Goal: Task Accomplishment & Management: Use online tool/utility

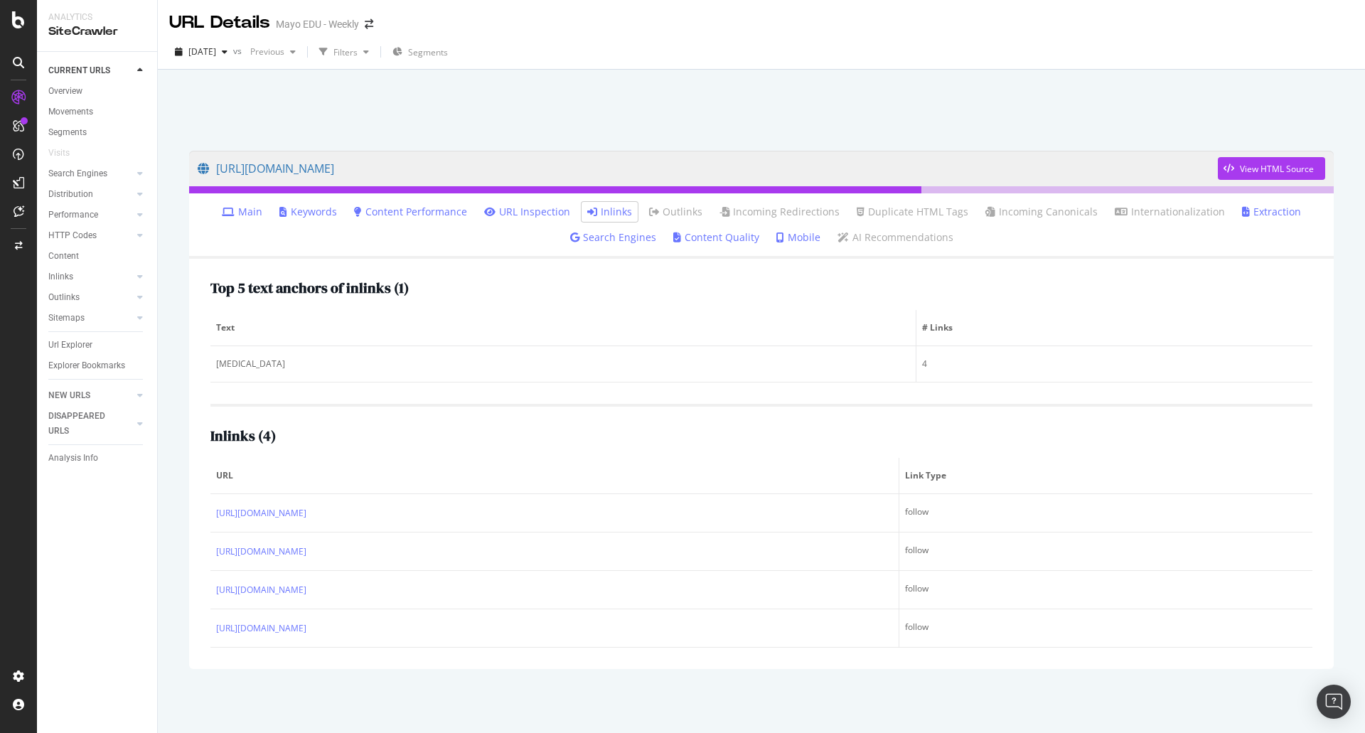
scroll to position [1, 0]
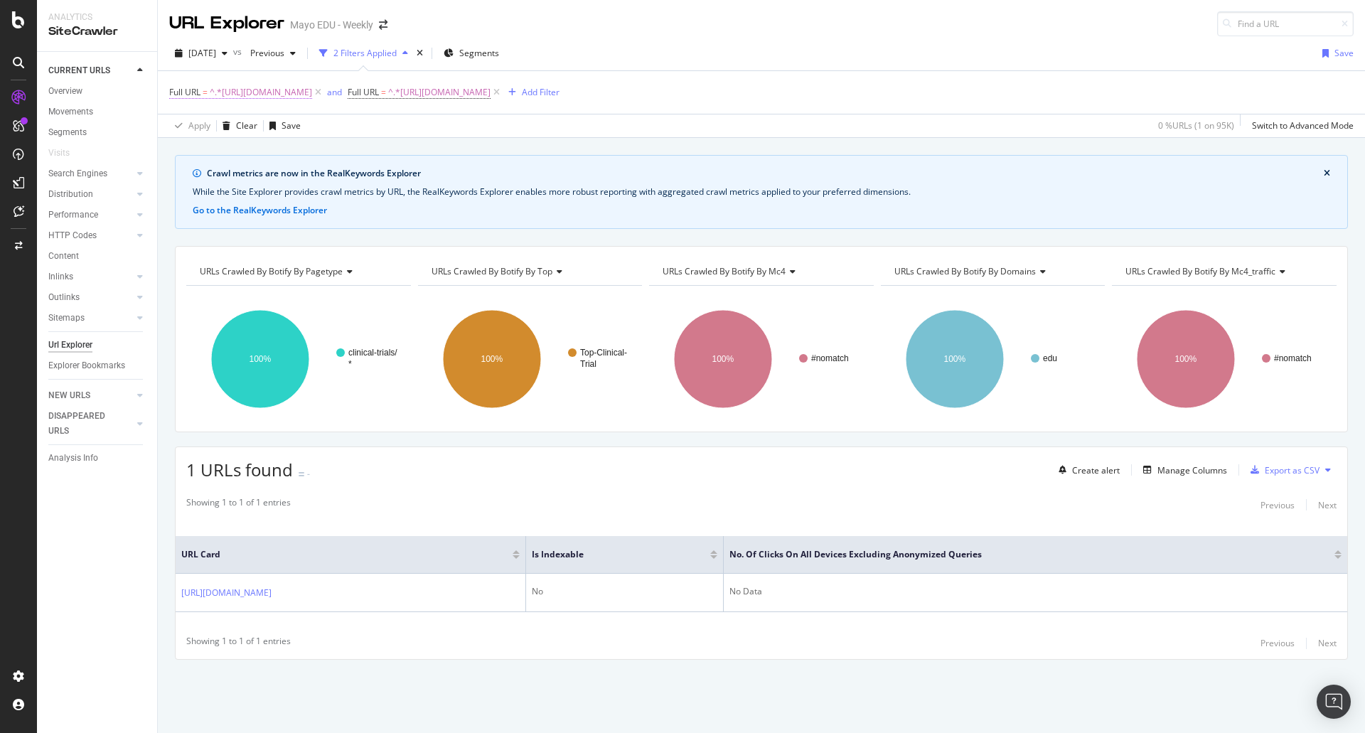
click at [312, 94] on span "^.*https://www.mayo.edu/research/clinical-trials.*$" at bounding box center [261, 92] width 102 height 20
click at [203, 130] on span "Contains" at bounding box center [199, 125] width 35 height 12
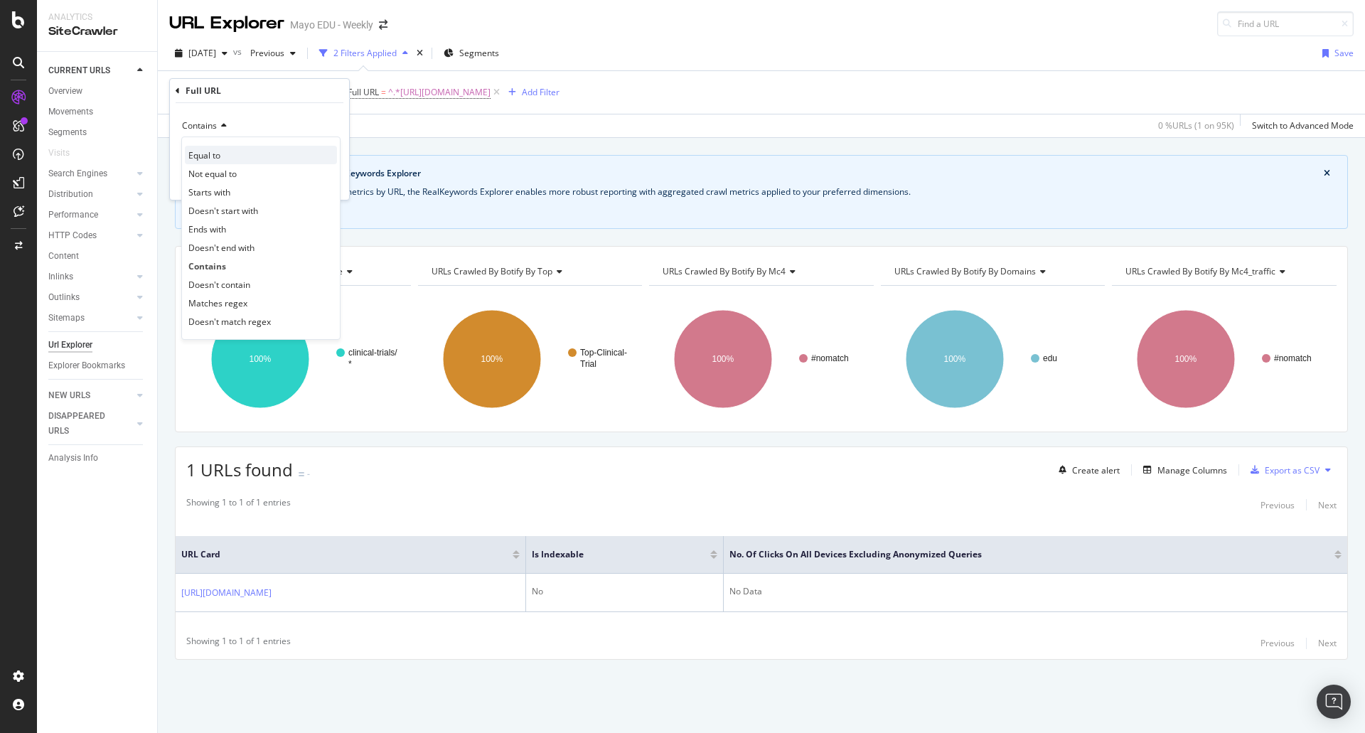
click at [217, 162] on div "Equal to" at bounding box center [261, 155] width 152 height 18
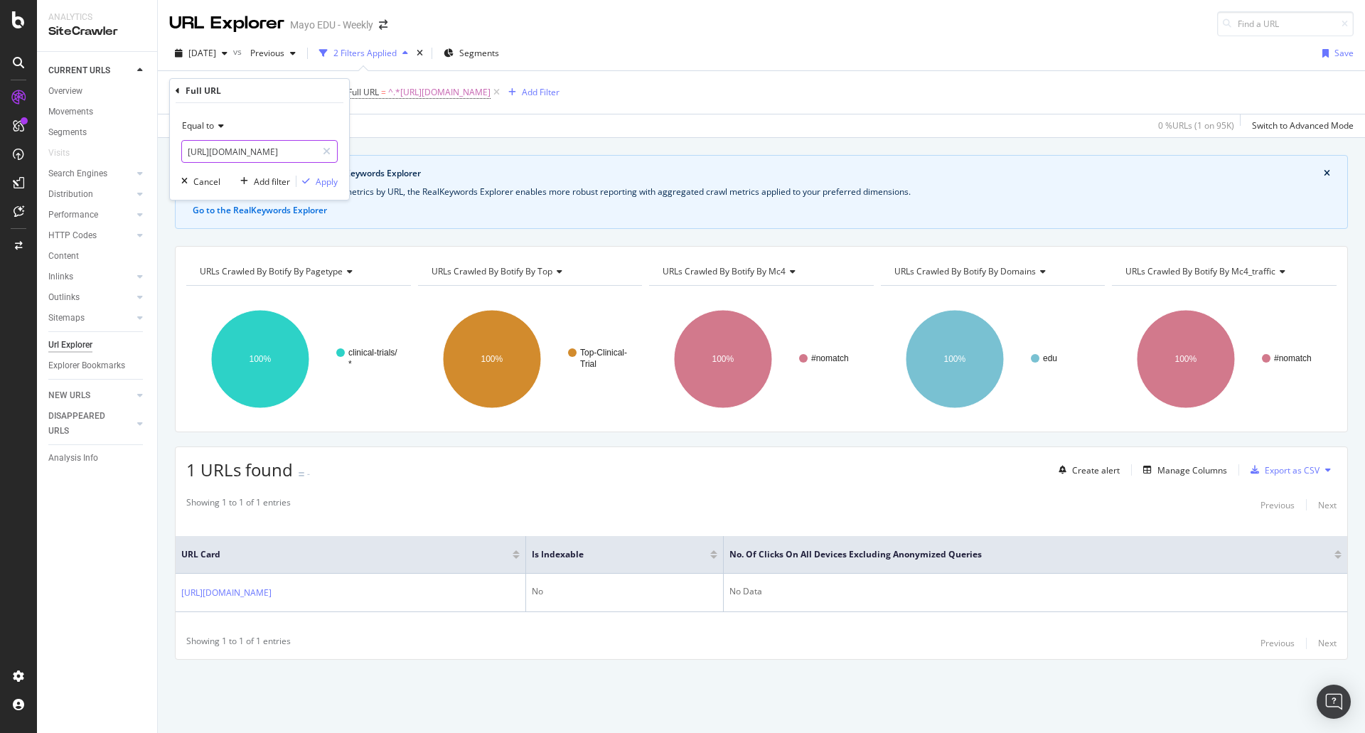
click at [234, 150] on input "https://www.mayo.edu/research/clinical-trials" at bounding box center [249, 151] width 134 height 23
paste input "/diseases-conditions/abdominal-aortic-aneurysm/"
type input "https://www.mayo.edu/research/clinical-trials/diseases-conditions/abdominal-aor…"
click at [328, 181] on div "Apply" at bounding box center [327, 182] width 22 height 12
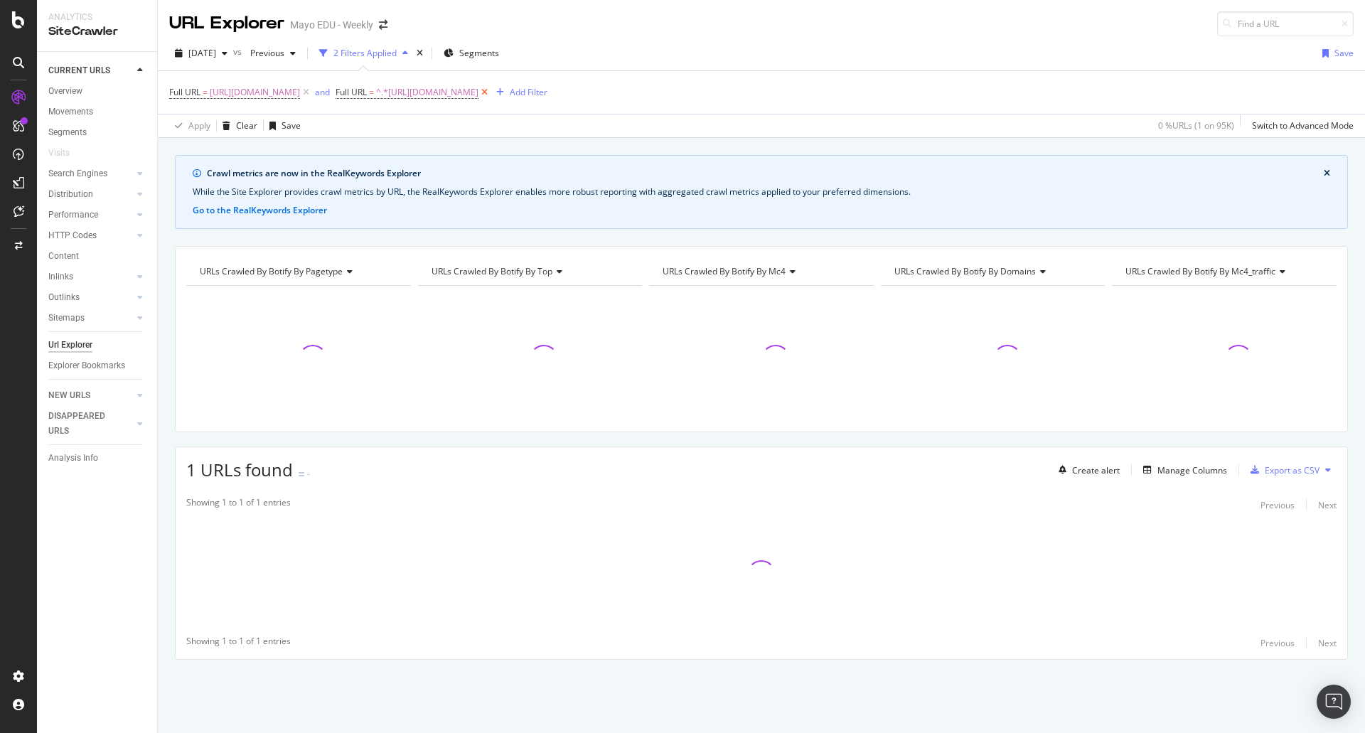
click at [490, 92] on icon at bounding box center [484, 92] width 12 height 14
click at [634, 41] on div "2025 Oct. 12th vs Previous 1 Filter Applied Segments Save Full URL = https://ww…" at bounding box center [761, 87] width 1207 height 102
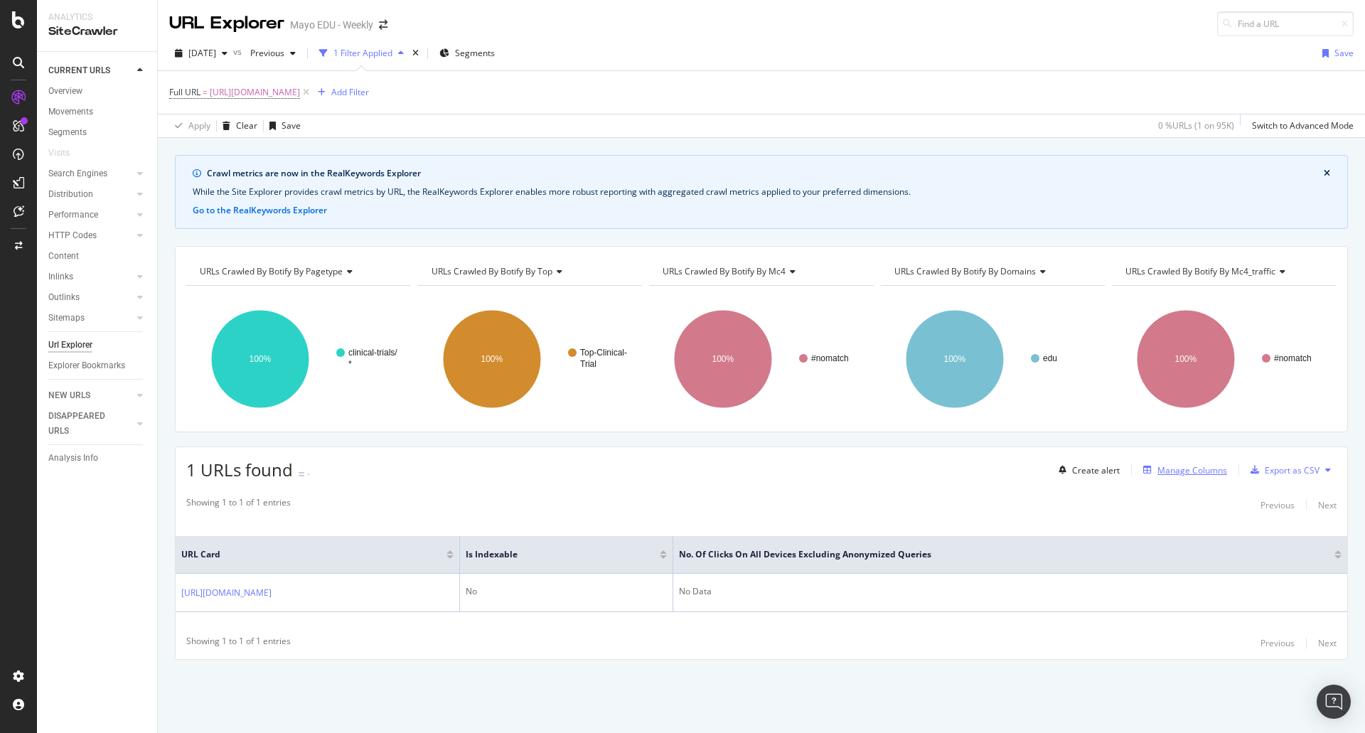
click at [1187, 474] on div "Manage Columns" at bounding box center [1192, 470] width 70 height 12
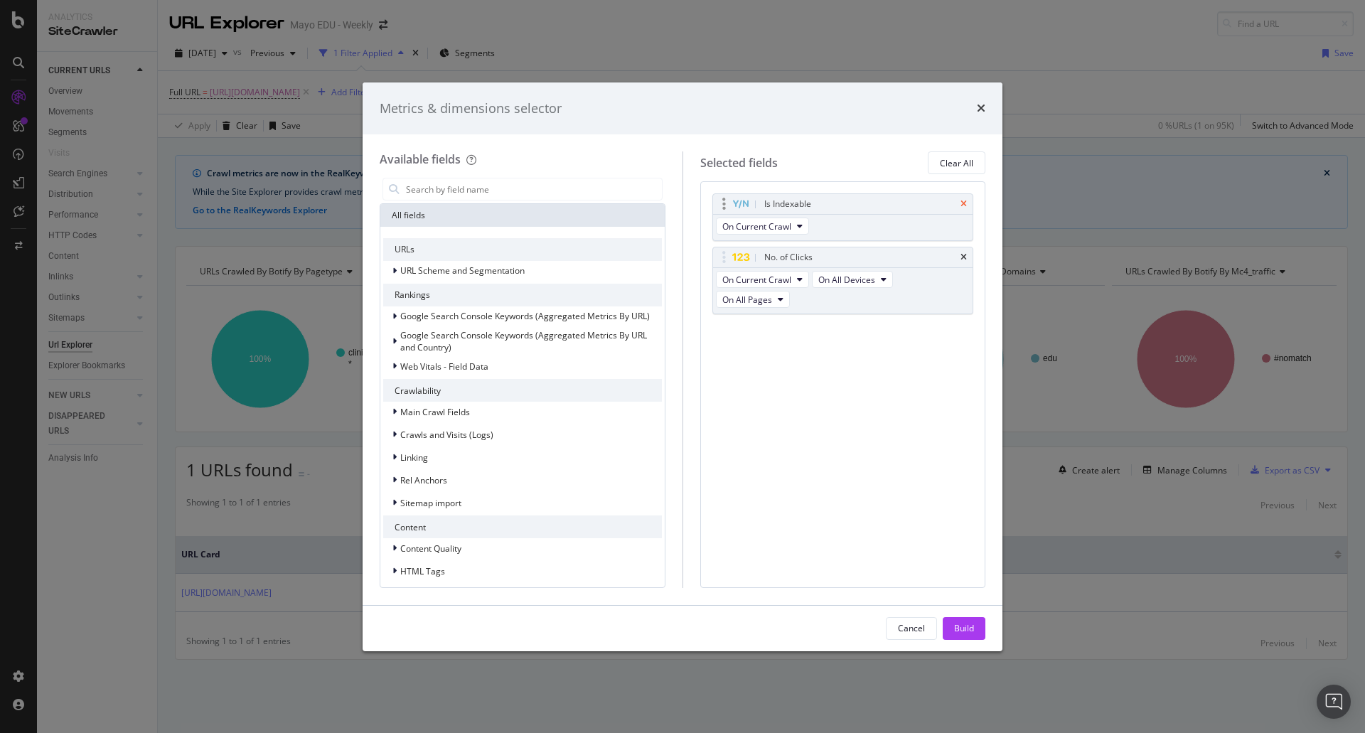
click at [966, 203] on icon "times" at bounding box center [963, 204] width 6 height 9
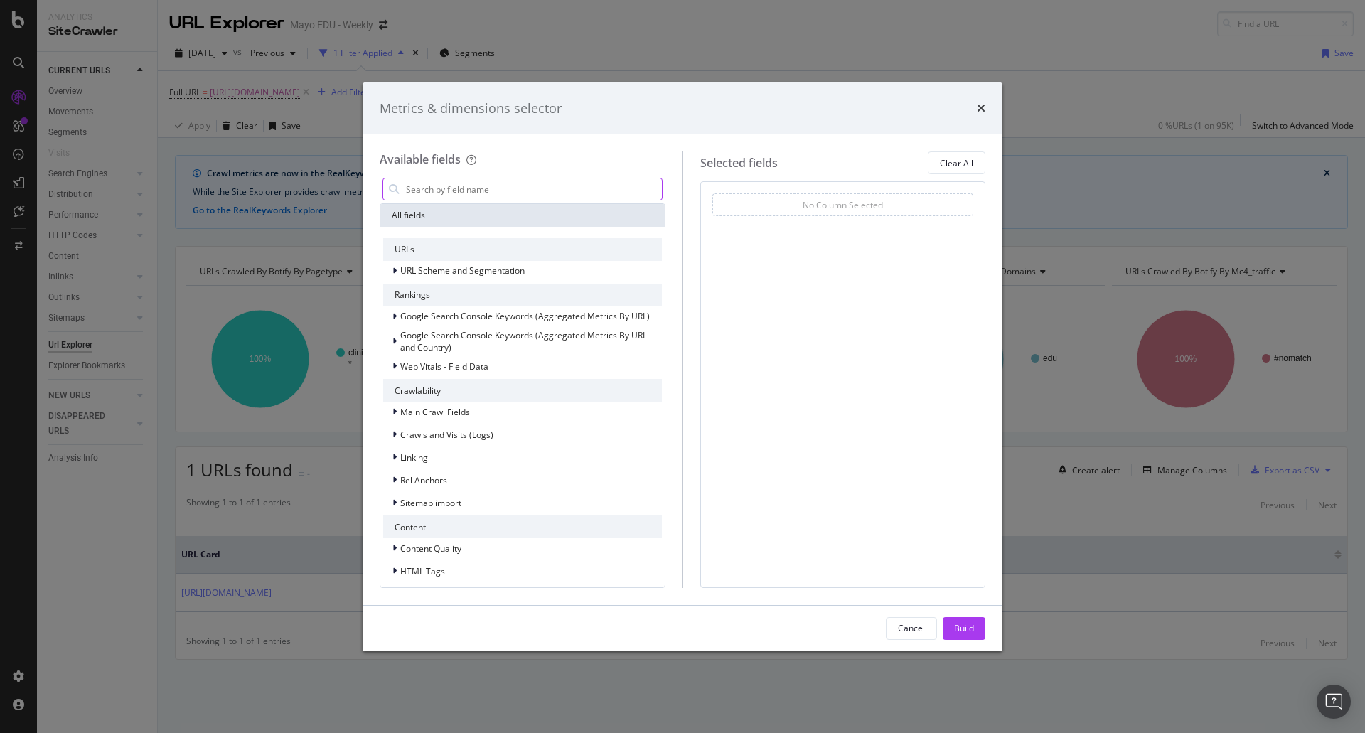
click at [519, 198] on input "modal" at bounding box center [532, 188] width 257 height 21
type input "inlink"
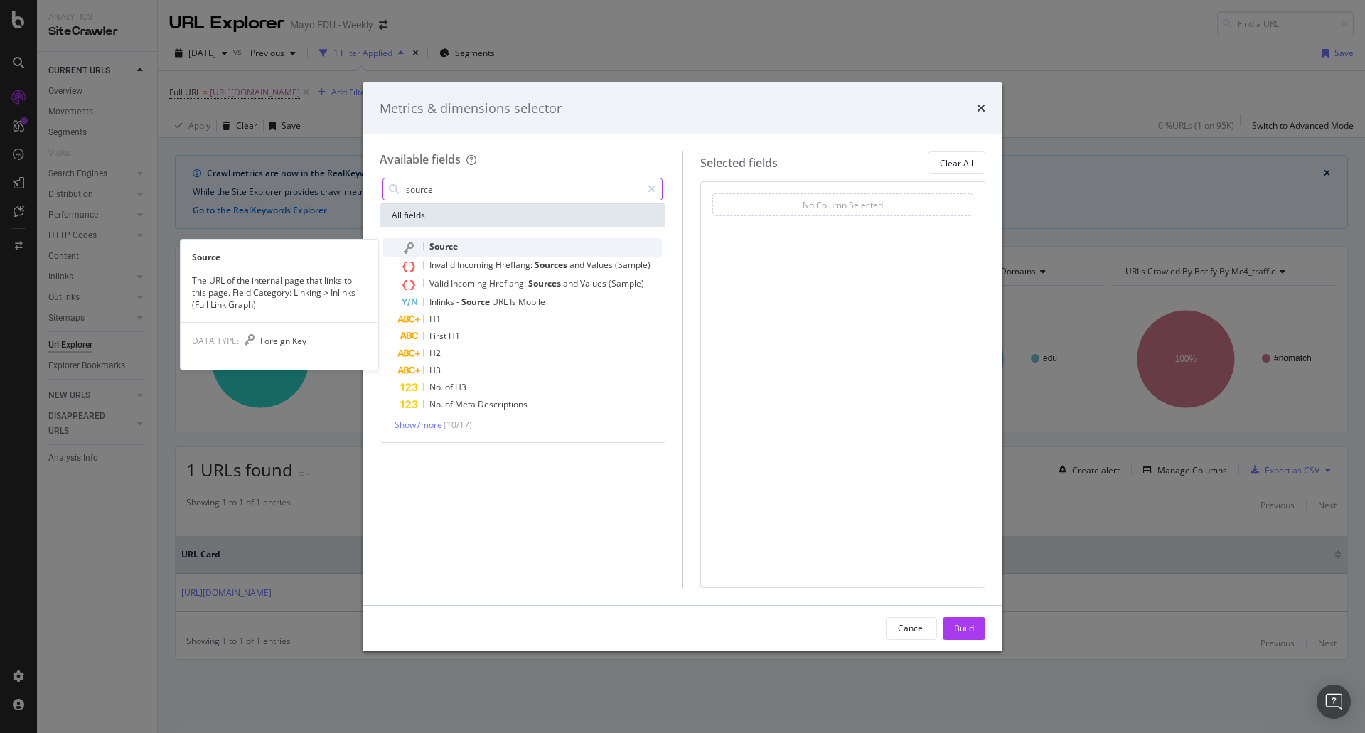
type input "source"
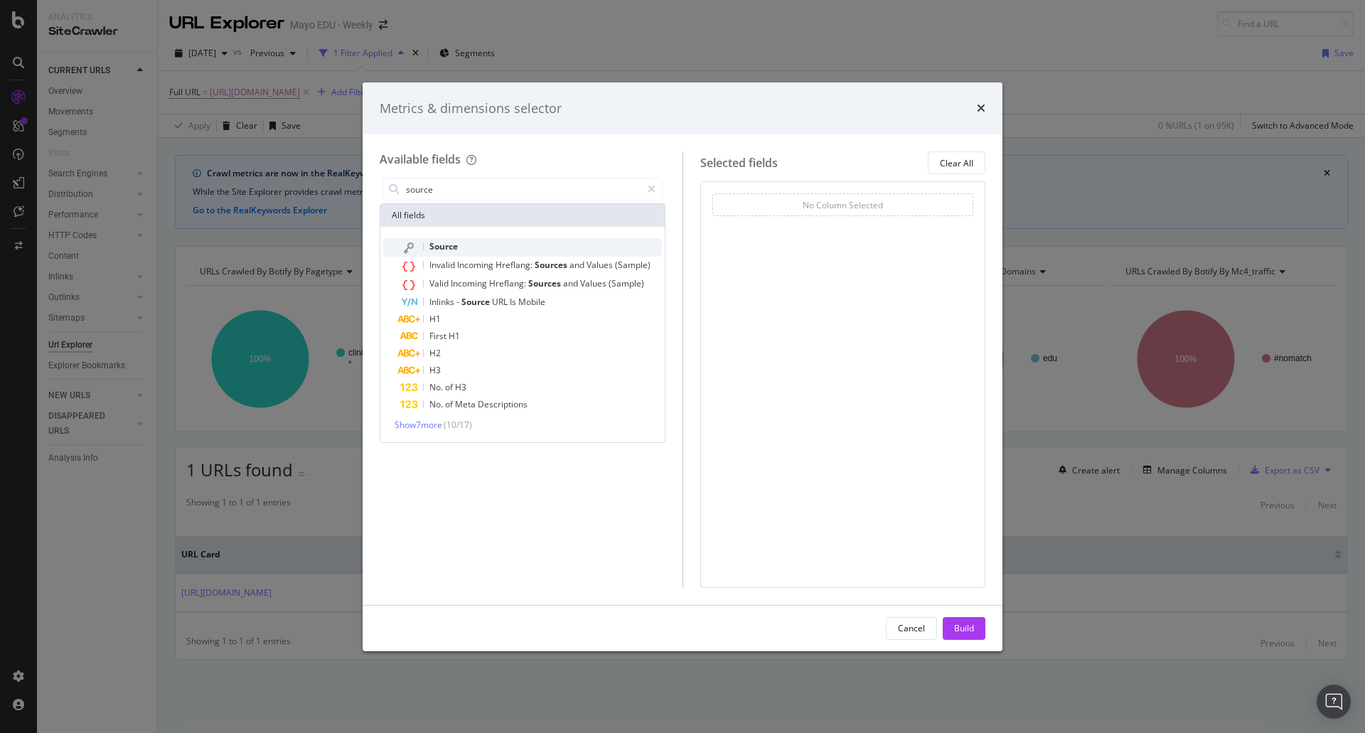
click at [457, 239] on div "Source" at bounding box center [531, 247] width 262 height 18
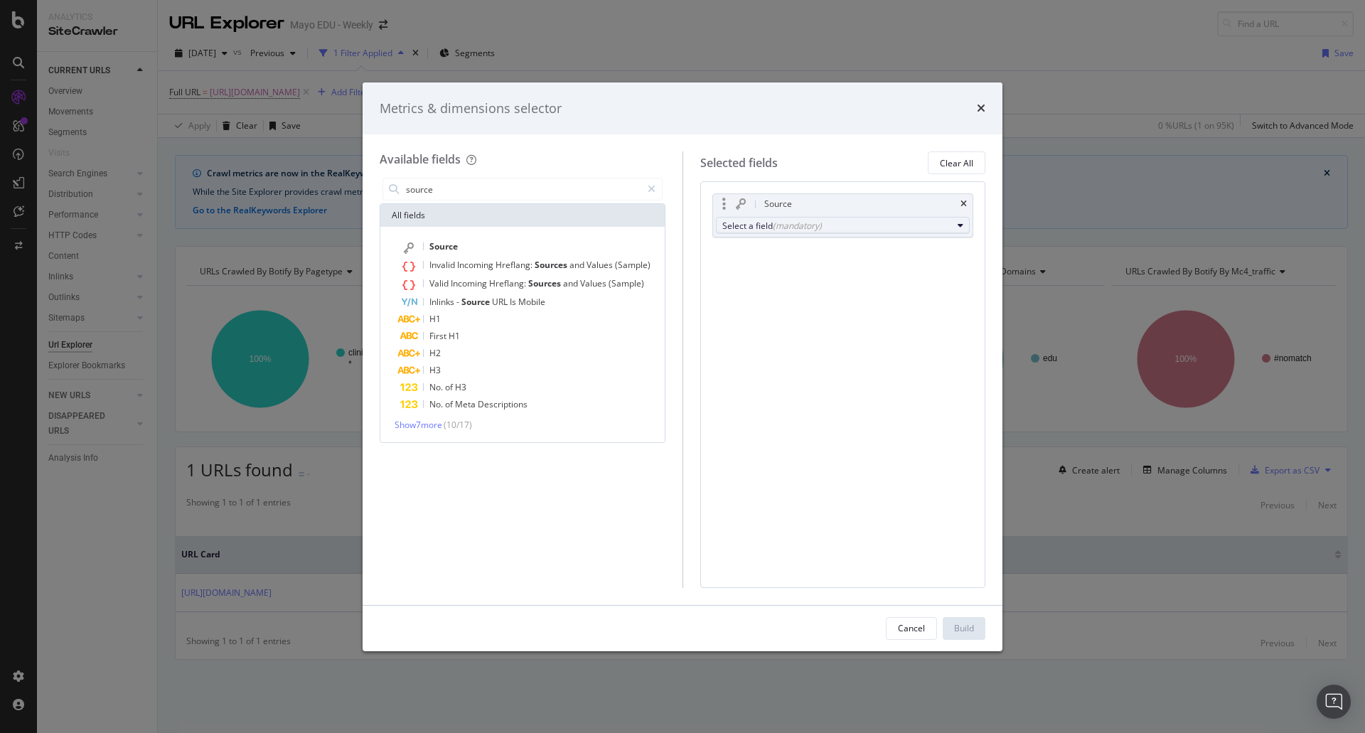
click at [778, 227] on div "(mandatory)" at bounding box center [797, 226] width 49 height 12
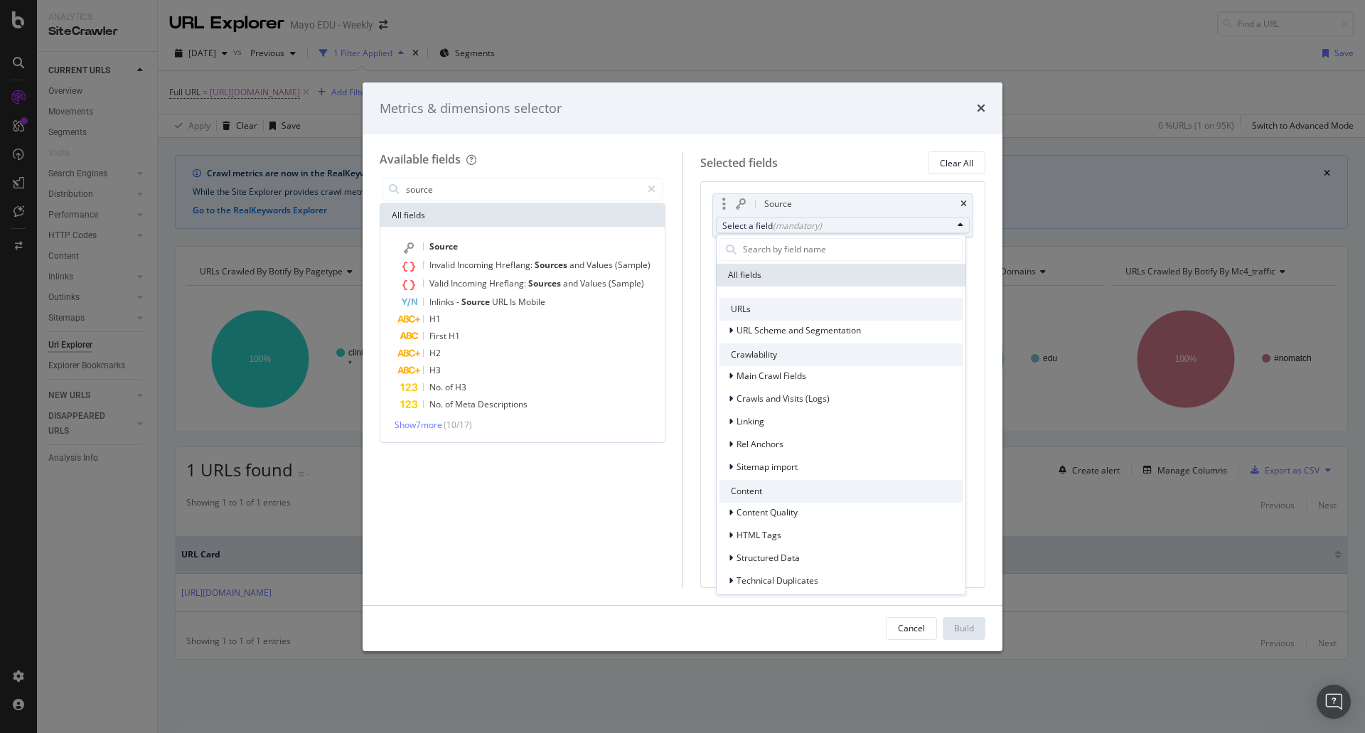
type input "r"
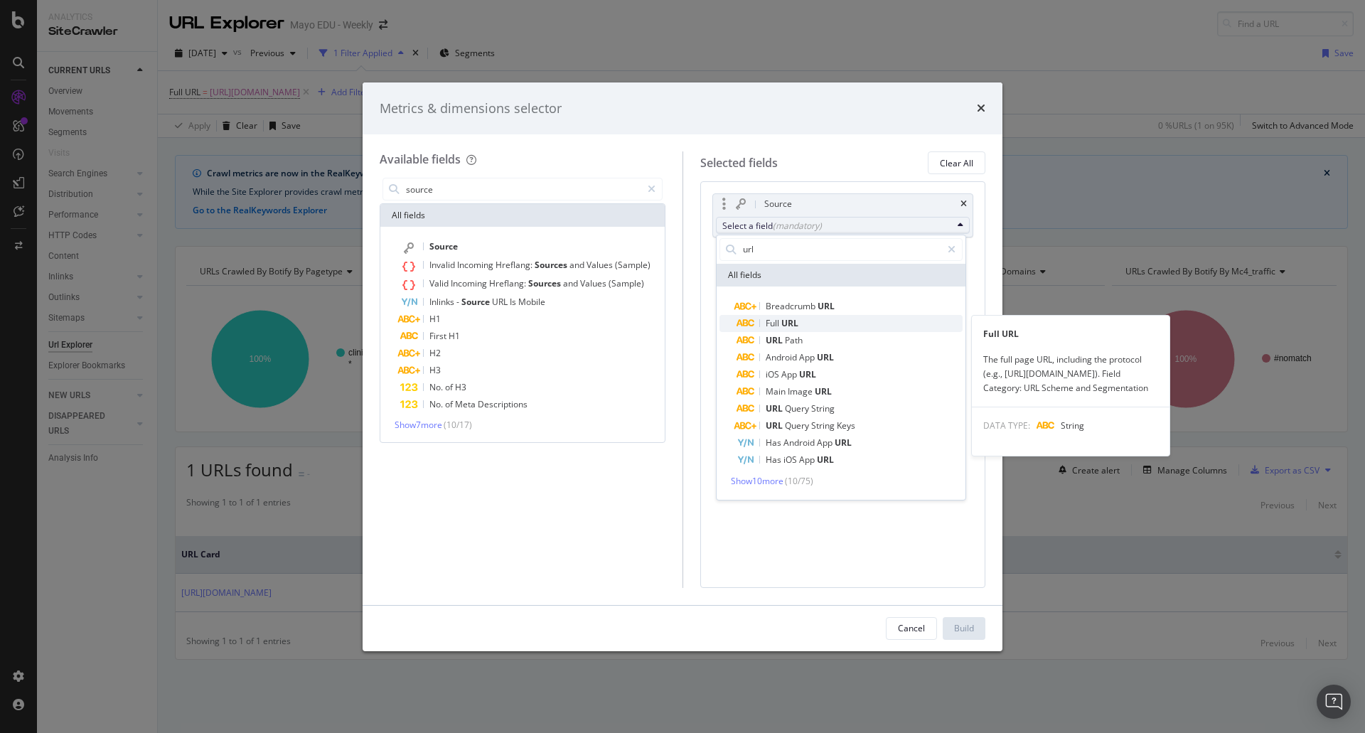
type input "url"
click at [783, 316] on div "Full URL" at bounding box center [767, 323] width 62 height 17
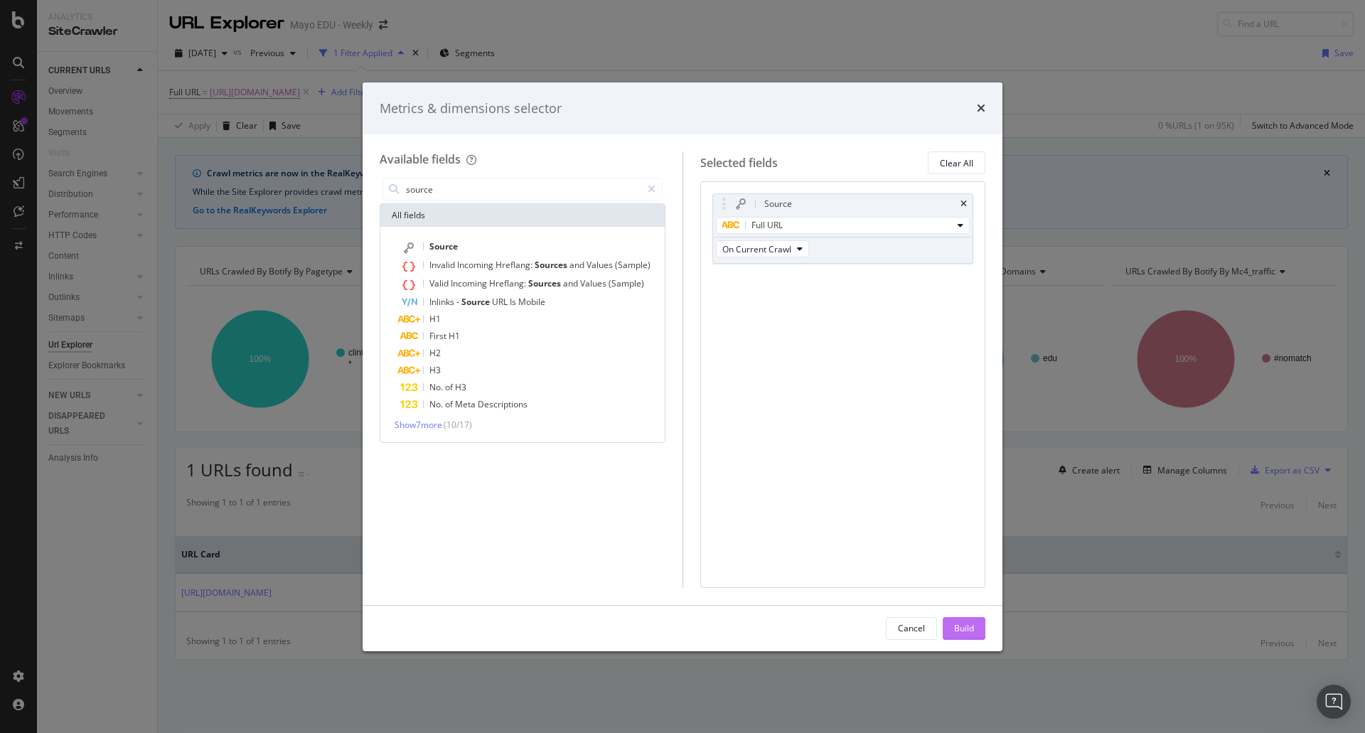
click at [972, 626] on div "Build" at bounding box center [964, 628] width 20 height 12
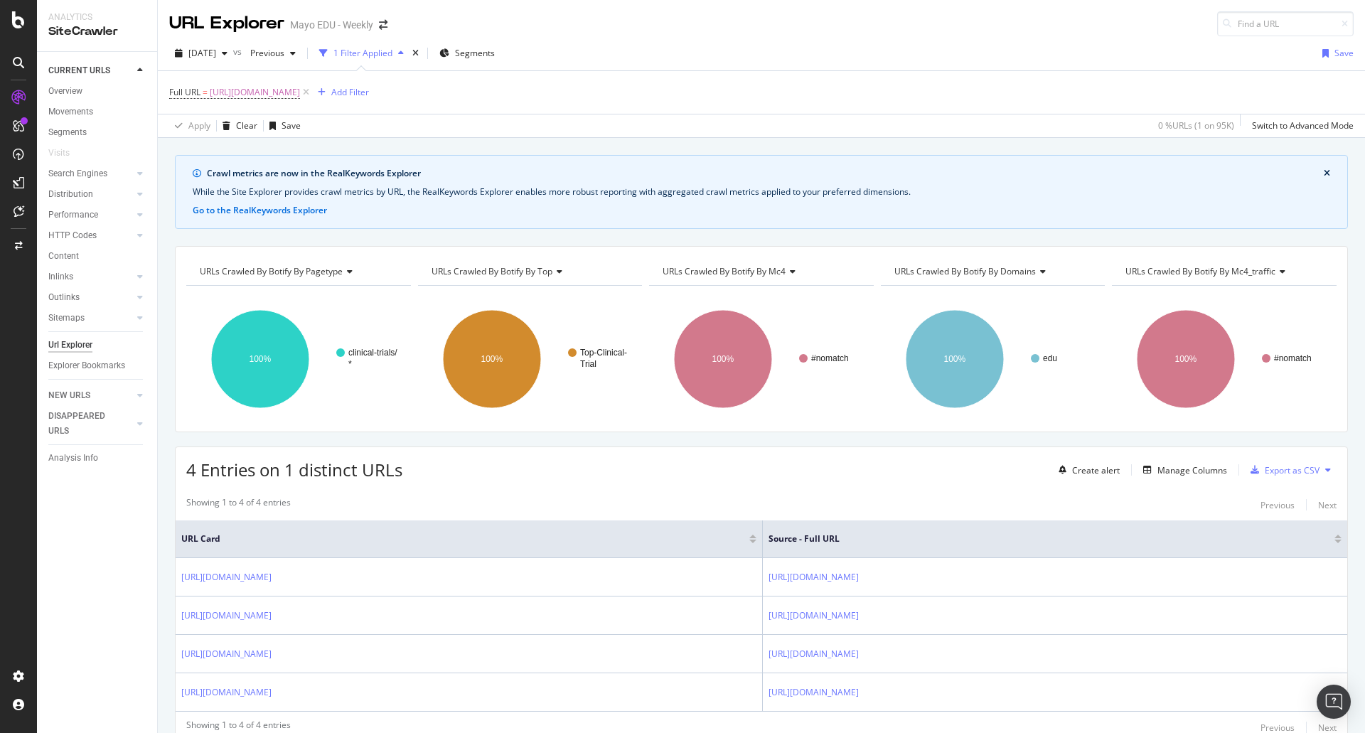
scroll to position [60, 0]
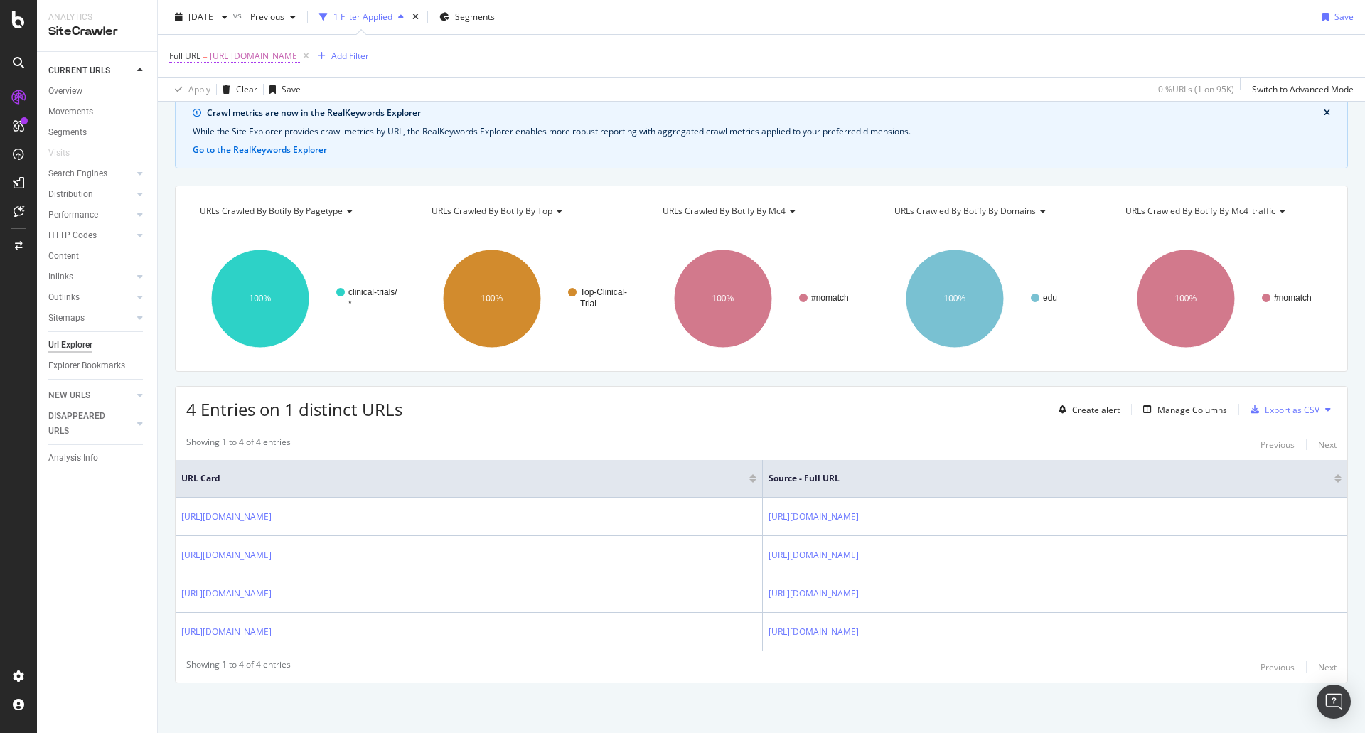
click at [300, 55] on span "https://www.mayo.edu/research/clinical-trials/diseases-conditions/abdominal-aor…" at bounding box center [255, 56] width 90 height 20
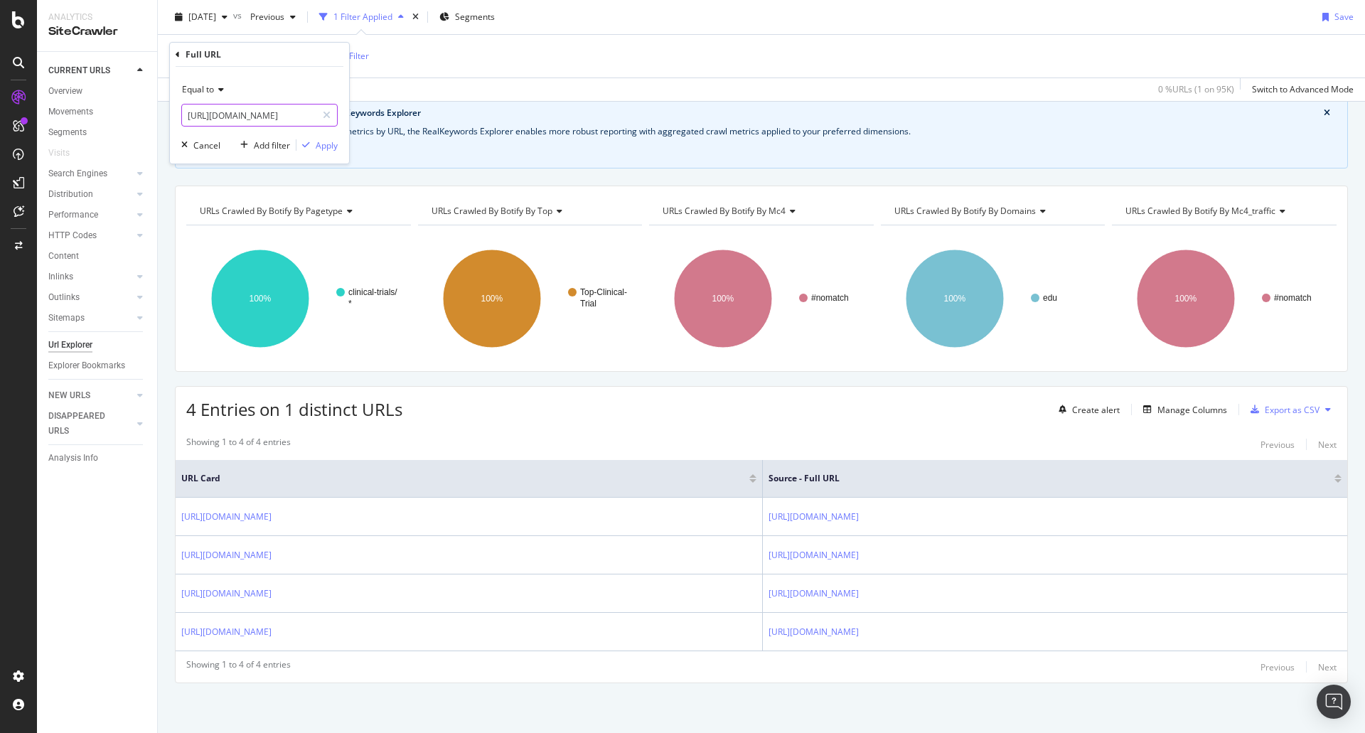
click at [268, 119] on input "https://www.mayo.edu/research/clinical-trials/diseases-conditions/abdominal-aor…" at bounding box center [249, 115] width 134 height 23
paste input "cls-20201661"
type input "https://www.mayo.edu/research/clinical-trials/cls-20201661"
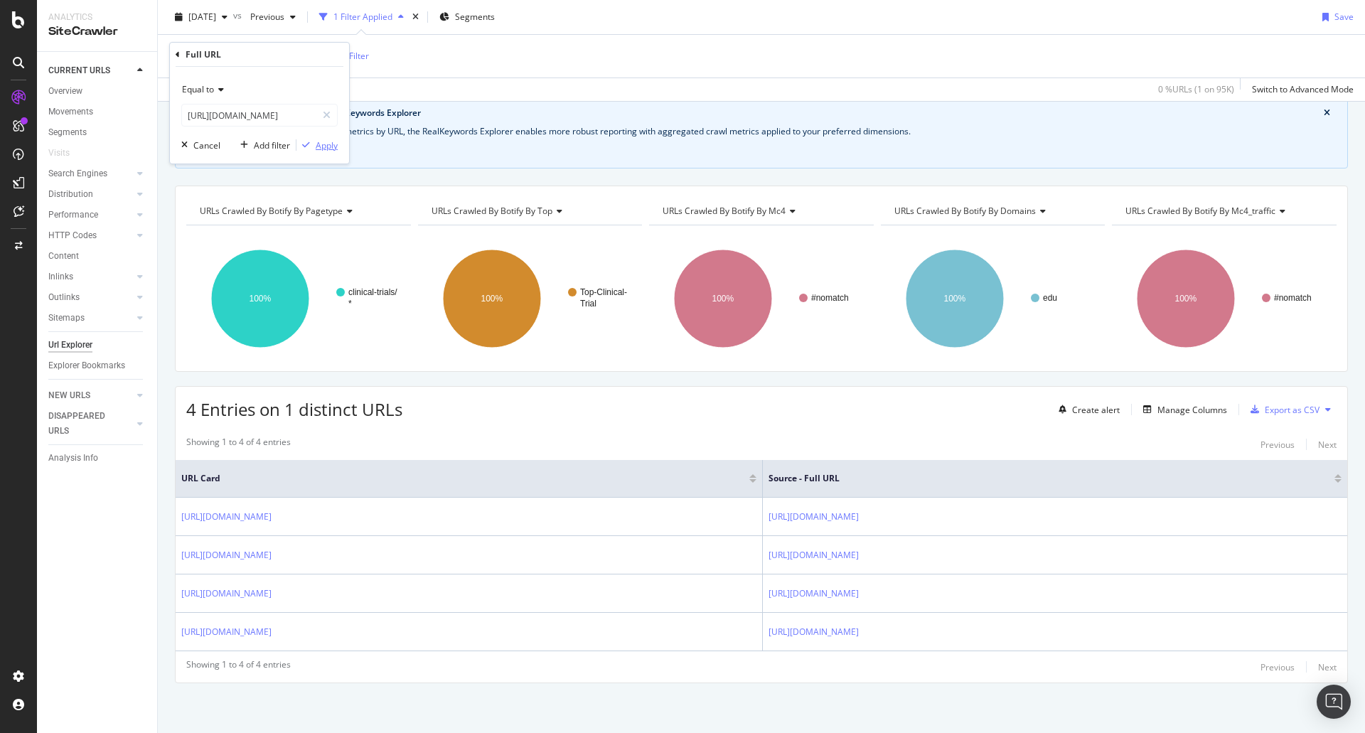
click at [321, 144] on div "Apply" at bounding box center [327, 145] width 22 height 12
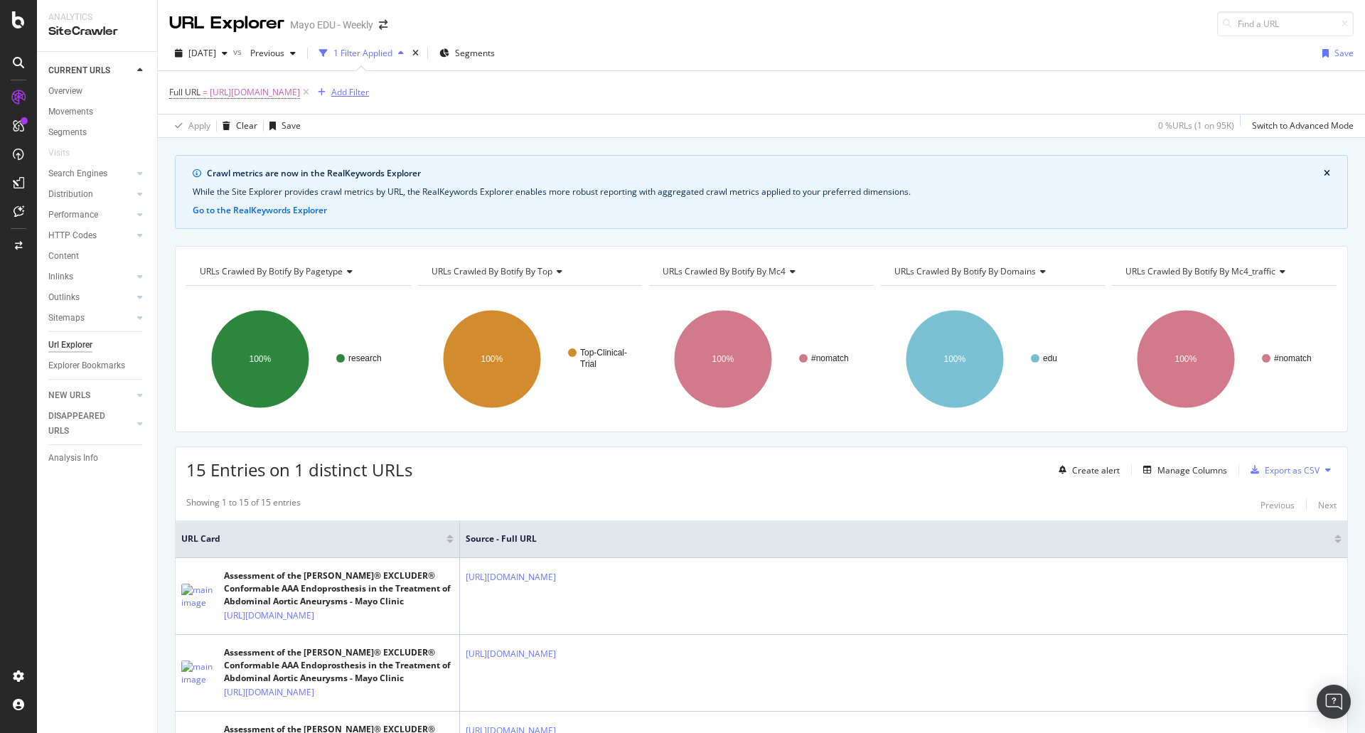
click at [369, 96] on div "Add Filter" at bounding box center [350, 92] width 38 height 12
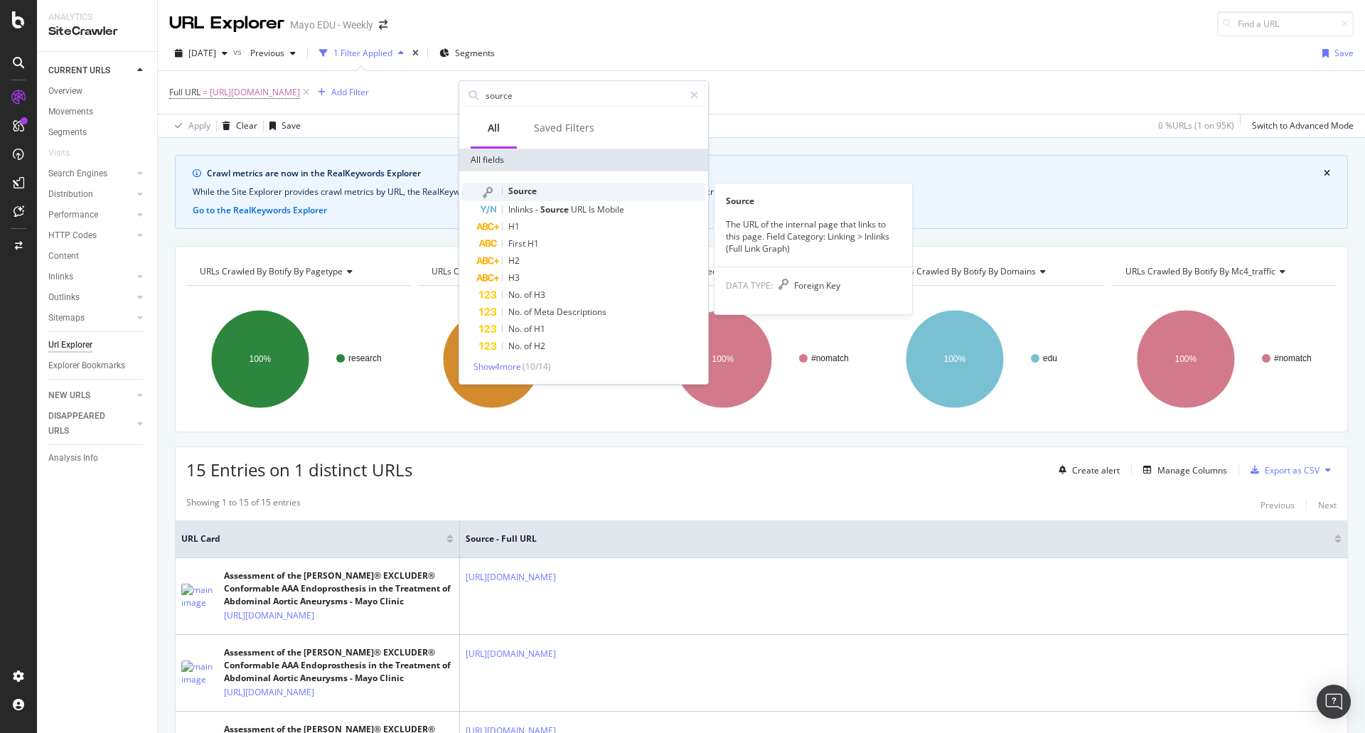
type input "source"
click at [552, 193] on div "Source" at bounding box center [592, 192] width 226 height 18
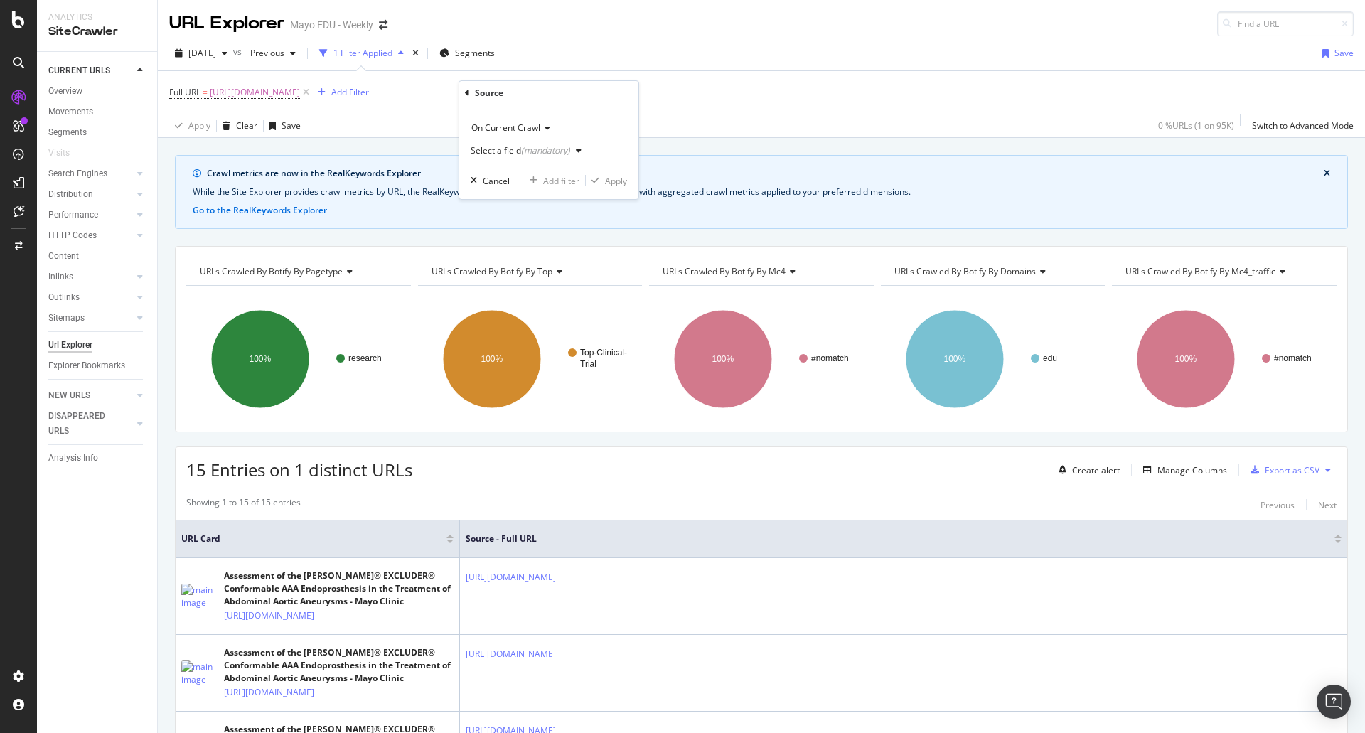
click at [533, 151] on div "(mandatory)" at bounding box center [545, 150] width 49 height 12
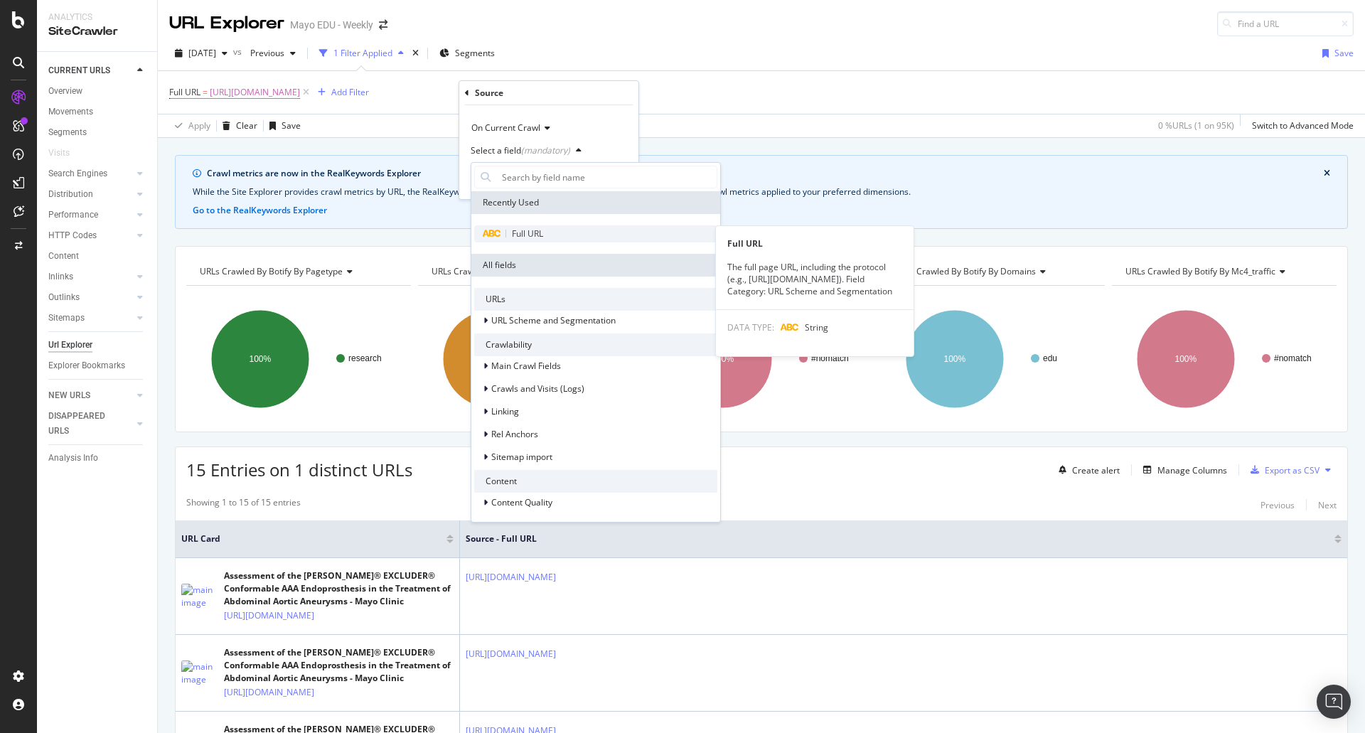
click at [524, 241] on div "Full URL" at bounding box center [595, 233] width 243 height 17
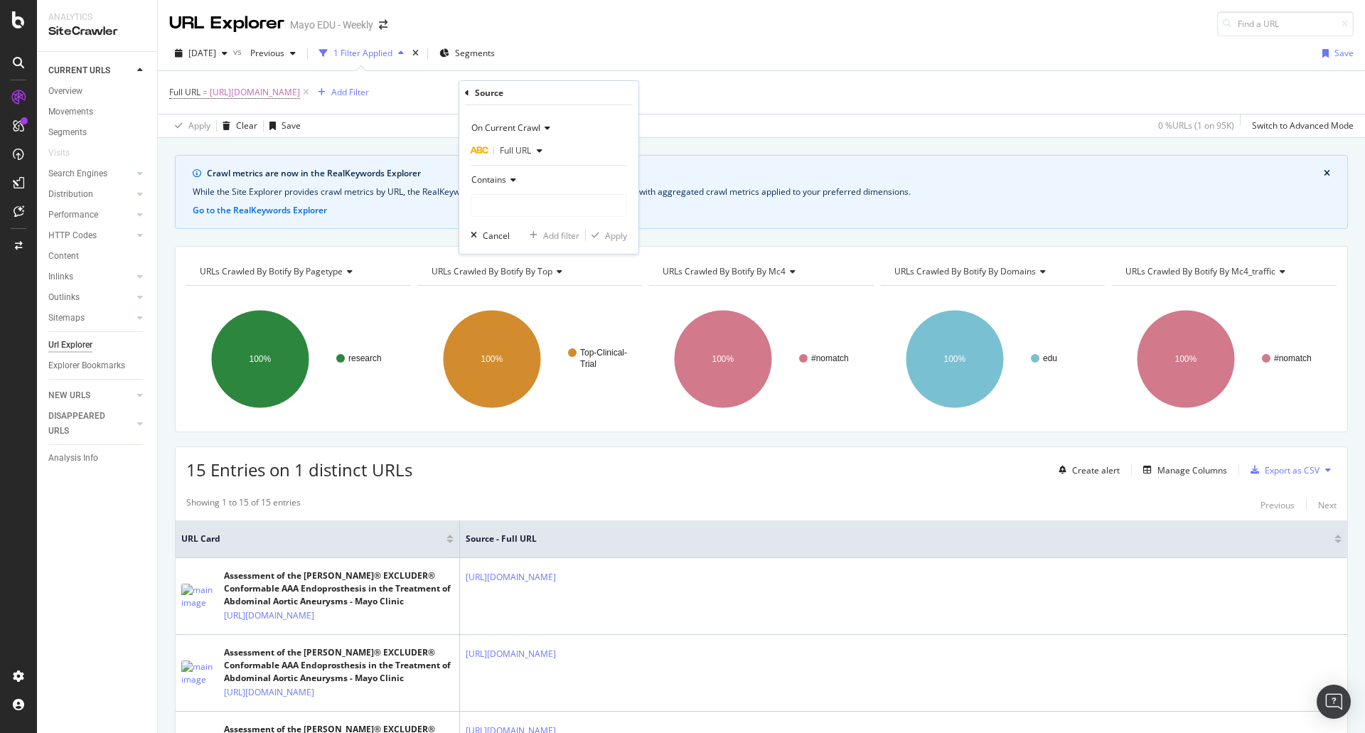
click at [502, 180] on span "Contains" at bounding box center [488, 179] width 35 height 12
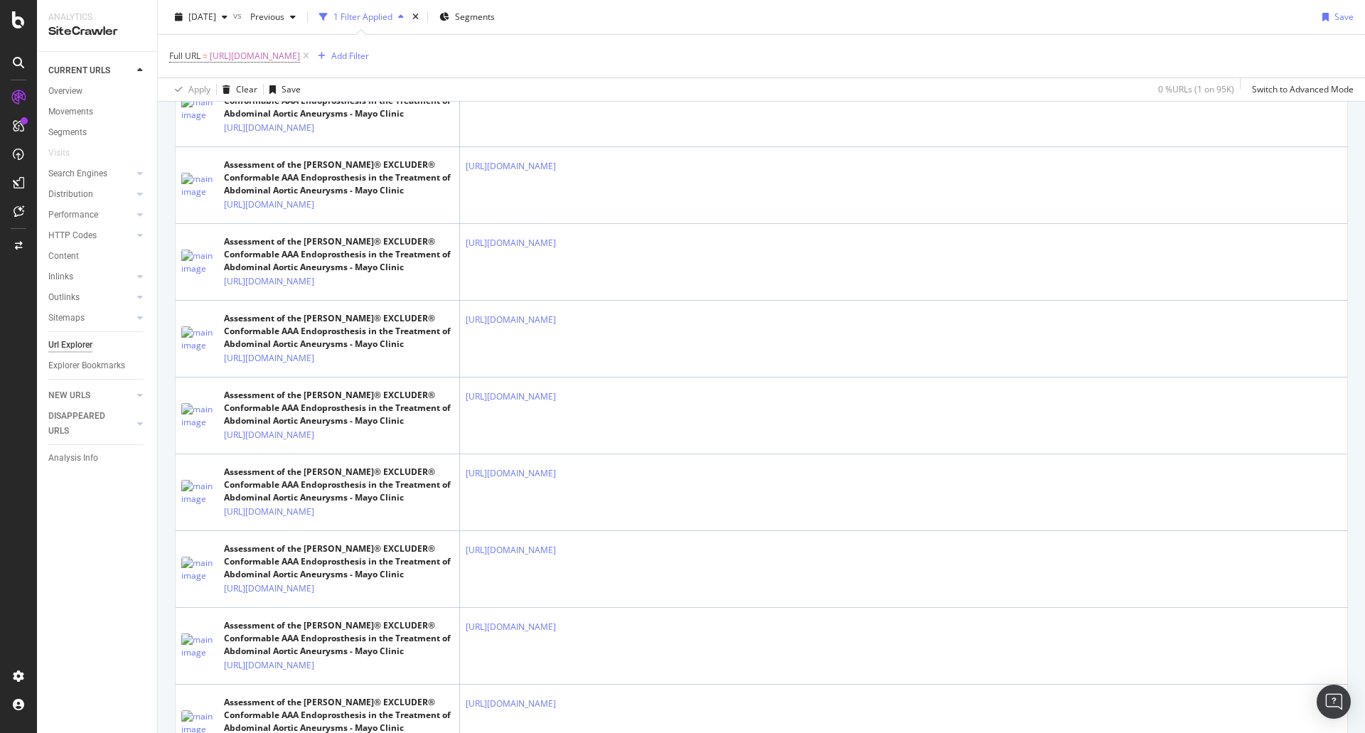
scroll to position [498, 0]
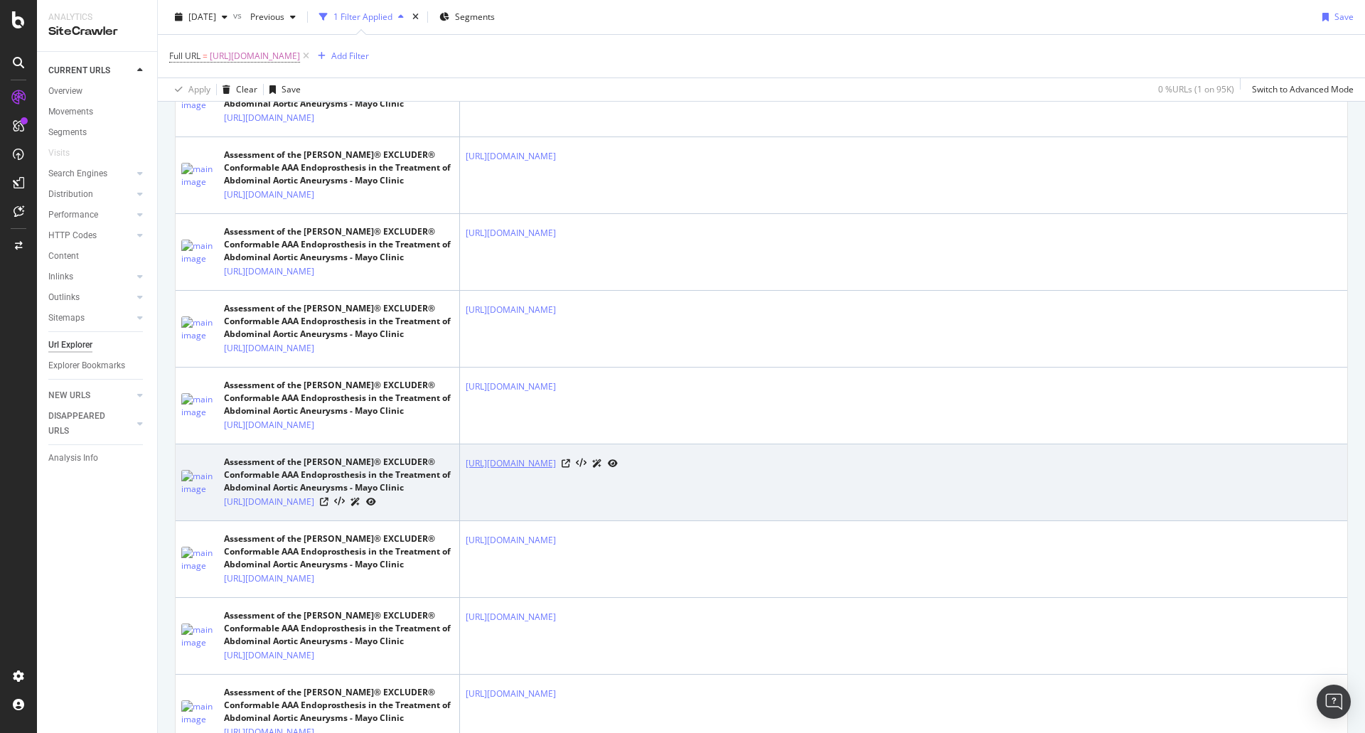
drag, startPoint x: 462, startPoint y: 544, endPoint x: 707, endPoint y: 536, distance: 244.6
click at [707, 521] on td "https://www.mayo.edu/research/clinical-trials/search-results?location=MN&locati…" at bounding box center [903, 482] width 887 height 77
copy link "https://www.mayo.edu/research/clinical-trials/search-results"
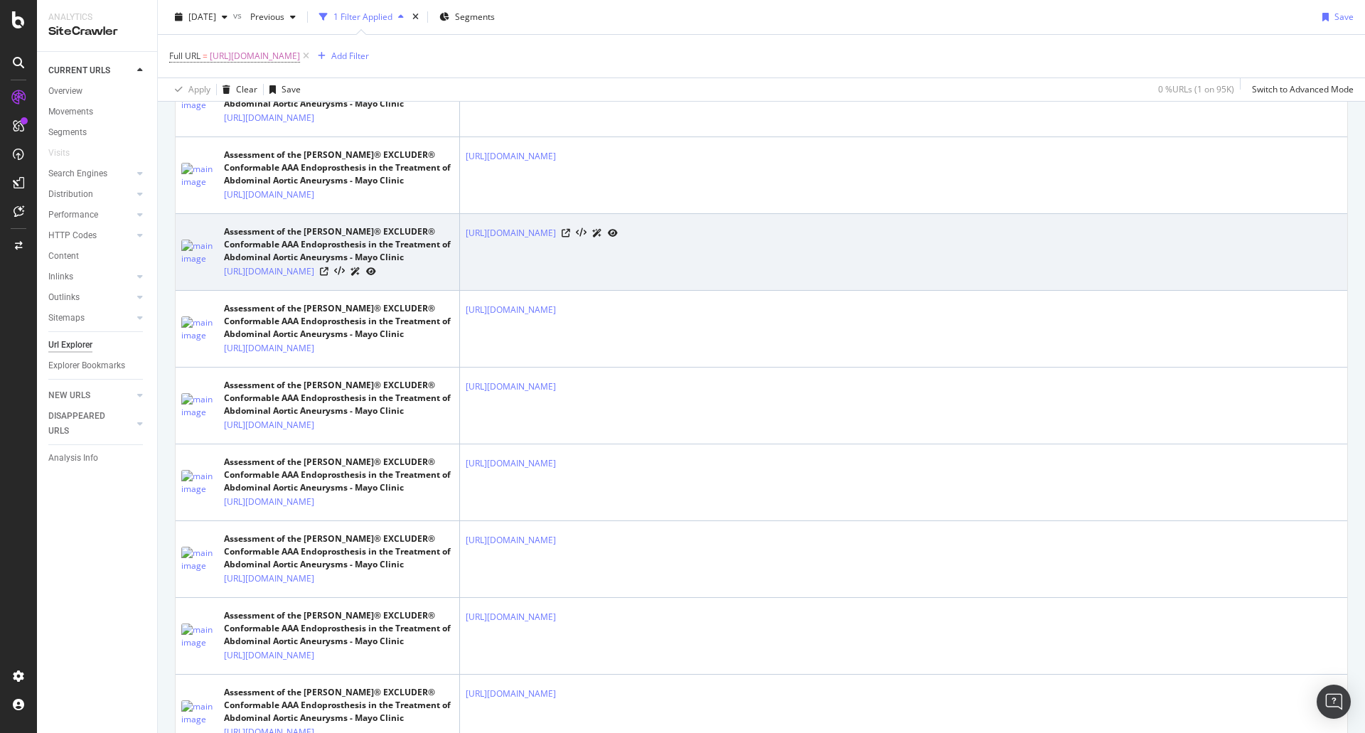
scroll to position [0, 0]
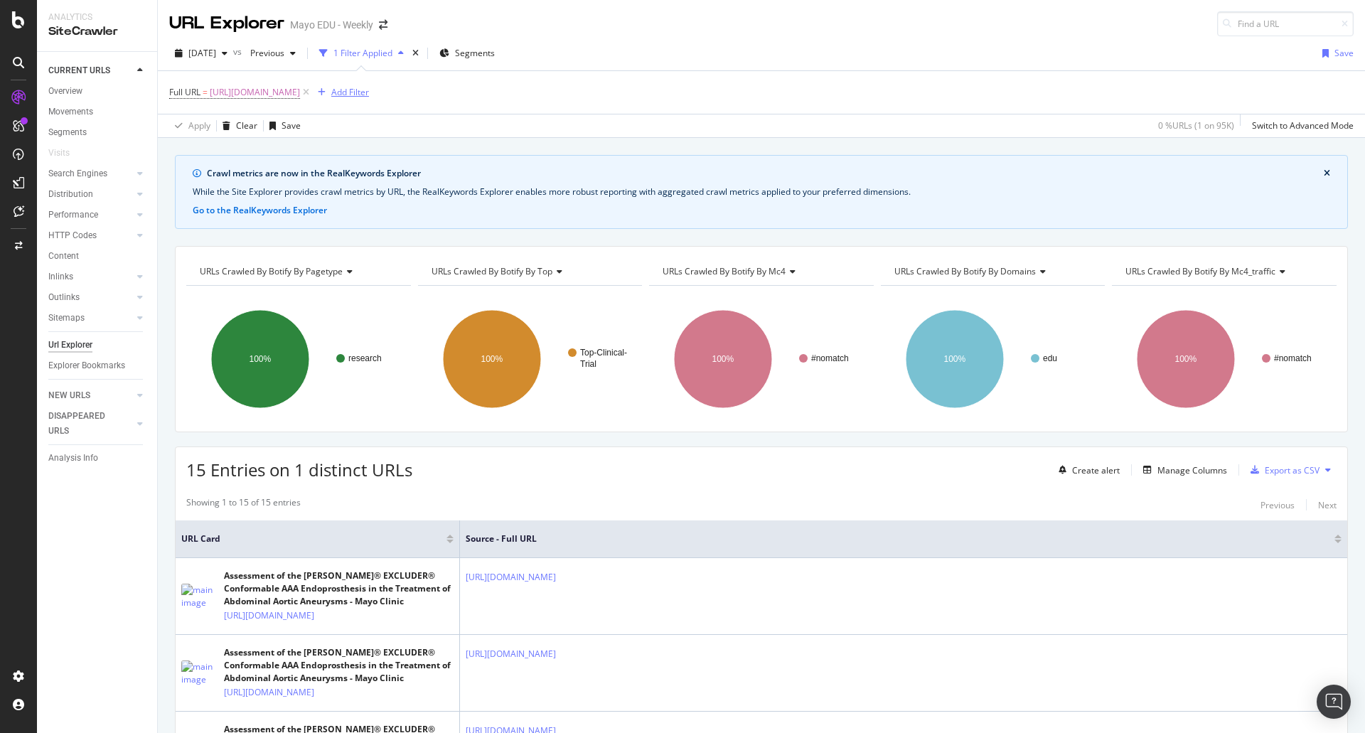
click at [369, 93] on div "Add Filter" at bounding box center [350, 92] width 38 height 12
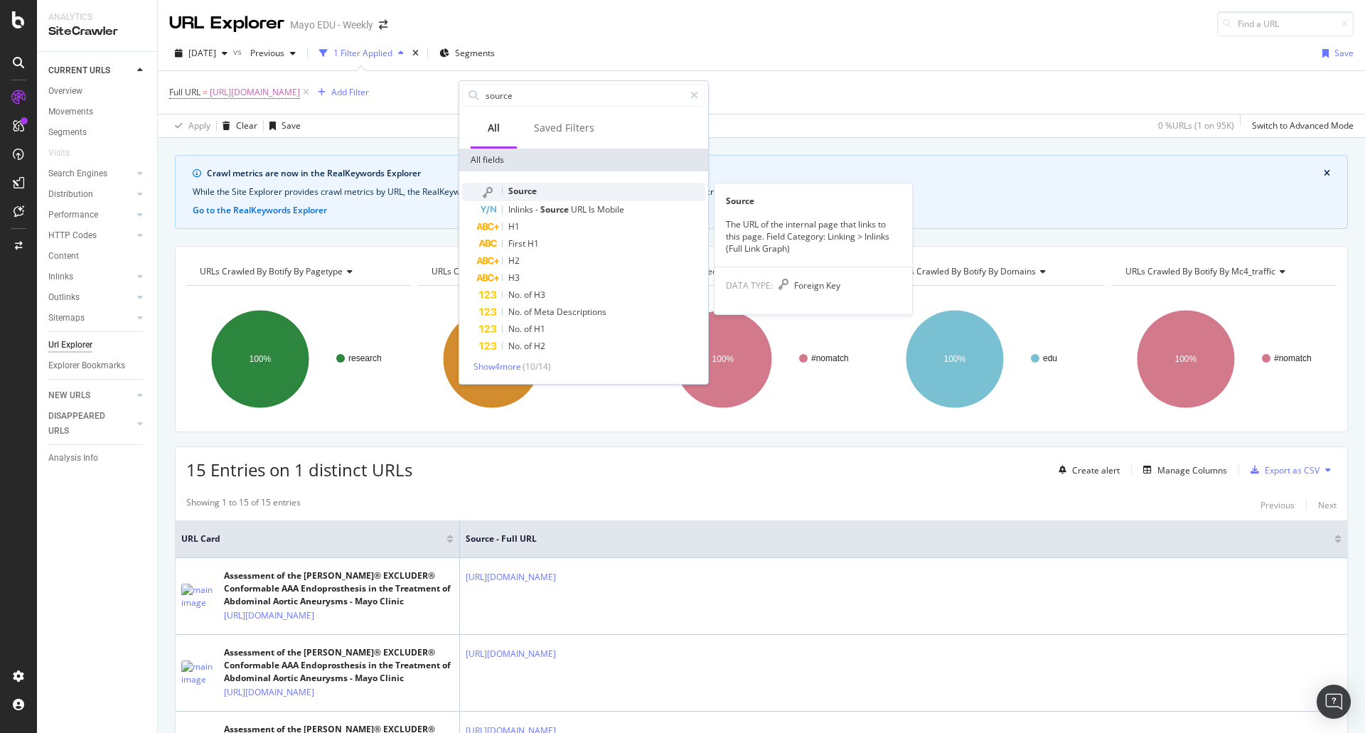
click at [527, 193] on span "Source" at bounding box center [522, 191] width 28 height 12
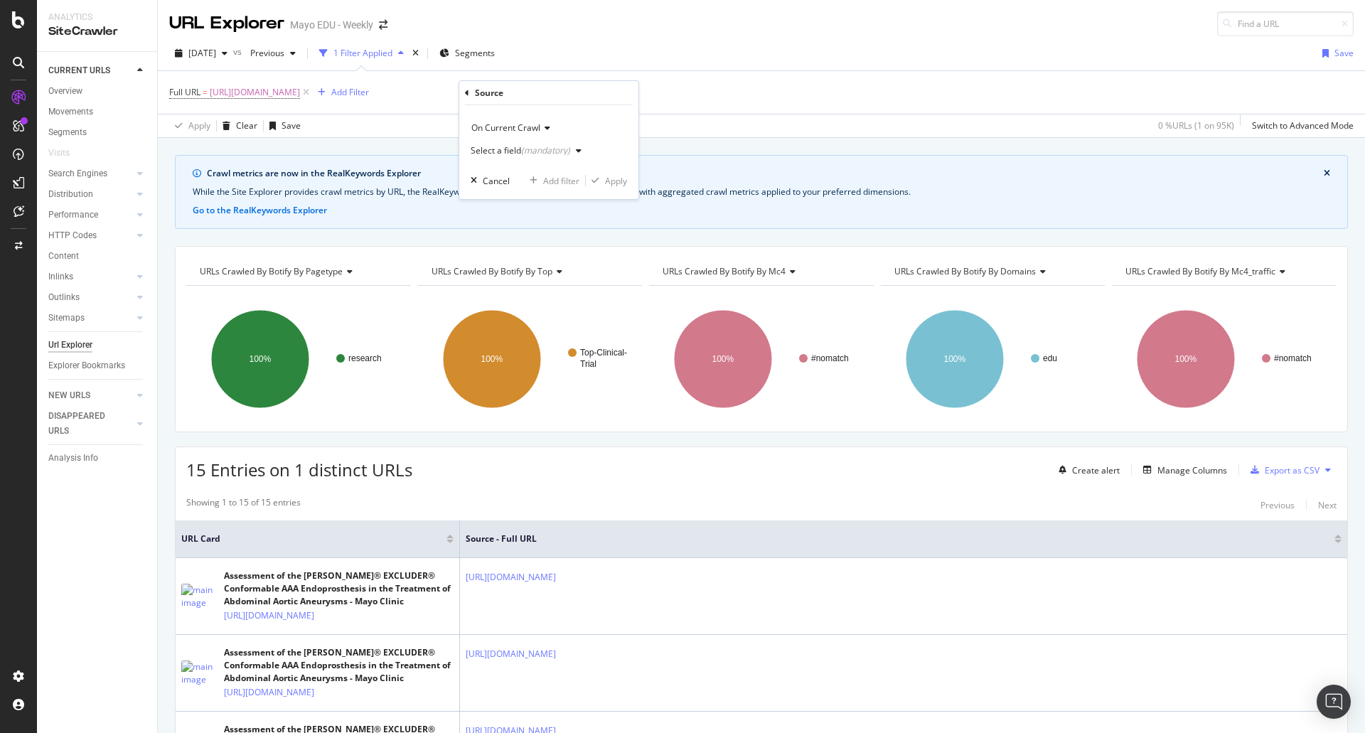
click at [517, 145] on div "Select a field (mandatory)" at bounding box center [529, 150] width 117 height 21
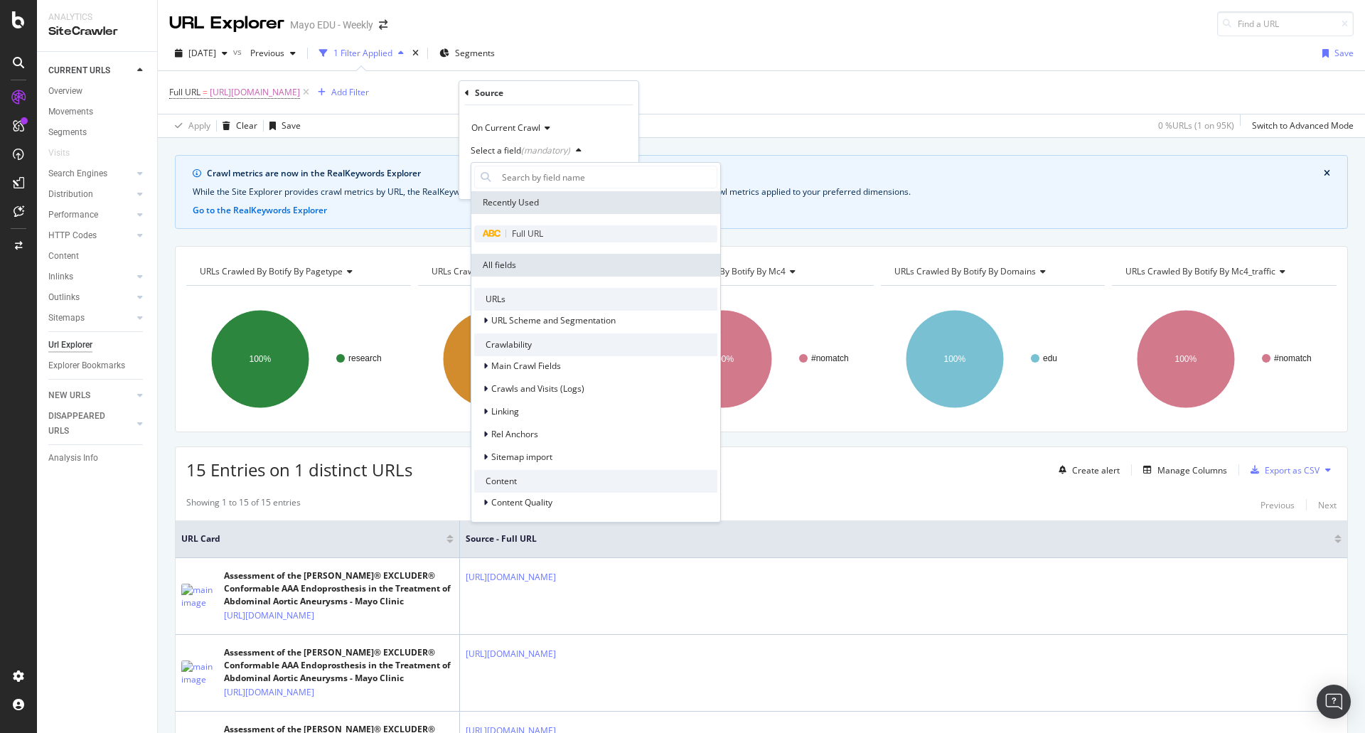
click at [519, 230] on span "Full URL" at bounding box center [527, 233] width 31 height 12
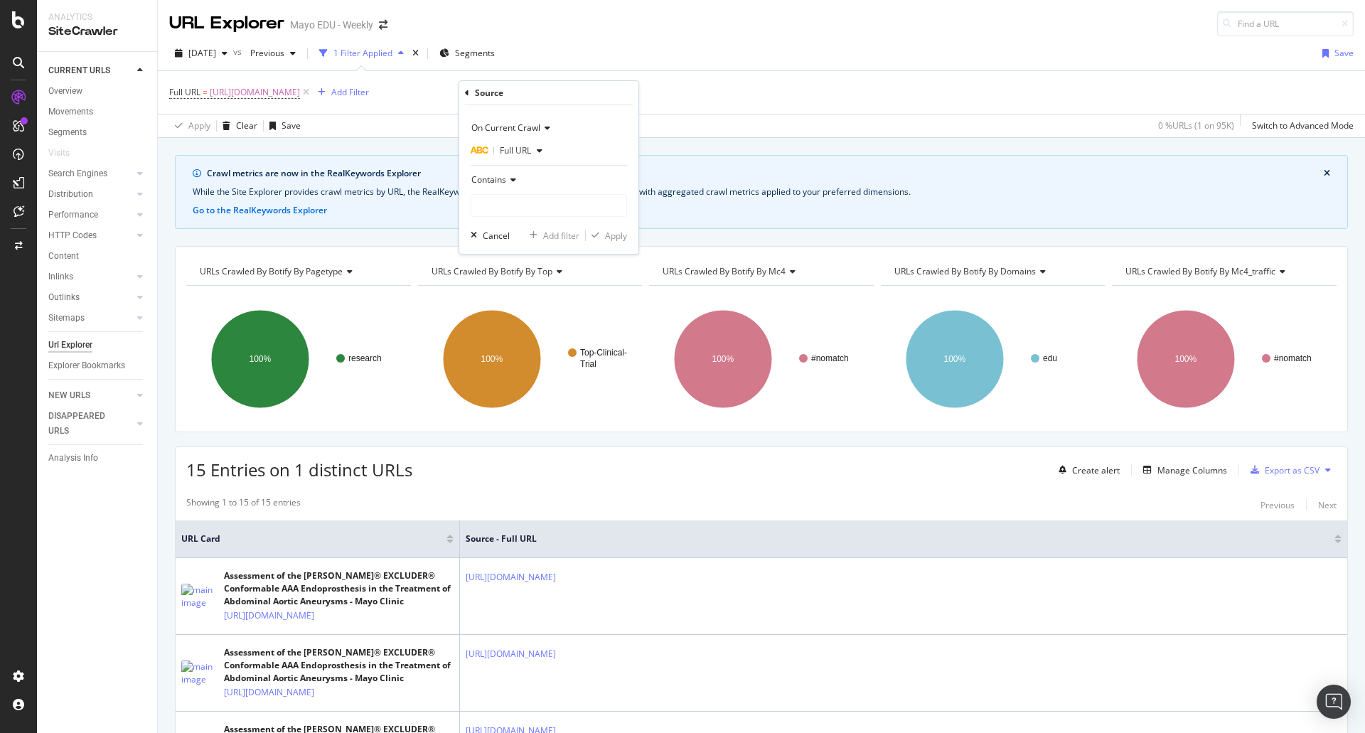
click at [504, 181] on span "Contains" at bounding box center [488, 179] width 35 height 12
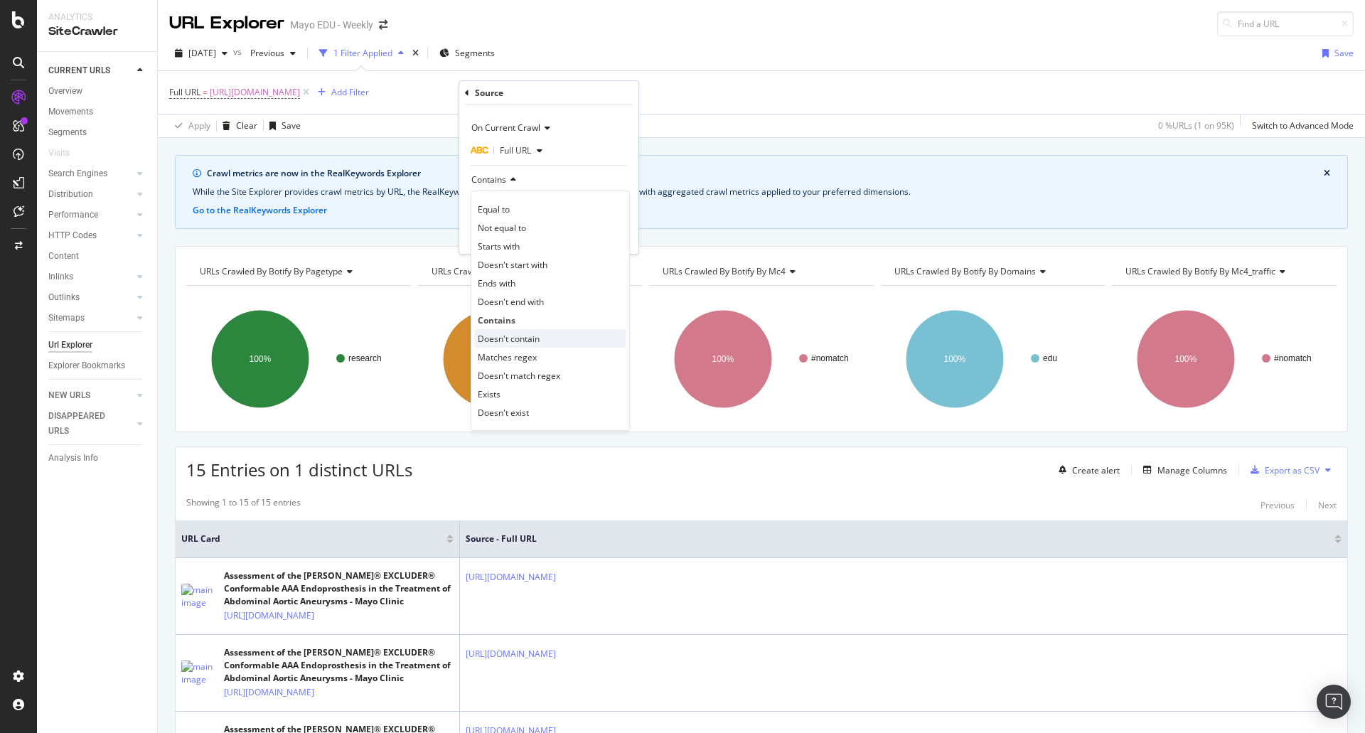
click at [512, 338] on span "Doesn't contain" at bounding box center [509, 339] width 62 height 12
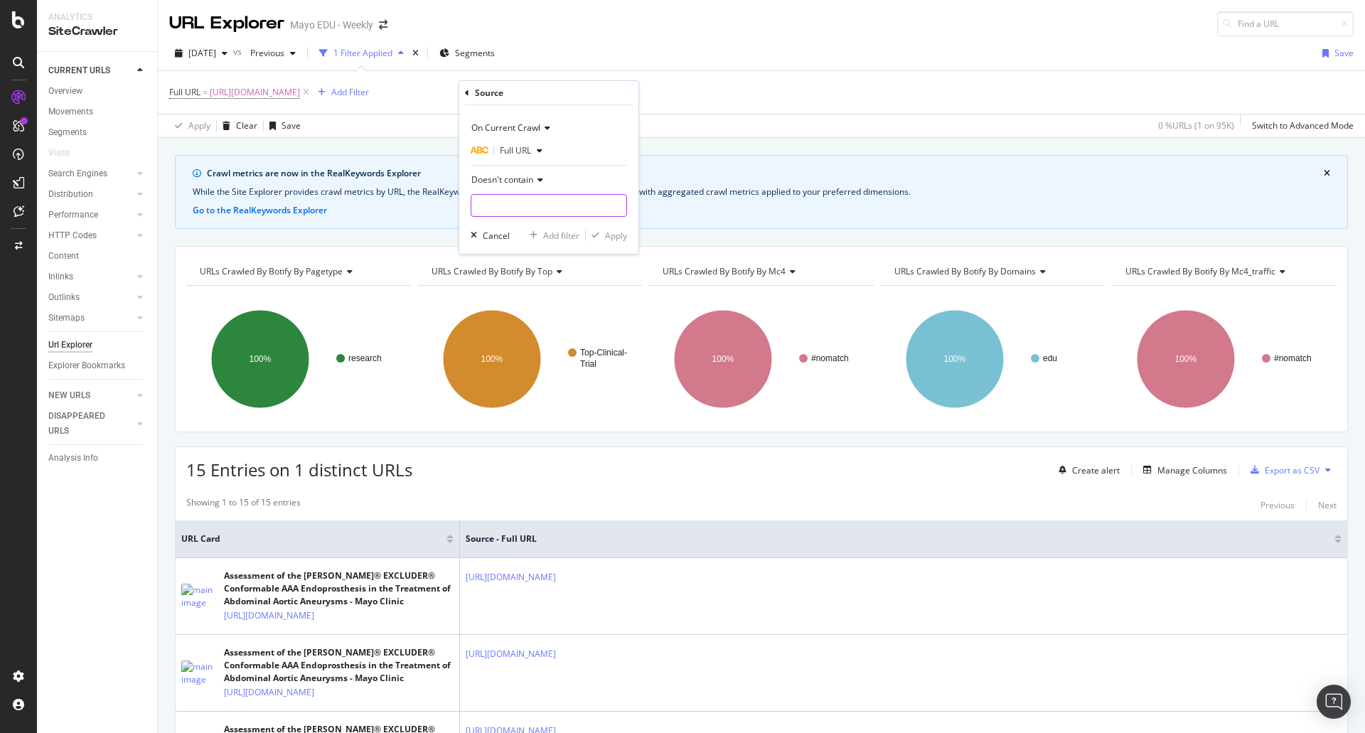
click at [520, 214] on input "text" at bounding box center [548, 205] width 155 height 23
paste input "https://www.mayo.edu/research/clinical-trials/search-results"
type input "https://www.mayo.edu/research/clinical-trials/search-results"
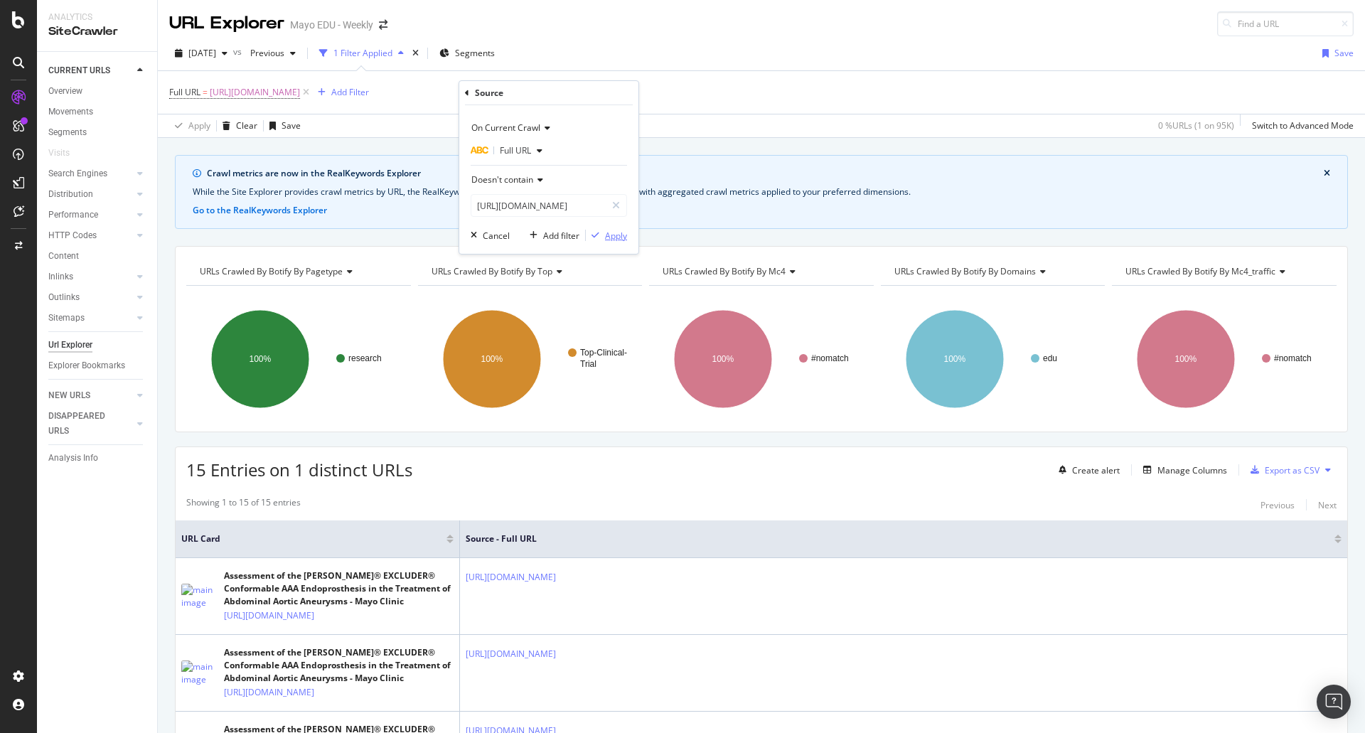
click at [619, 232] on div "Apply" at bounding box center [616, 236] width 22 height 12
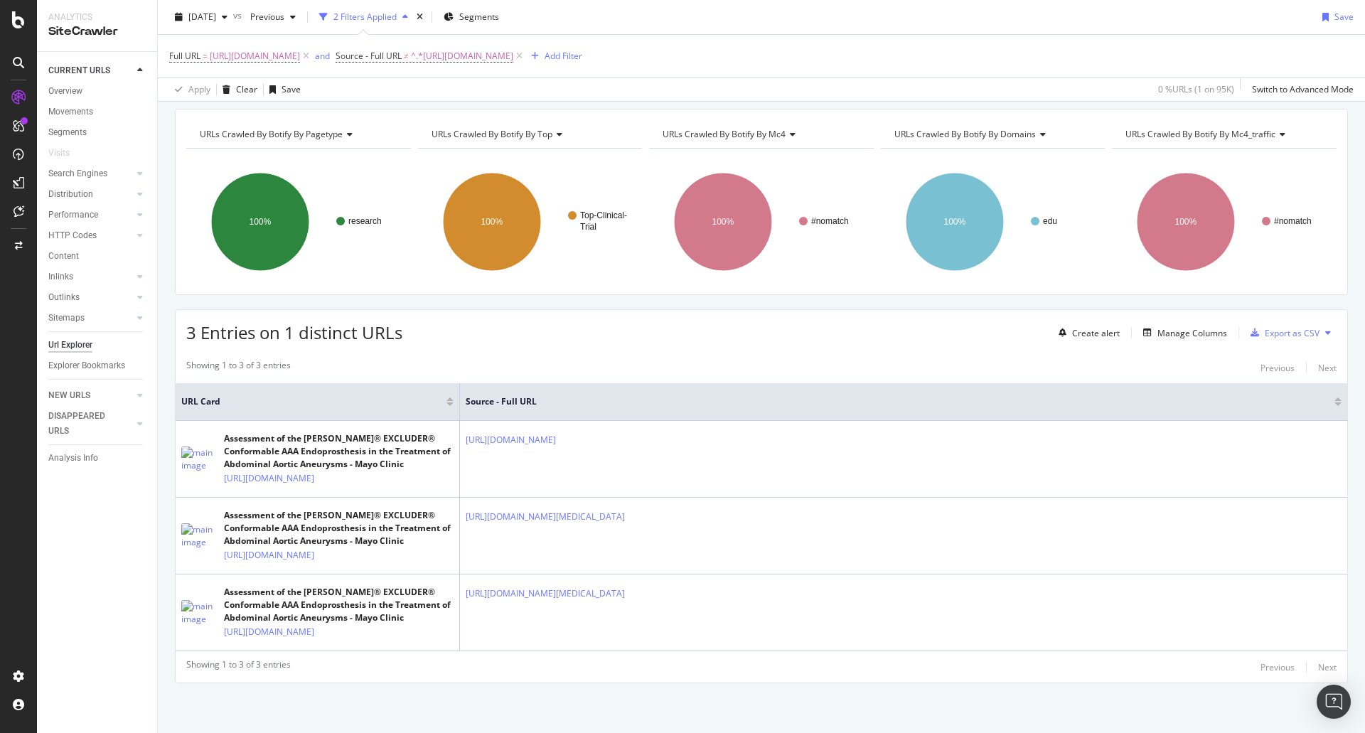
scroll to position [178, 0]
click at [582, 54] on div "Add Filter" at bounding box center [563, 56] width 38 height 12
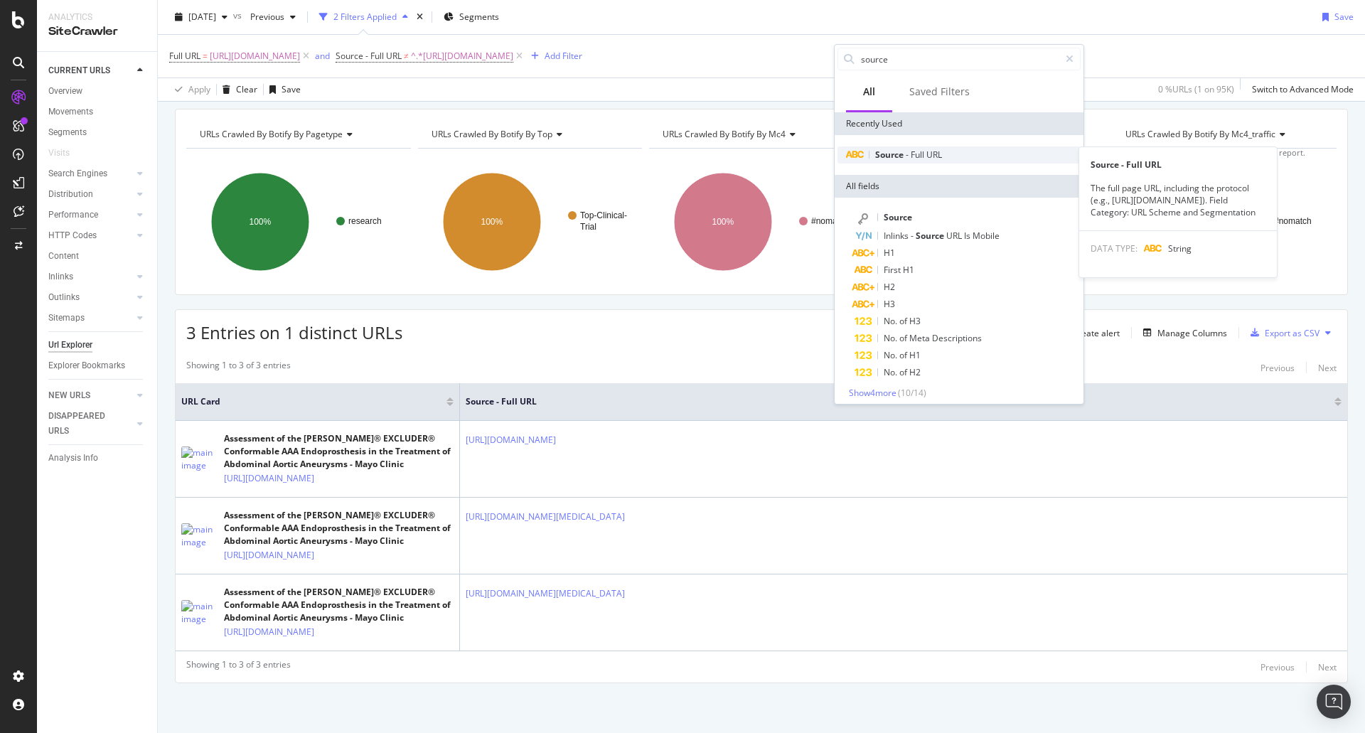
click at [896, 151] on span "Source" at bounding box center [890, 155] width 31 height 12
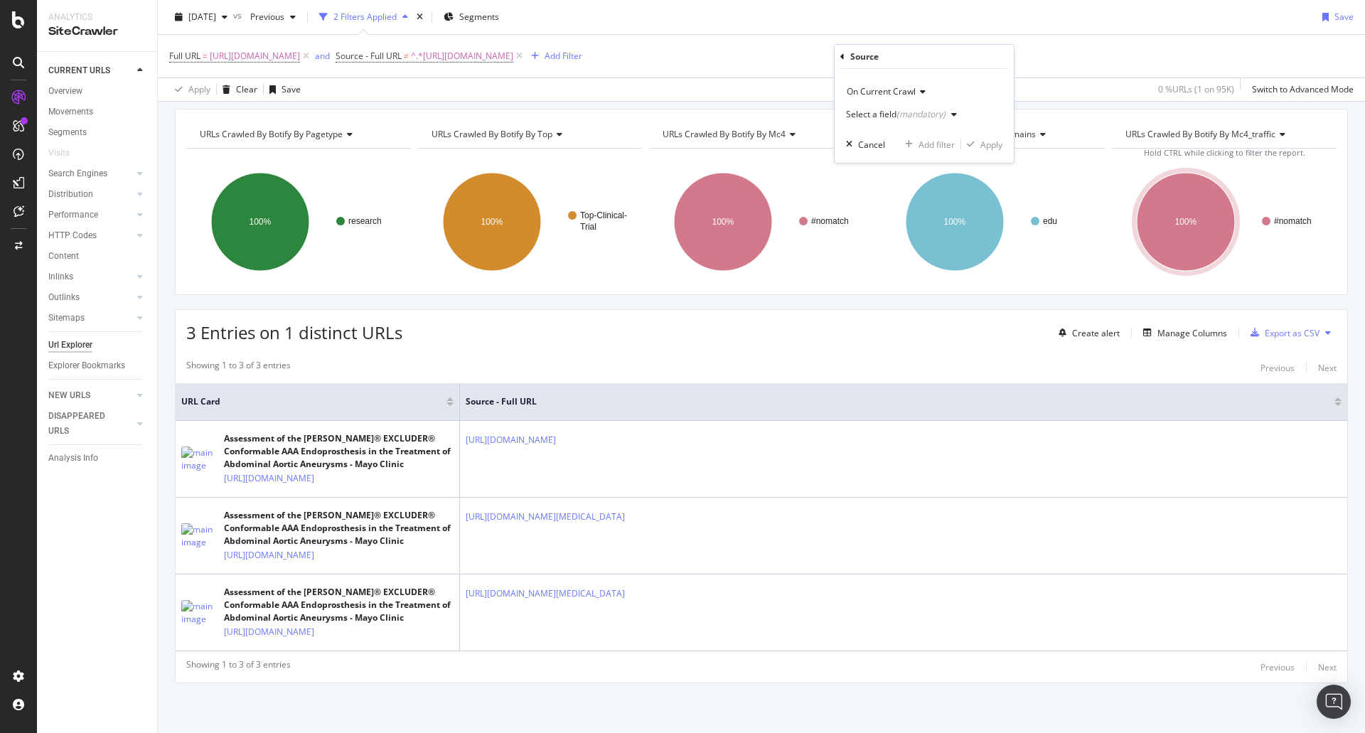
click at [895, 110] on div "Select a field (mandatory)" at bounding box center [896, 114] width 100 height 9
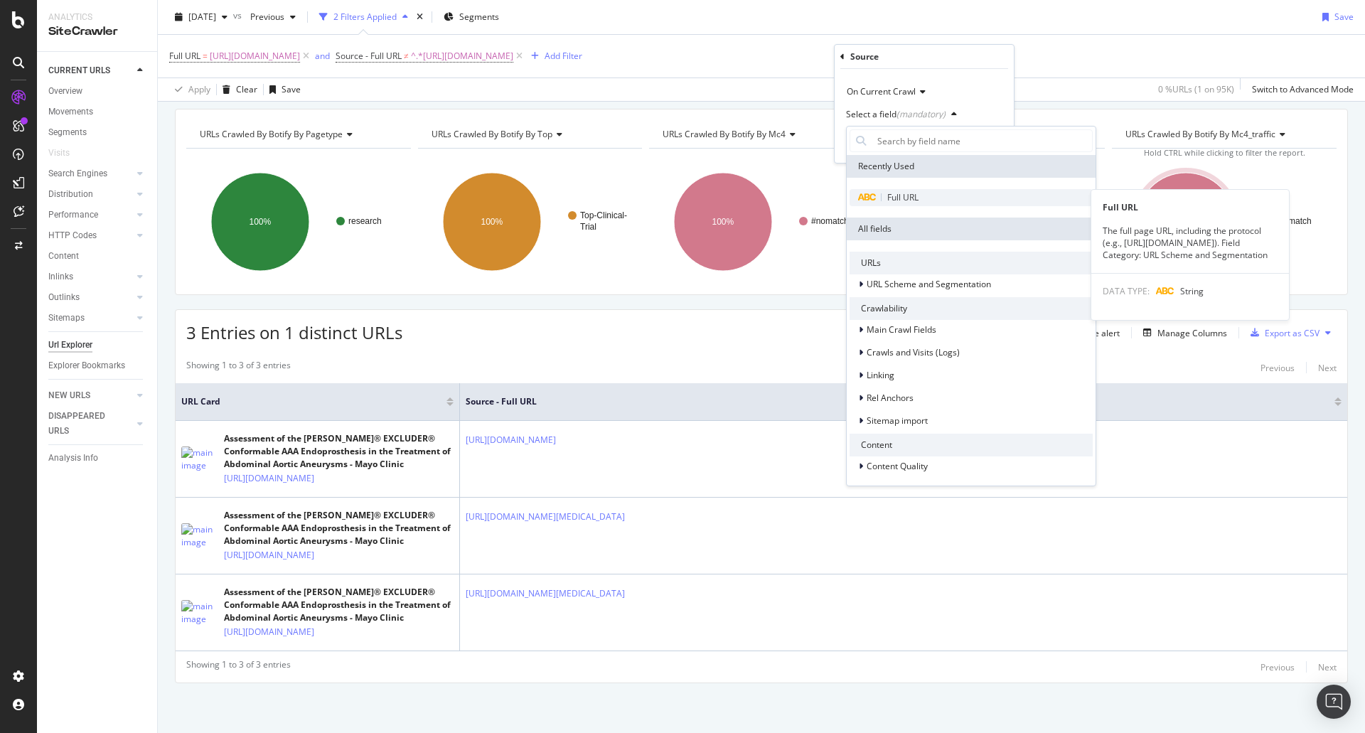
click at [898, 198] on span "Full URL" at bounding box center [902, 197] width 31 height 12
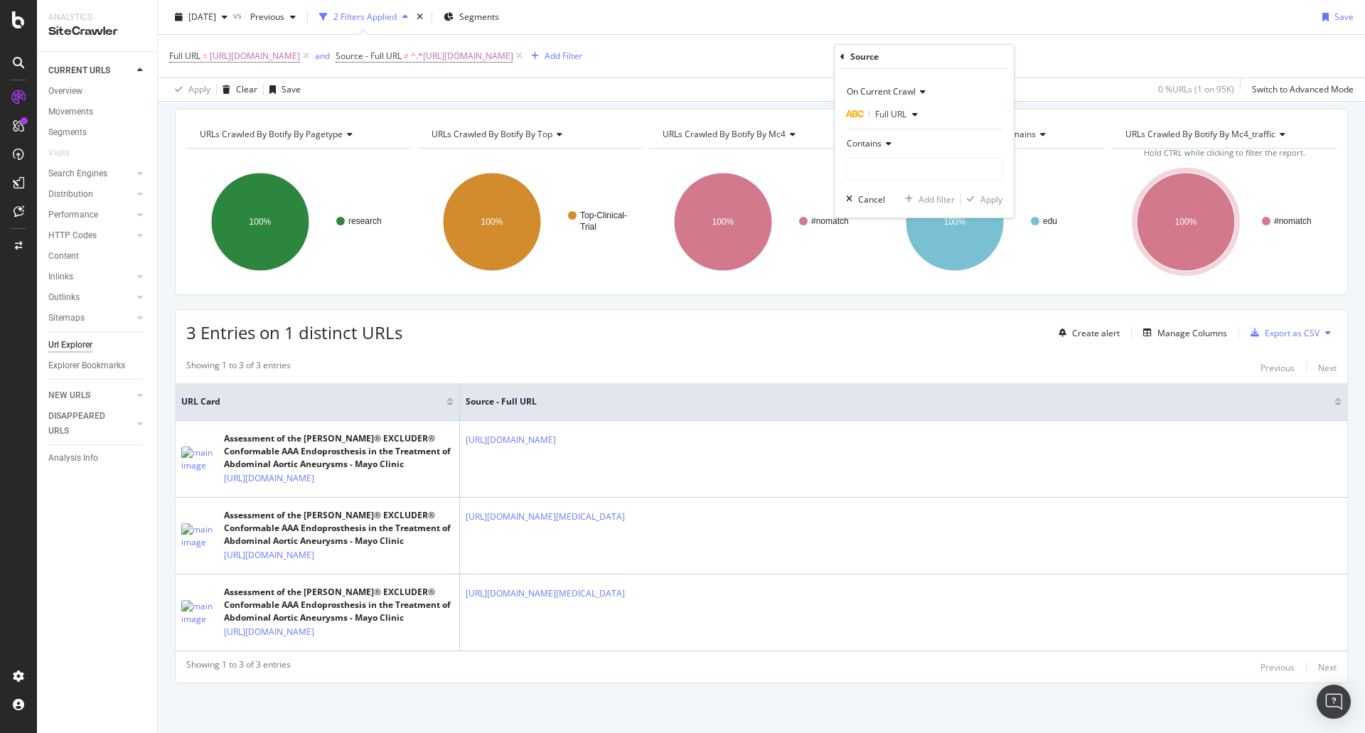
click at [881, 144] on div "Contains" at bounding box center [924, 143] width 156 height 23
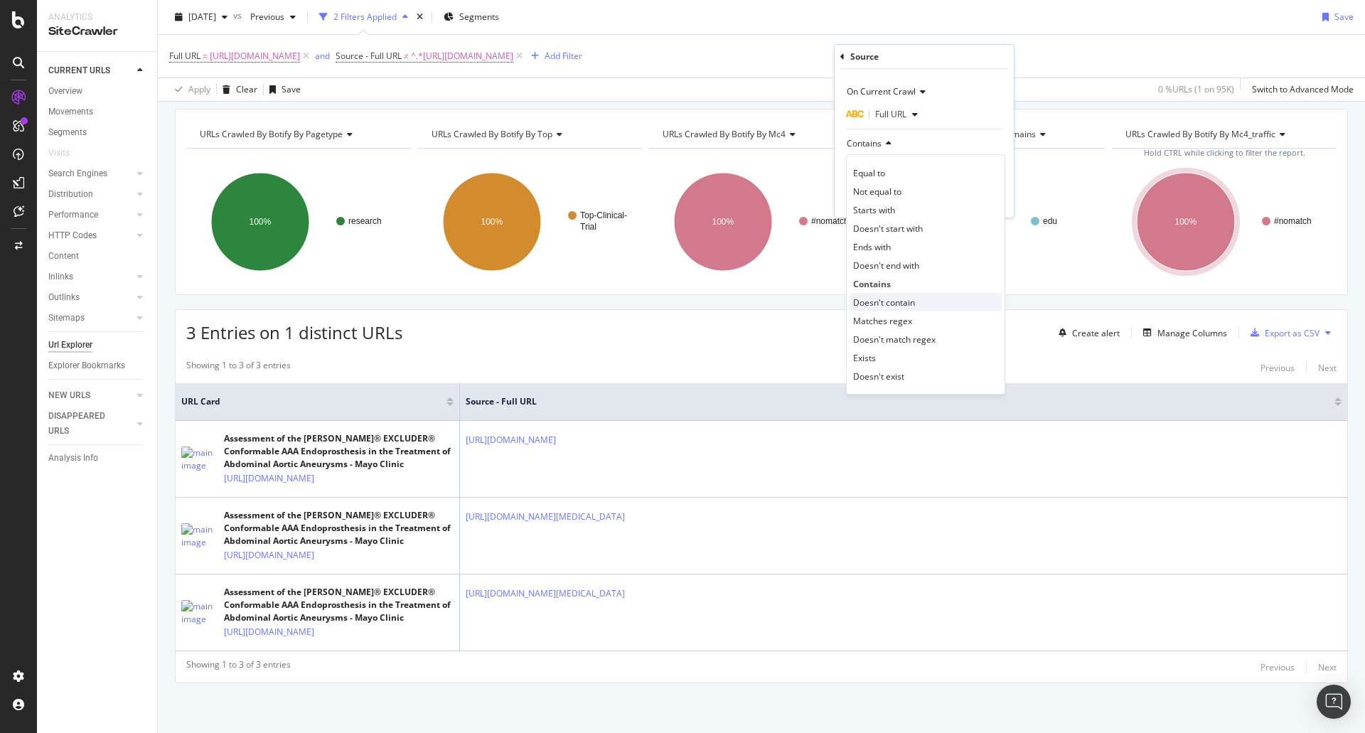
click at [891, 294] on div "Doesn't contain" at bounding box center [925, 302] width 152 height 18
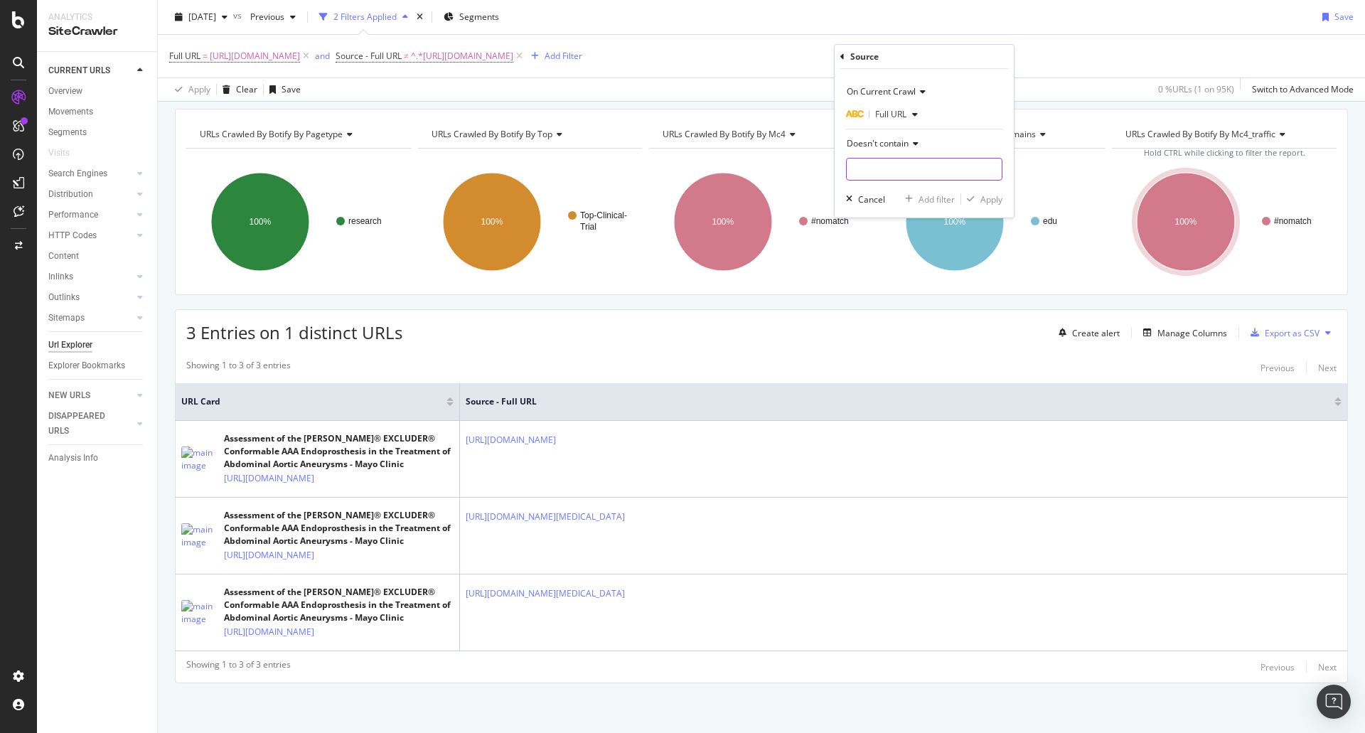
click at [881, 170] on input "text" at bounding box center [924, 169] width 155 height 23
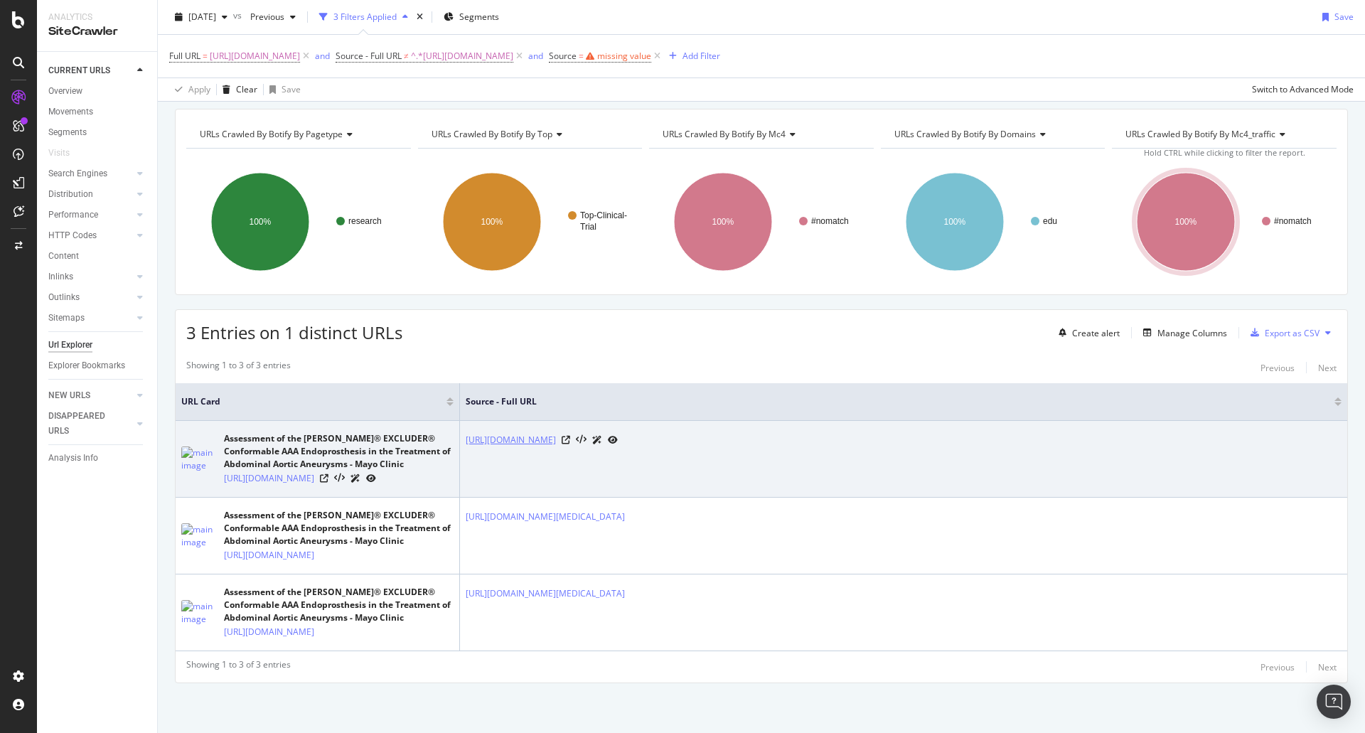
drag, startPoint x: 468, startPoint y: 407, endPoint x: 735, endPoint y: 406, distance: 267.3
click at [735, 421] on td "https://www.mayo.edu/research/clinical-trials/faculty-search-results?authid=155…" at bounding box center [903, 459] width 887 height 77
click at [556, 433] on link "https://www.mayo.edu/research/clinical-trials/faculty-search-results?authid=155…" at bounding box center [511, 440] width 90 height 14
copy link "[URL][DOMAIN_NAME]"
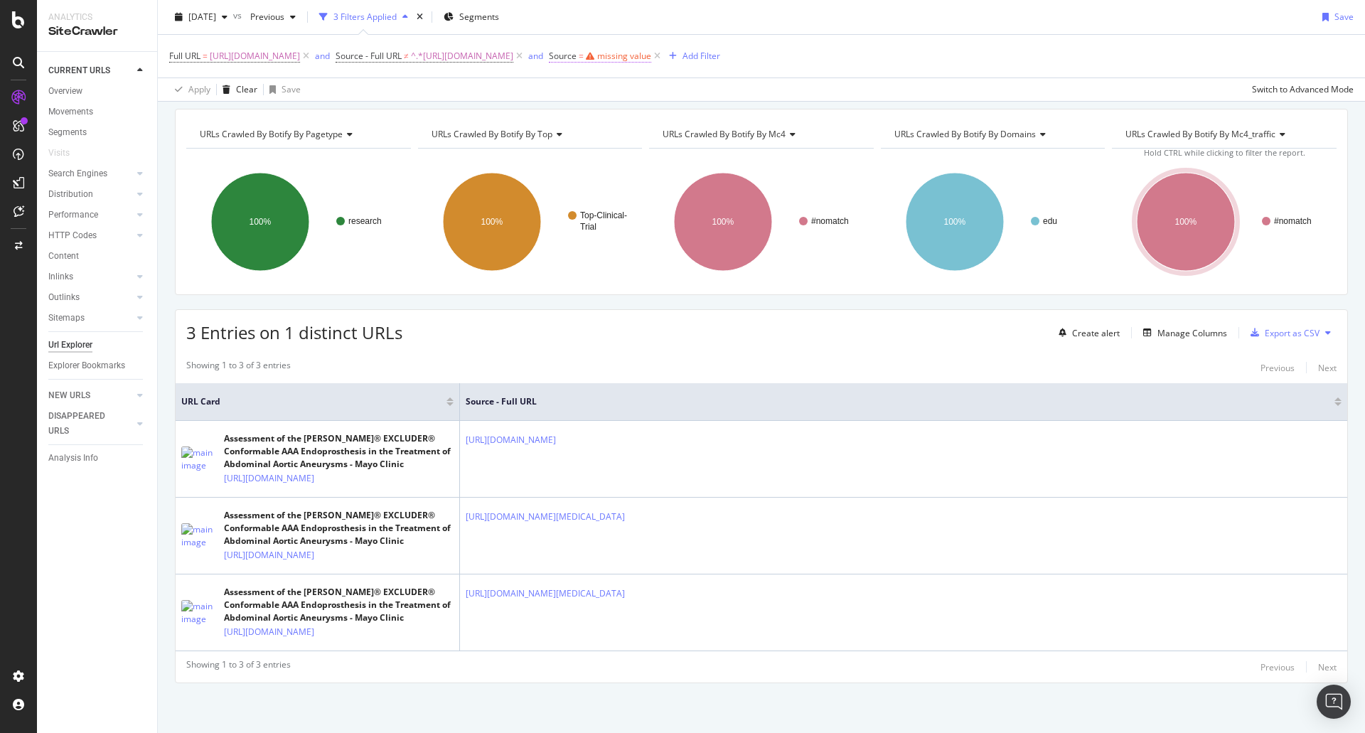
click at [651, 54] on div "missing value" at bounding box center [624, 56] width 54 height 12
click at [929, 117] on div "Select a field (mandatory)" at bounding box center [928, 112] width 117 height 21
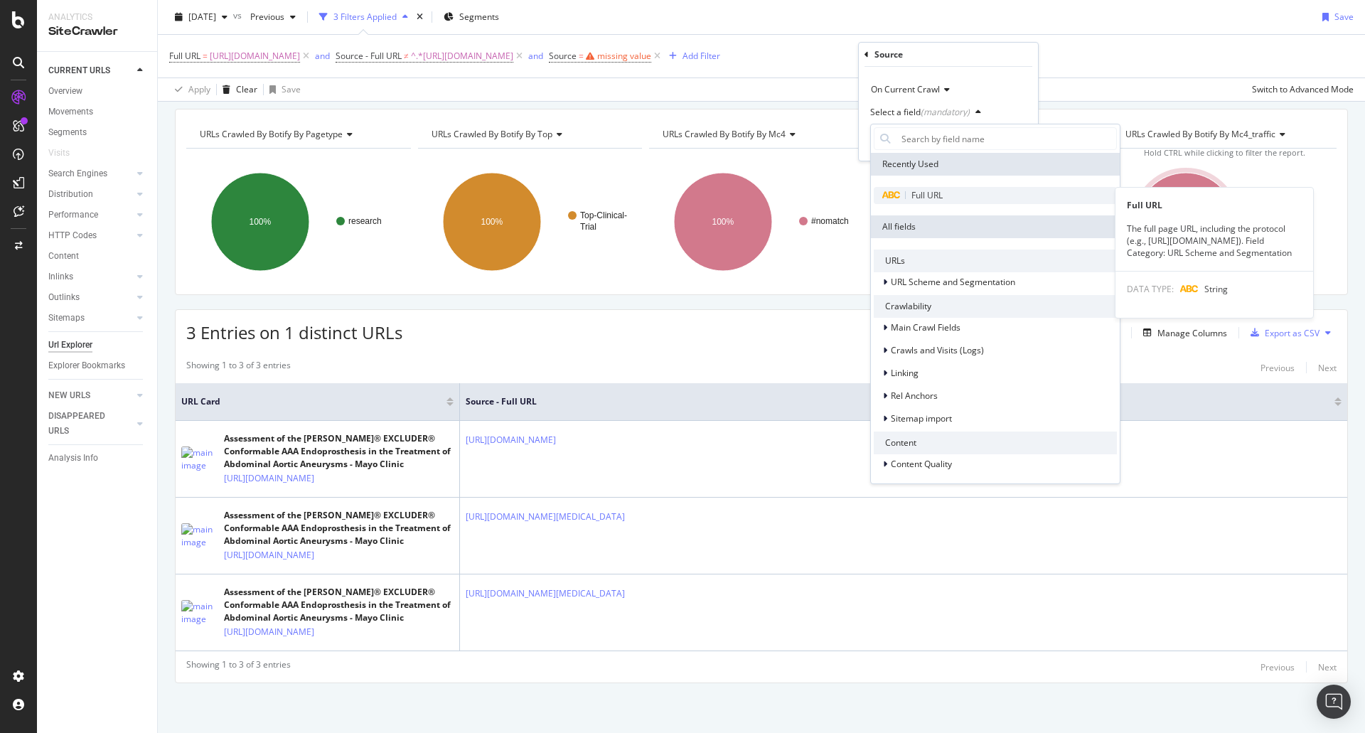
click at [930, 191] on span "Full URL" at bounding box center [926, 195] width 31 height 12
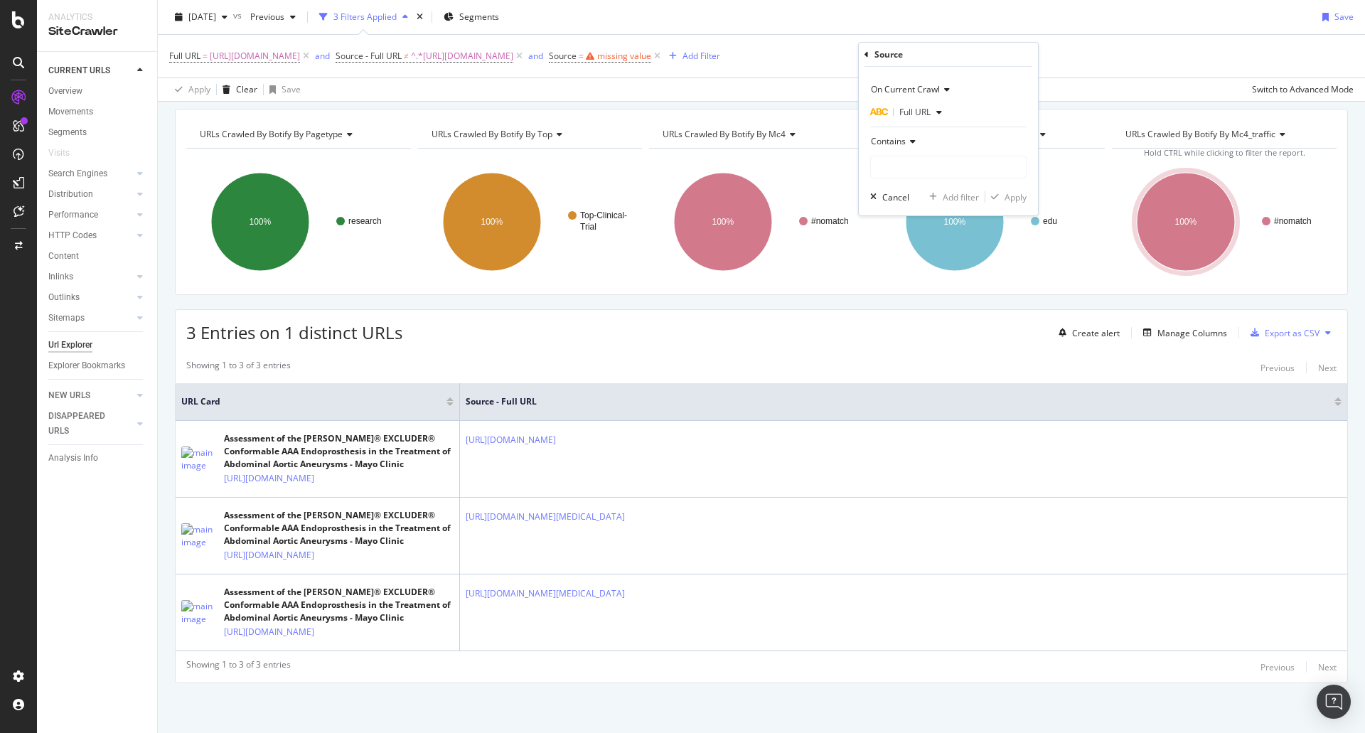
click at [904, 148] on div "Contains" at bounding box center [948, 141] width 156 height 23
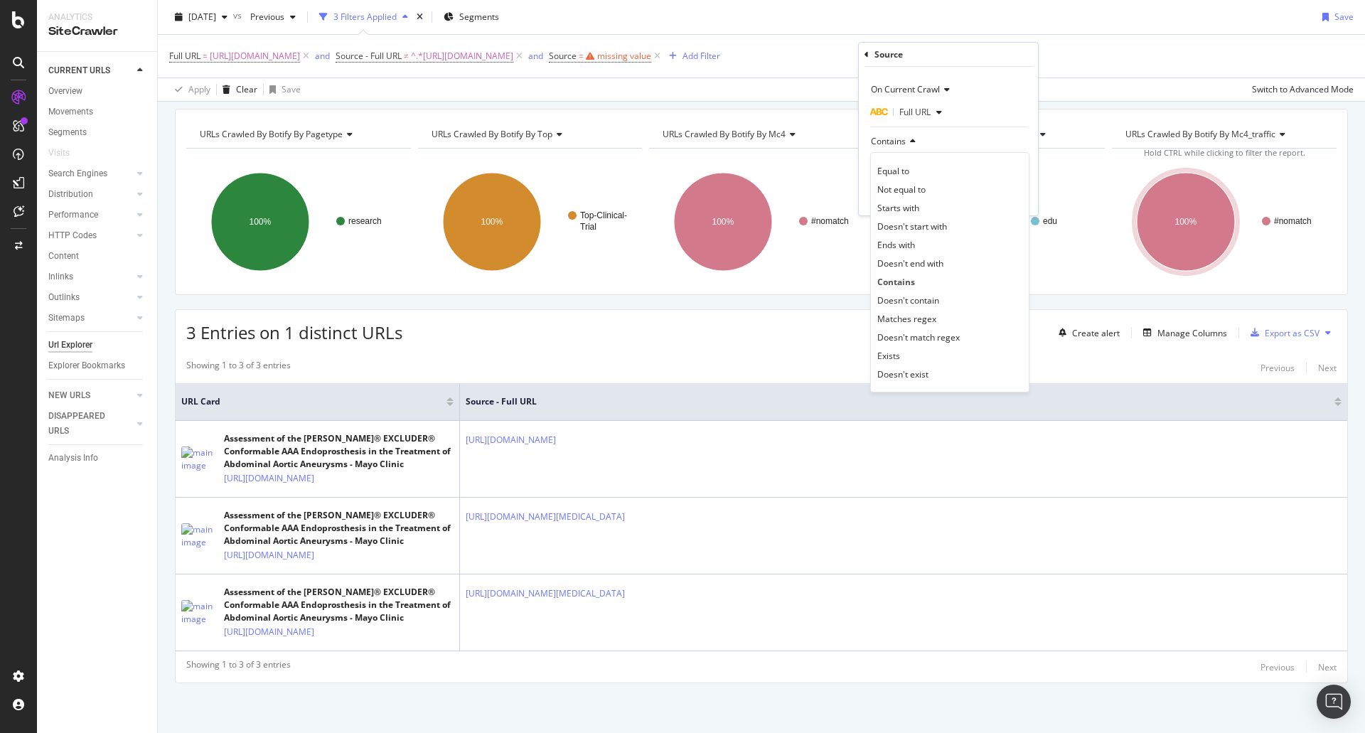
drag, startPoint x: 903, startPoint y: 301, endPoint x: 907, endPoint y: 206, distance: 95.3
click at [903, 299] on span "Doesn't contain" at bounding box center [908, 300] width 62 height 12
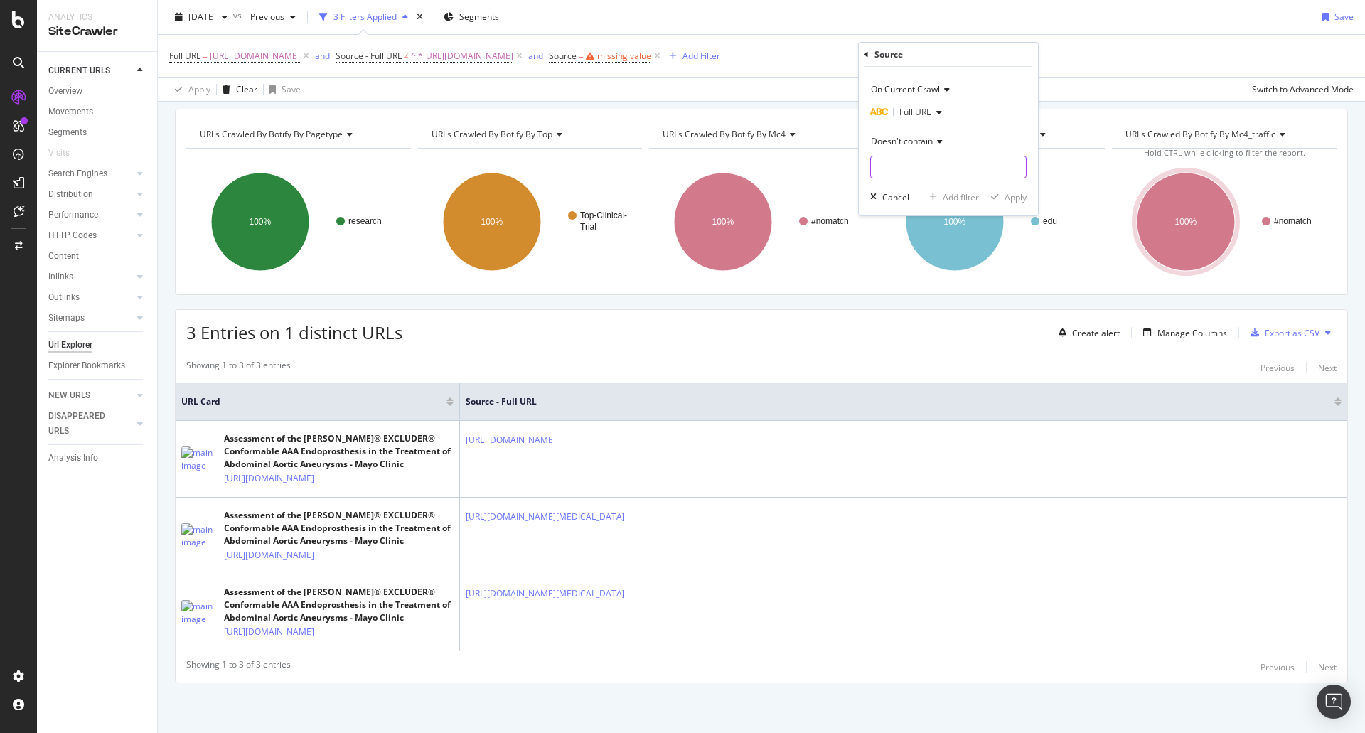
click at [909, 173] on input "text" at bounding box center [948, 167] width 155 height 23
paste input "[URL][DOMAIN_NAME]"
type input "[URL][DOMAIN_NAME]"
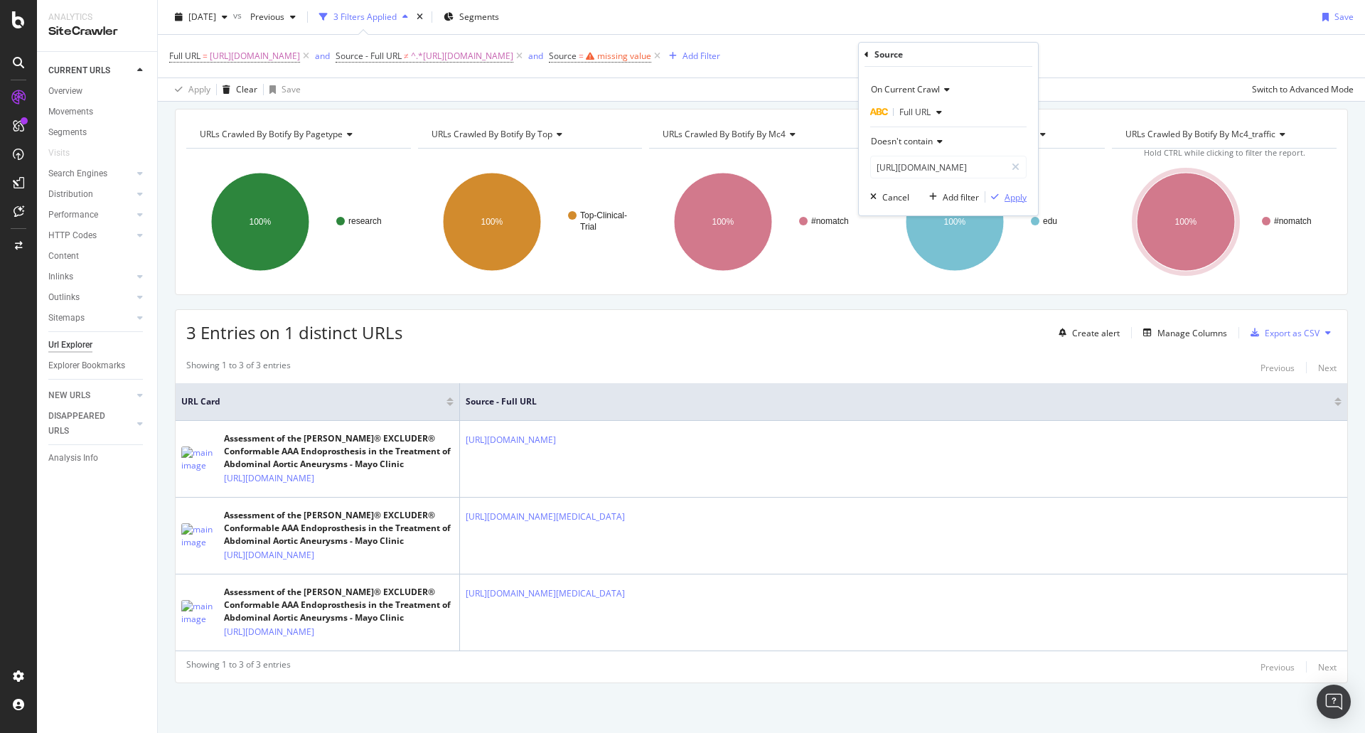
click at [1023, 198] on div "Apply" at bounding box center [1015, 197] width 22 height 12
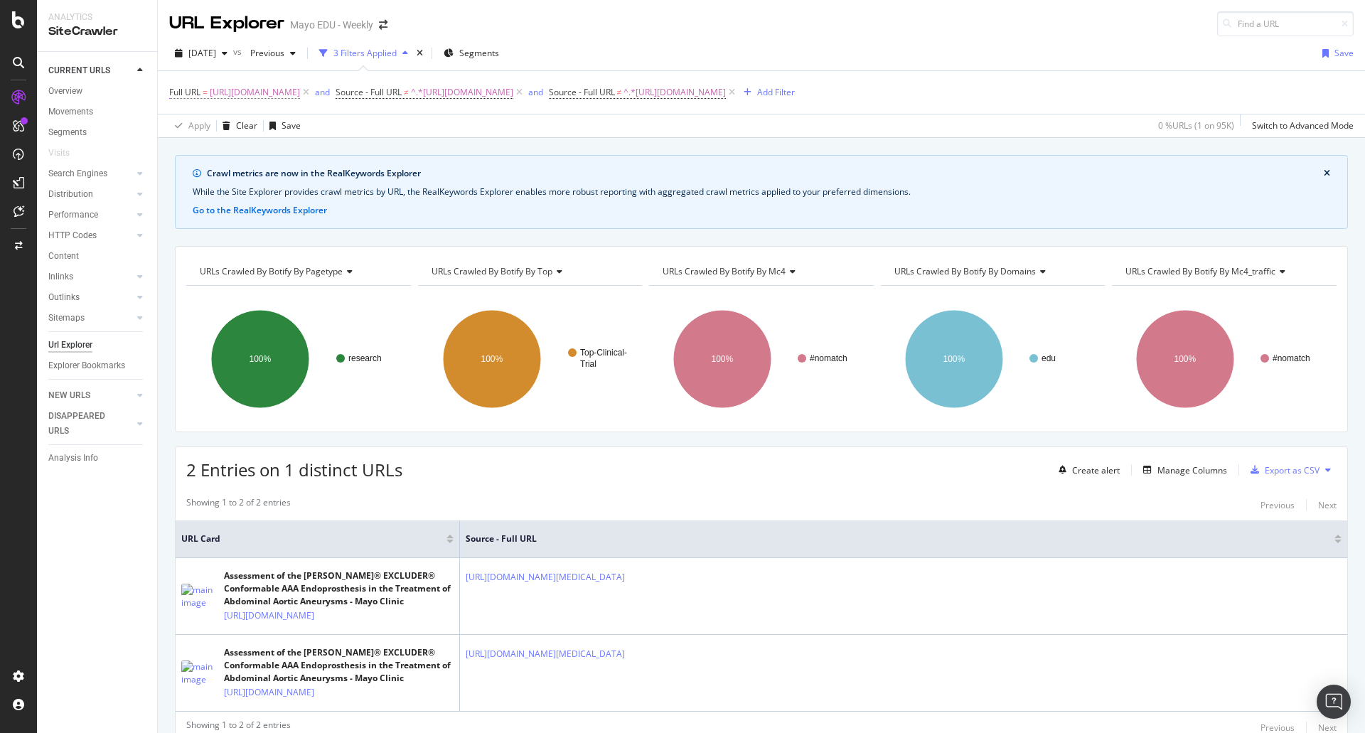
click at [300, 90] on span "https://www.mayo.edu/research/clinical-trials/cls-20201661" at bounding box center [255, 92] width 90 height 20
click at [222, 122] on icon at bounding box center [219, 126] width 10 height 9
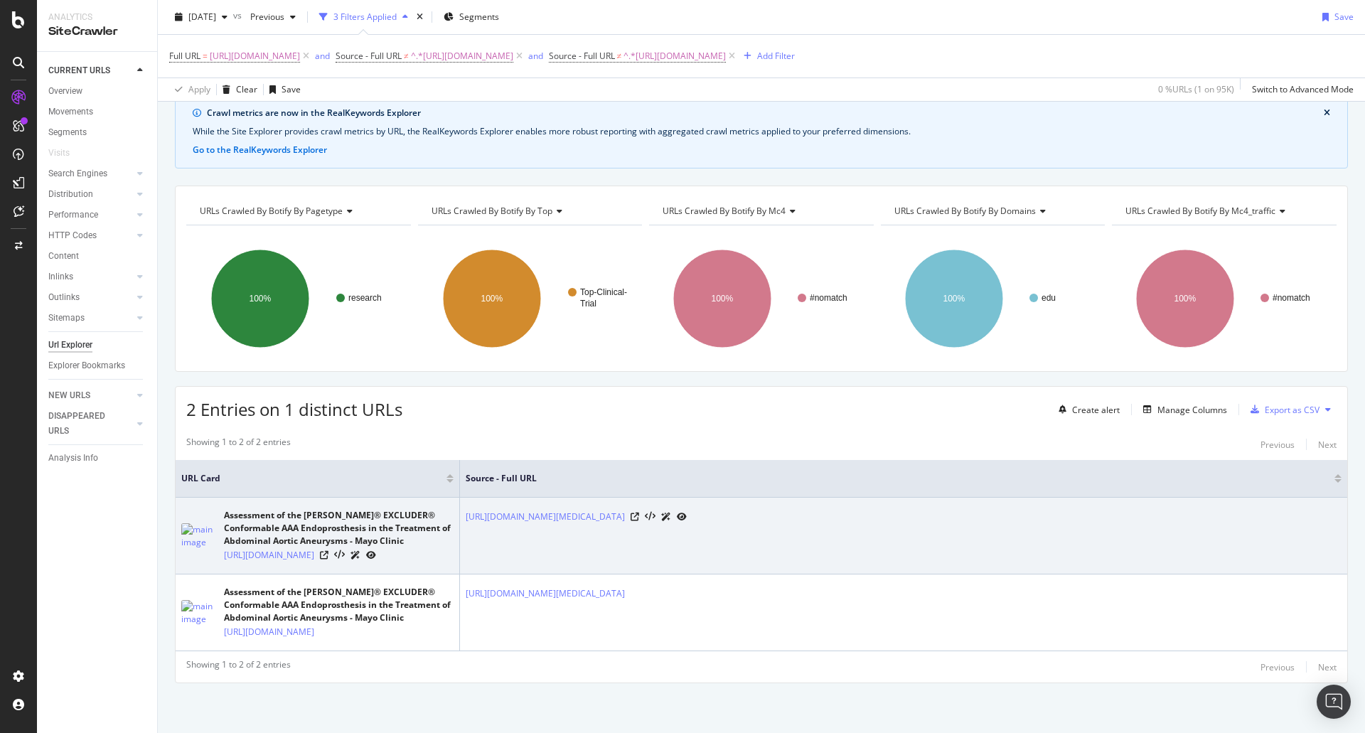
scroll to position [87, 0]
drag, startPoint x: 218, startPoint y: 534, endPoint x: 245, endPoint y: 544, distance: 29.7
click at [245, 544] on div "Assessment of the GORE® EXCLUDER® Conformable AAA Endoprosthesis in the Treatme…" at bounding box center [317, 535] width 272 height 53
drag, startPoint x: 208, startPoint y: 551, endPoint x: 217, endPoint y: 537, distance: 16.4
click at [208, 549] on td "Assessment of the GORE® EXCLUDER® Conformable AAA Endoprosthesis in the Treatme…" at bounding box center [318, 536] width 284 height 77
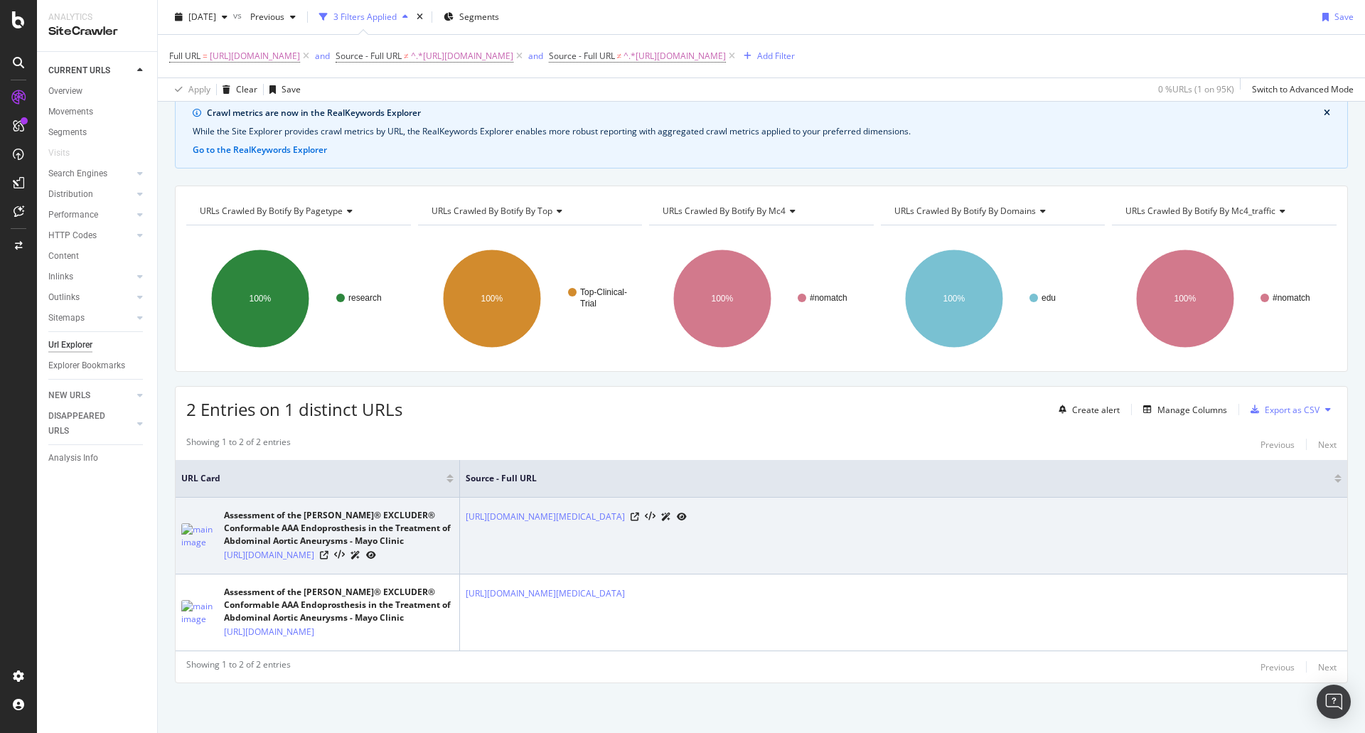
click at [217, 536] on div "Assessment of the GORE® EXCLUDER® Conformable AAA Endoprosthesis in the Treatme…" at bounding box center [317, 535] width 272 height 53
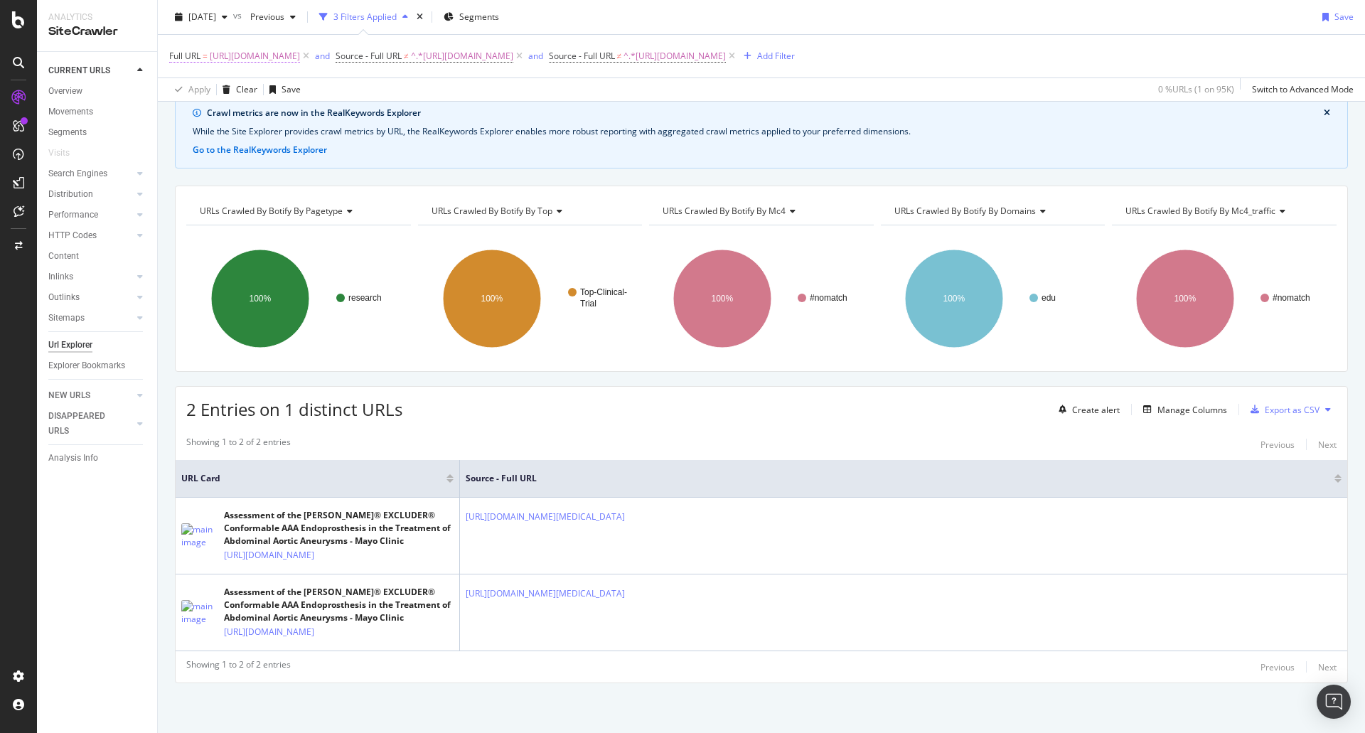
click at [300, 58] on span "https://www.mayo.edu/research/clinical-trials/cls-20201661" at bounding box center [255, 56] width 90 height 20
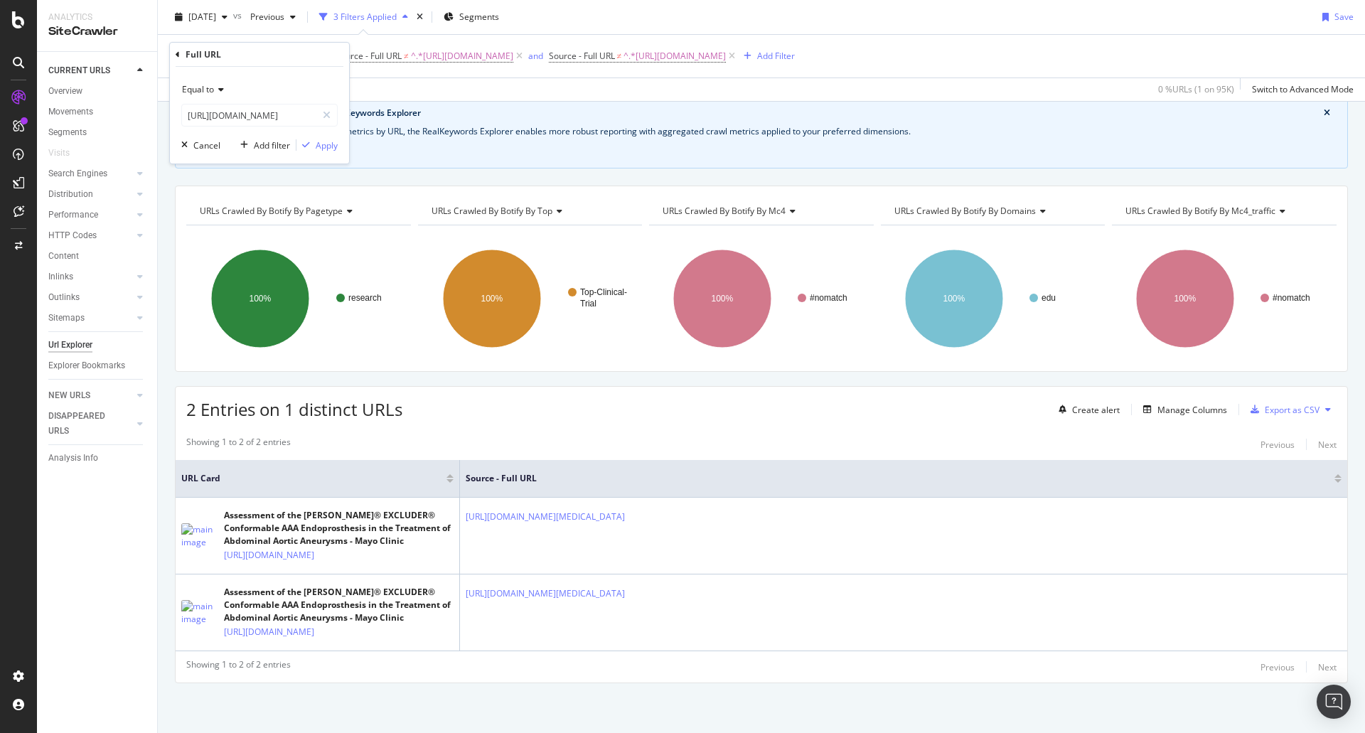
click at [206, 87] on span "Equal to" at bounding box center [198, 89] width 32 height 12
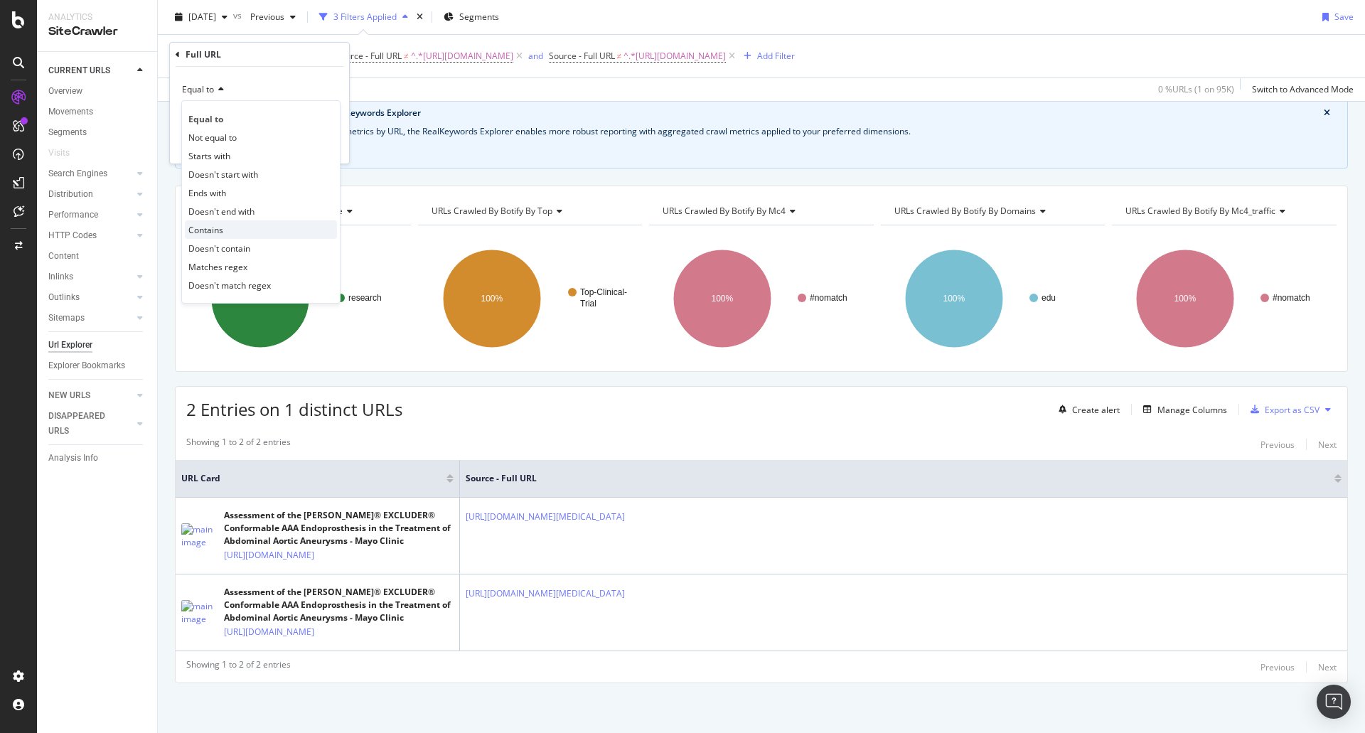
click at [229, 227] on div "Contains" at bounding box center [261, 229] width 152 height 18
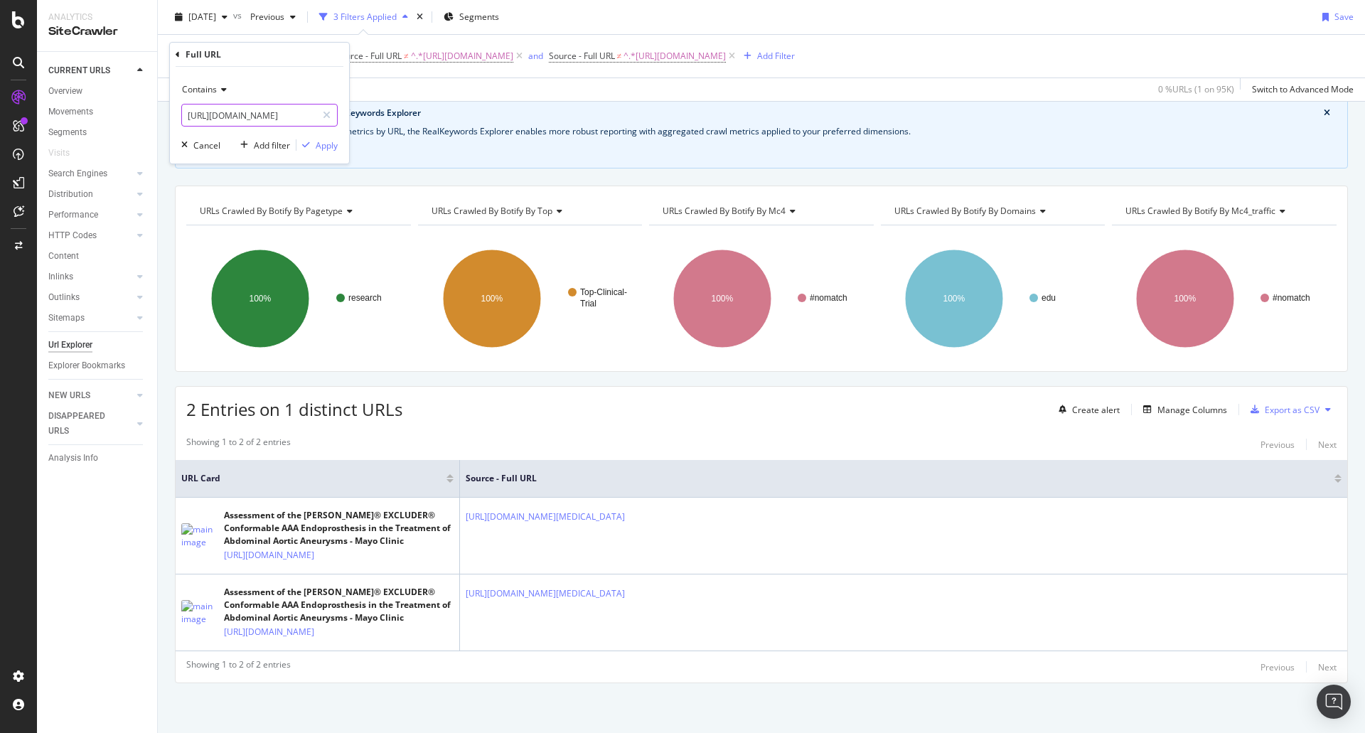
click at [279, 119] on input "https://www.mayo.edu/research/clinical-trials/cls-20201661" at bounding box center [249, 115] width 134 height 23
drag, startPoint x: 279, startPoint y: 119, endPoint x: 473, endPoint y: 117, distance: 193.4
click at [473, 117] on body "Analytics SiteCrawler CURRENT URLS Overview Movements Segments Visits Search En…" at bounding box center [682, 366] width 1365 height 733
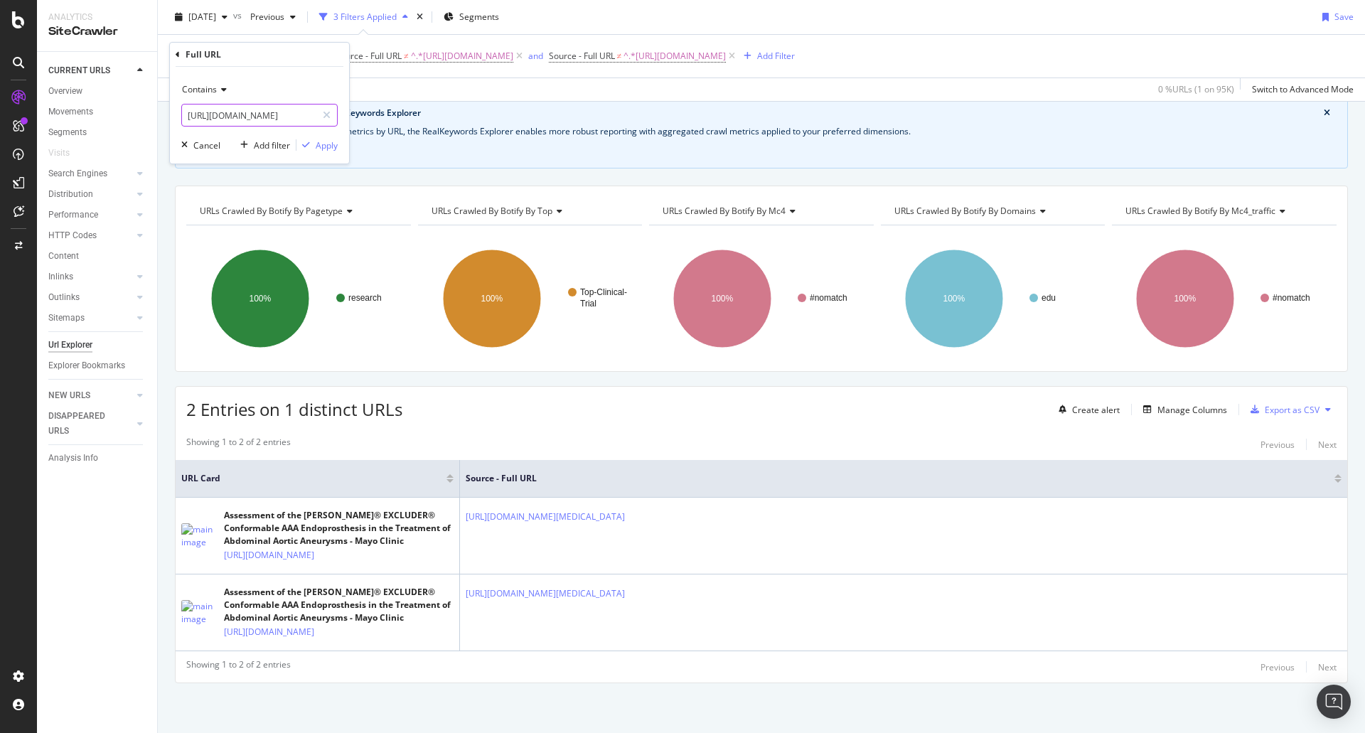
click at [259, 117] on input "https://www.mayo.edu/research/clinical-trials/cls-20201661" at bounding box center [249, 115] width 134 height 23
drag, startPoint x: 272, startPoint y: 117, endPoint x: 489, endPoint y: 118, distance: 217.5
click at [489, 118] on body "Analytics SiteCrawler CURRENT URLS Overview Movements Segments Visits Search En…" at bounding box center [682, 366] width 1365 height 733
type input "[URL][DOMAIN_NAME]"
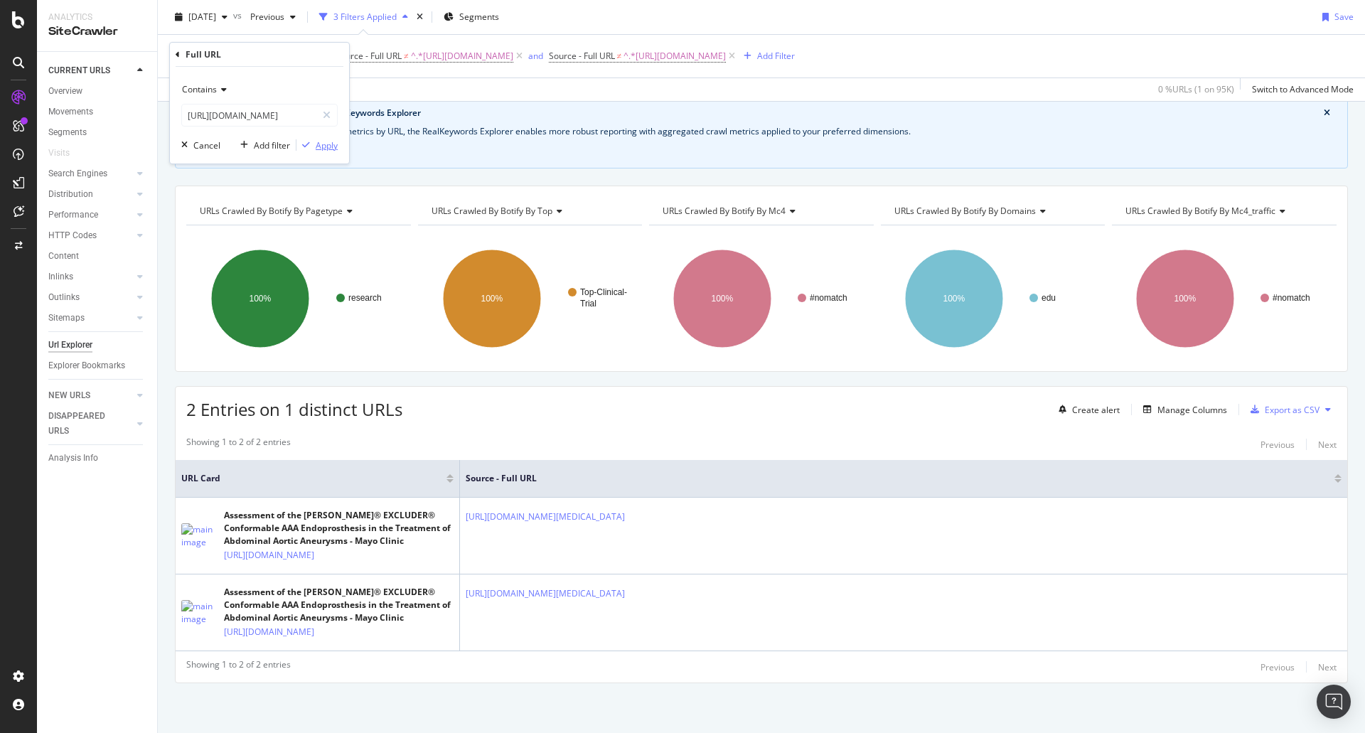
click at [317, 145] on div "Apply" at bounding box center [327, 145] width 22 height 12
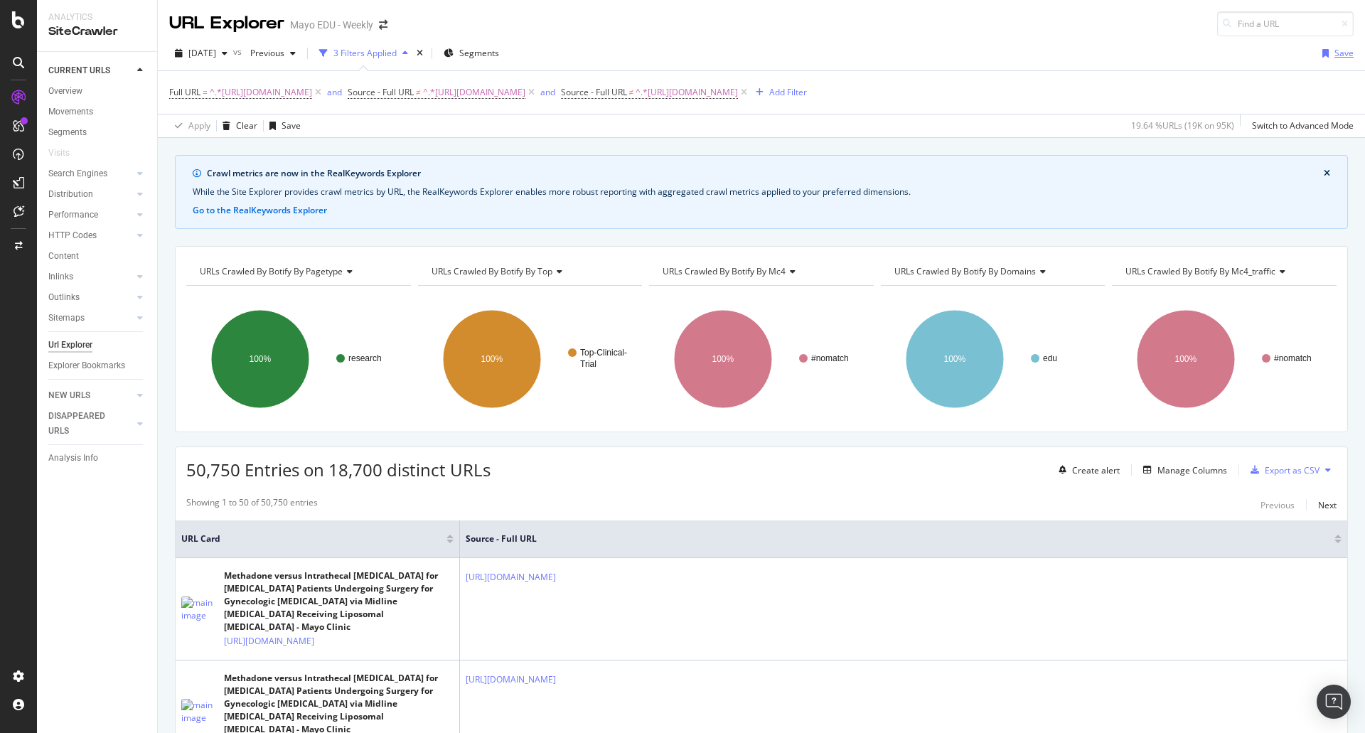
click at [1322, 50] on div "button" at bounding box center [1325, 53] width 18 height 9
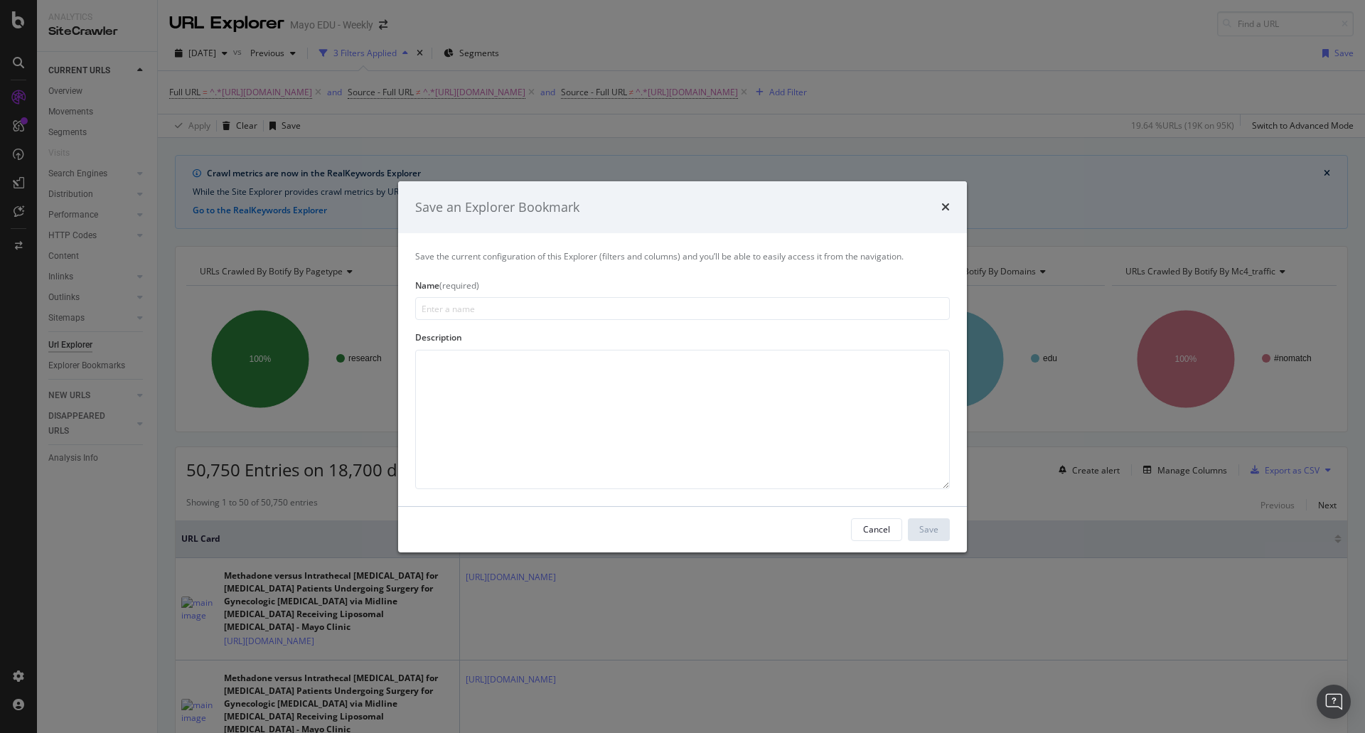
click at [608, 305] on input "modal" at bounding box center [682, 308] width 535 height 23
type input "Clinical Trial Overviews Inlinks"
type textarea "From Diseases & Conditions and Procedure"
click at [672, 304] on input "Clinical Trial Overviews Inlinks" at bounding box center [682, 308] width 535 height 23
click at [670, 311] on input "Clinical Trial Overviews Inlinks" at bounding box center [682, 308] width 535 height 23
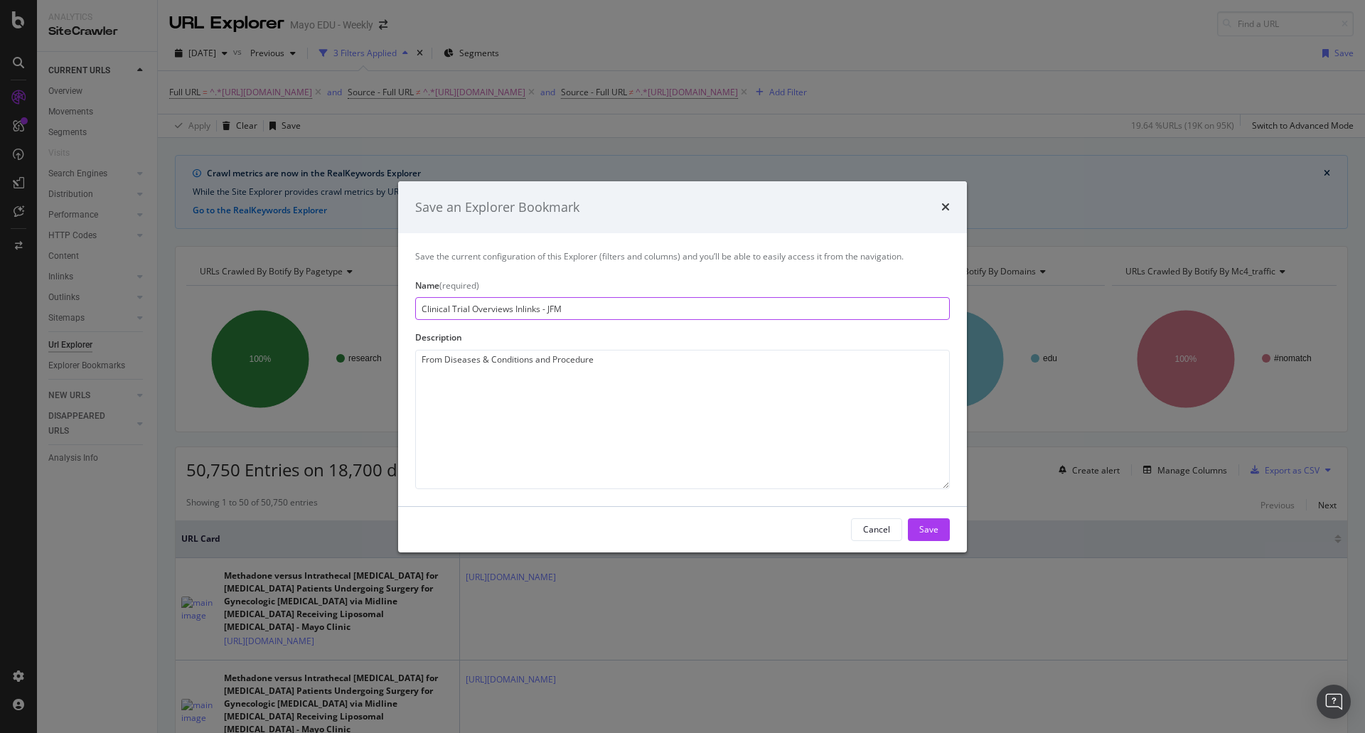
type input "Clinical Trial Overviews Inlinks - JFM"
click at [918, 524] on button "Save" at bounding box center [929, 529] width 42 height 23
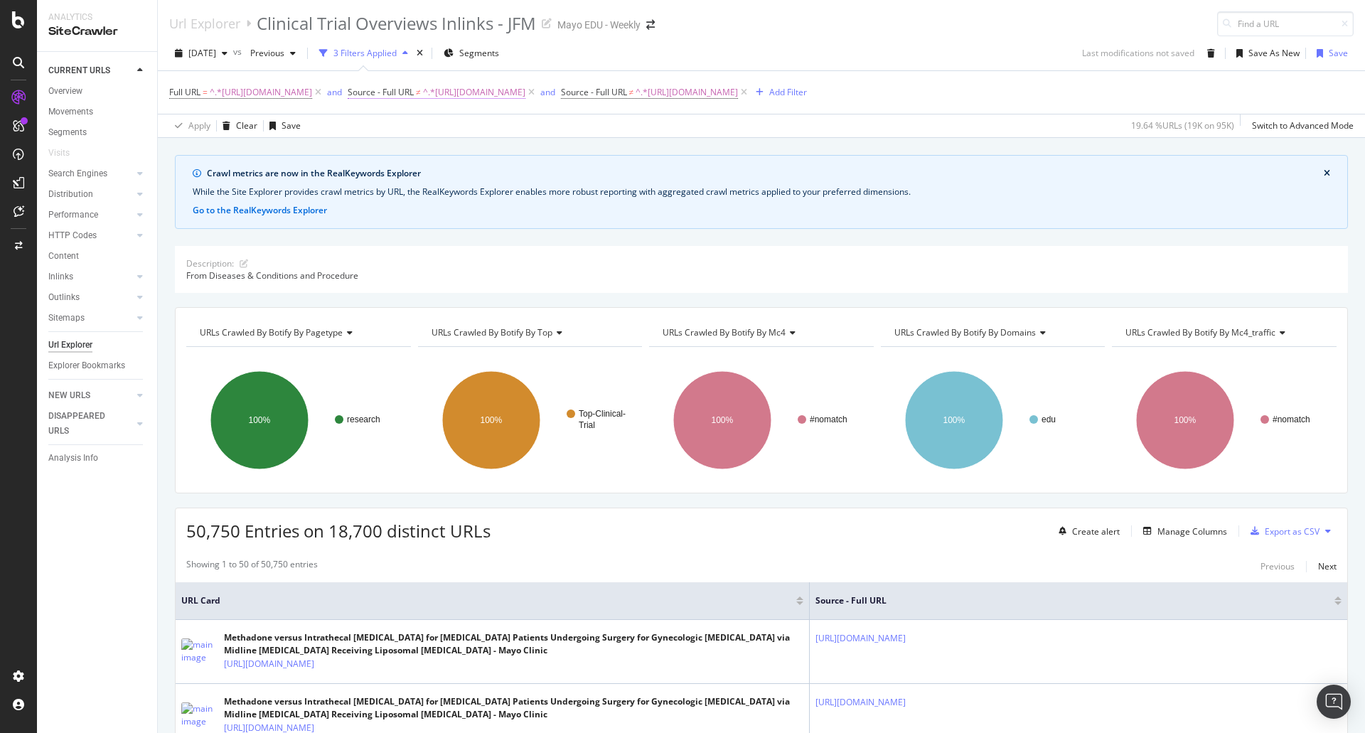
click at [525, 100] on span "^.*[URL][DOMAIN_NAME]" at bounding box center [474, 92] width 102 height 20
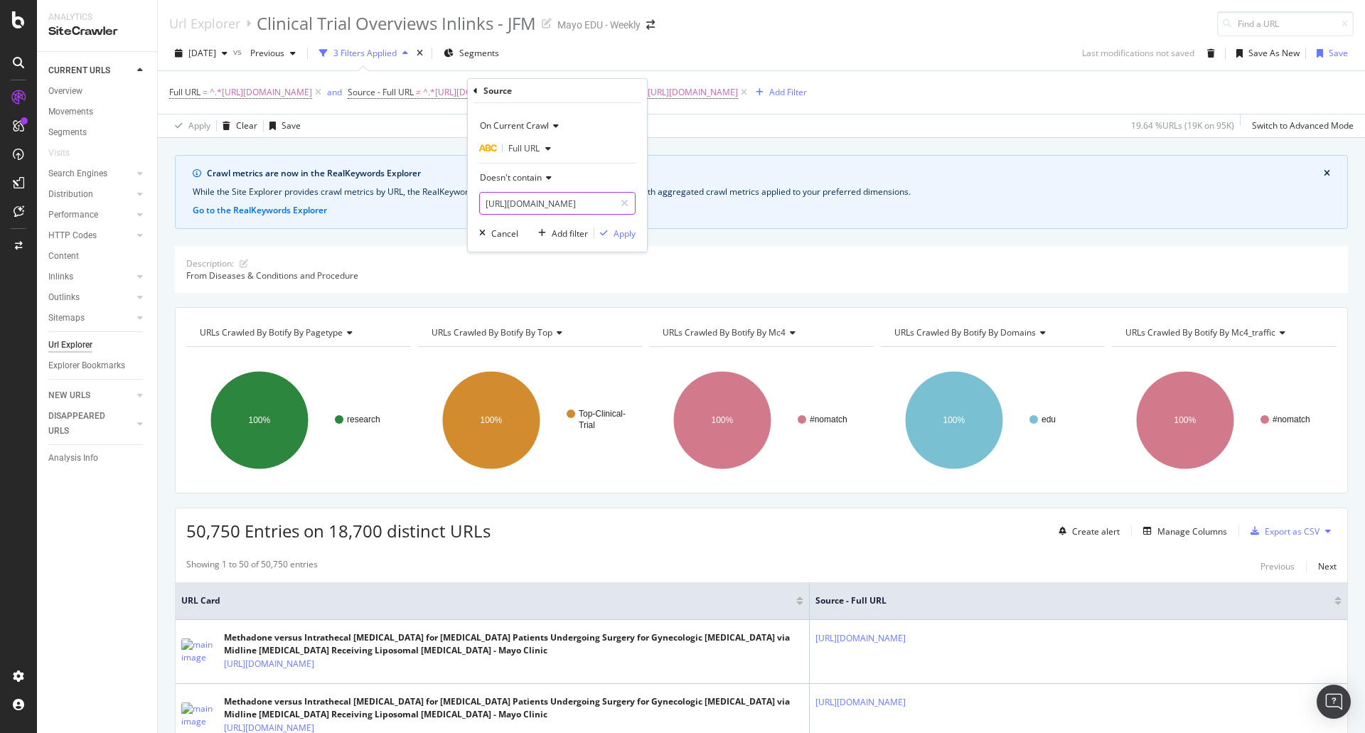
click at [521, 203] on input "https://www.mayo.edu/research/clinical-trials/search-results" at bounding box center [547, 203] width 134 height 23
click at [259, 100] on span "^.*[URL][DOMAIN_NAME]" at bounding box center [261, 92] width 102 height 20
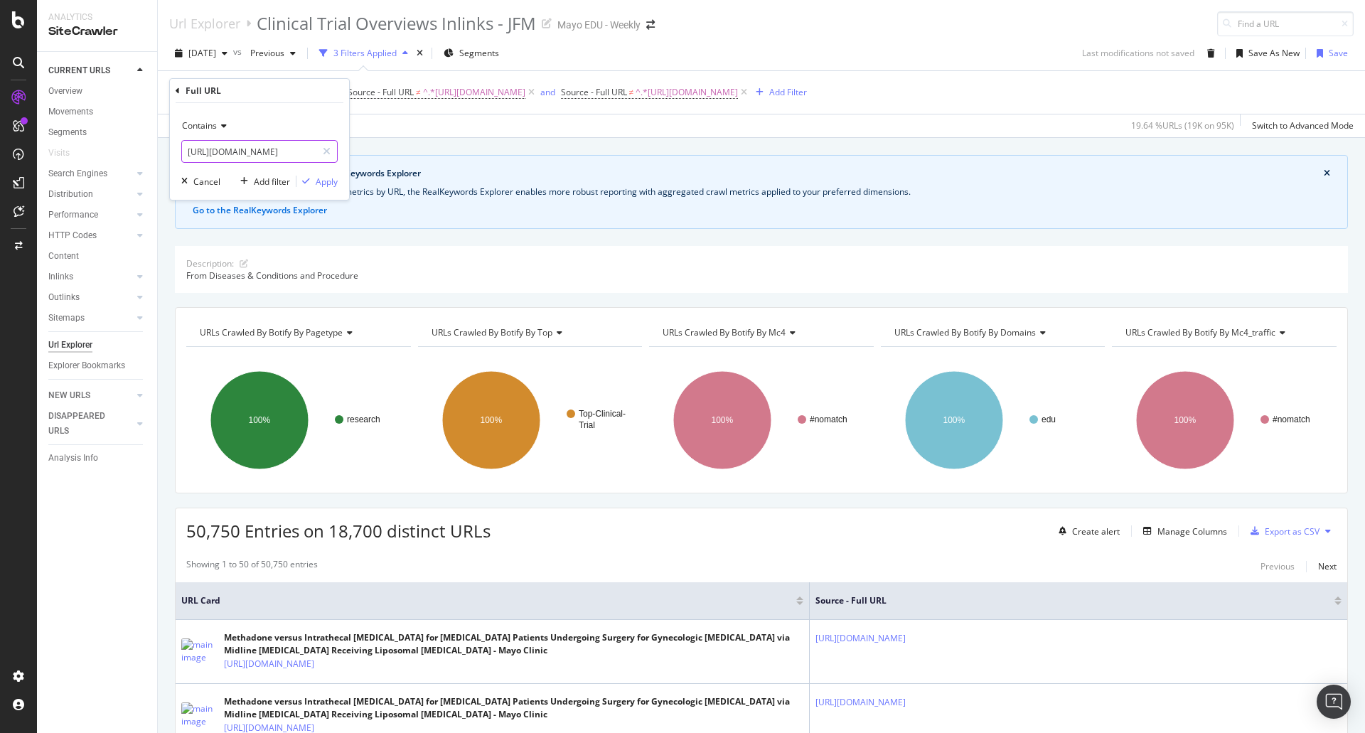
click at [235, 155] on input "[URL][DOMAIN_NAME]" at bounding box center [249, 151] width 134 height 23
paste input "search-results"
drag, startPoint x: 272, startPoint y: 155, endPoint x: 97, endPoint y: 154, distance: 174.9
click at [97, 154] on body "Analytics SiteCrawler CURRENT URLS Overview Movements Segments Visits Search En…" at bounding box center [682, 366] width 1365 height 733
type input "https://www.mayo.edu/research/clinical-trials/search-results"
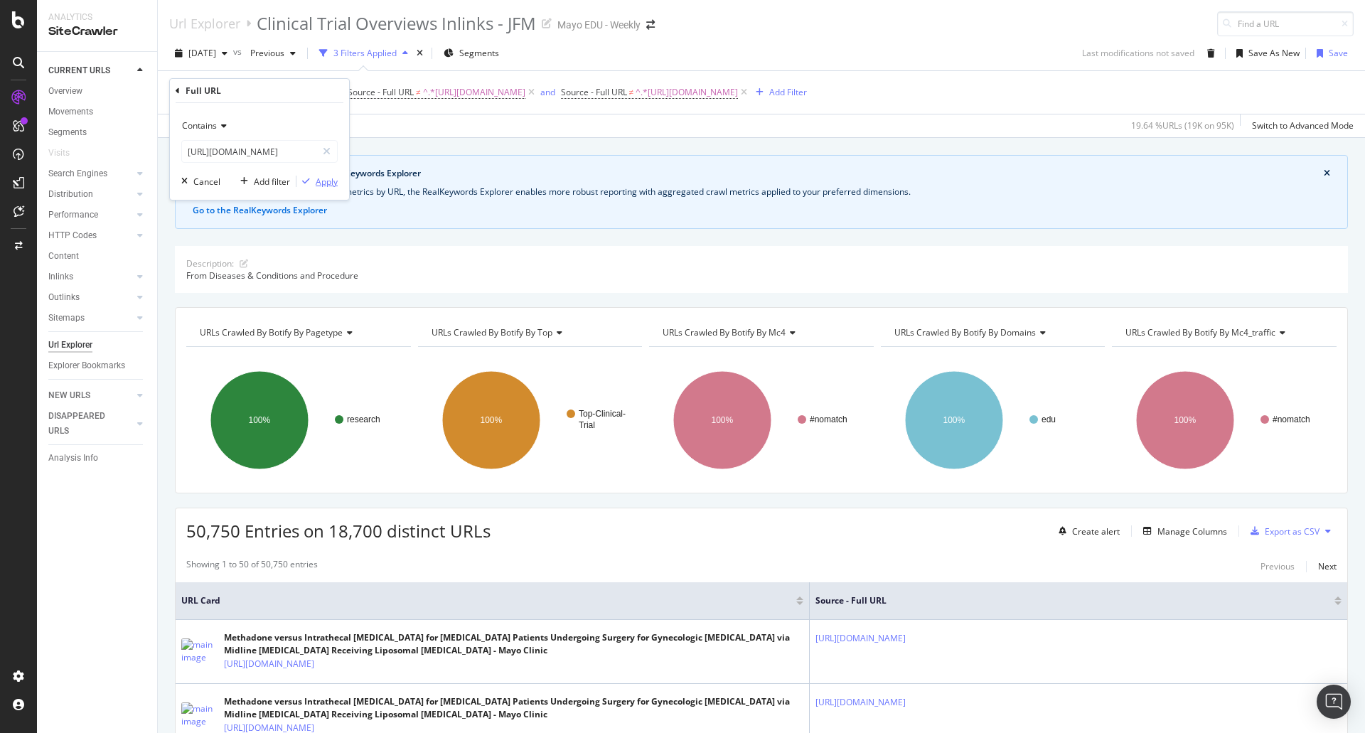
click at [323, 180] on div "Apply" at bounding box center [327, 182] width 22 height 12
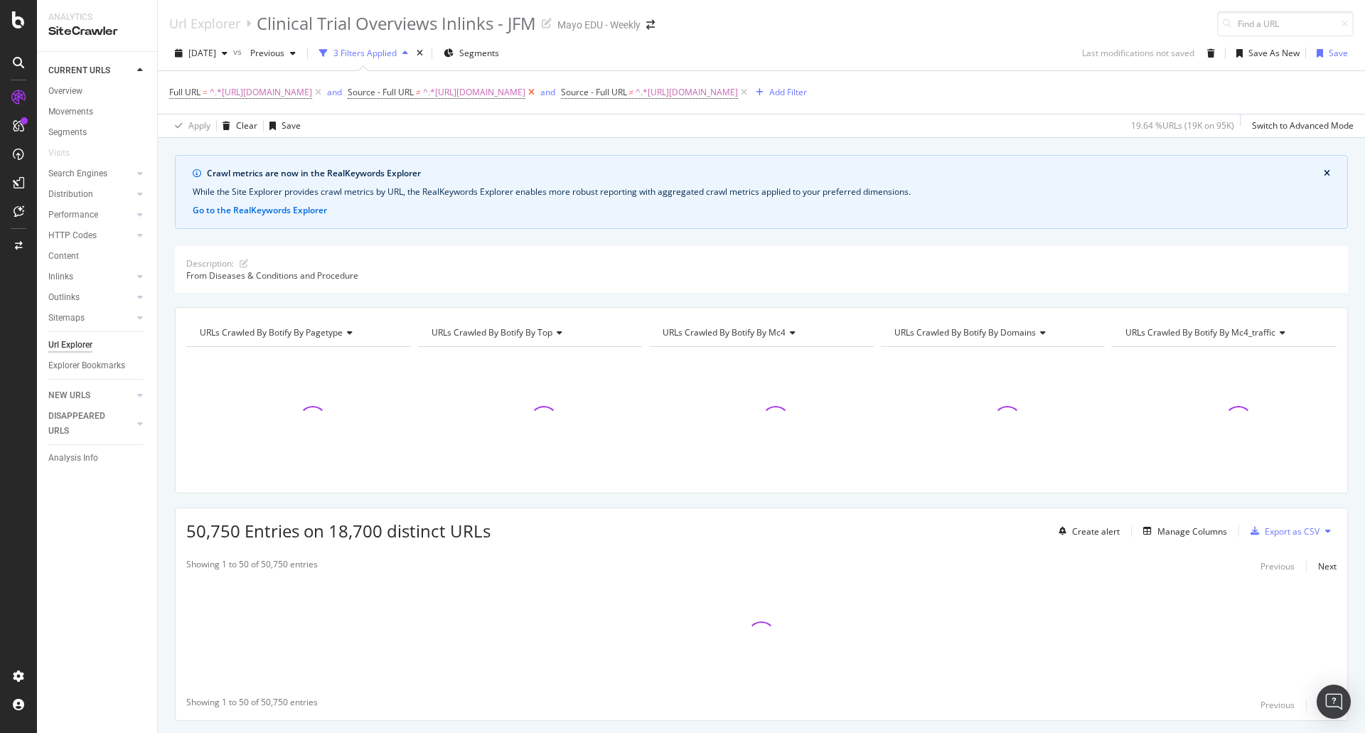
click at [537, 92] on icon at bounding box center [531, 92] width 12 height 14
click at [525, 92] on span "^.*[URL][DOMAIN_NAME]" at bounding box center [474, 92] width 102 height 20
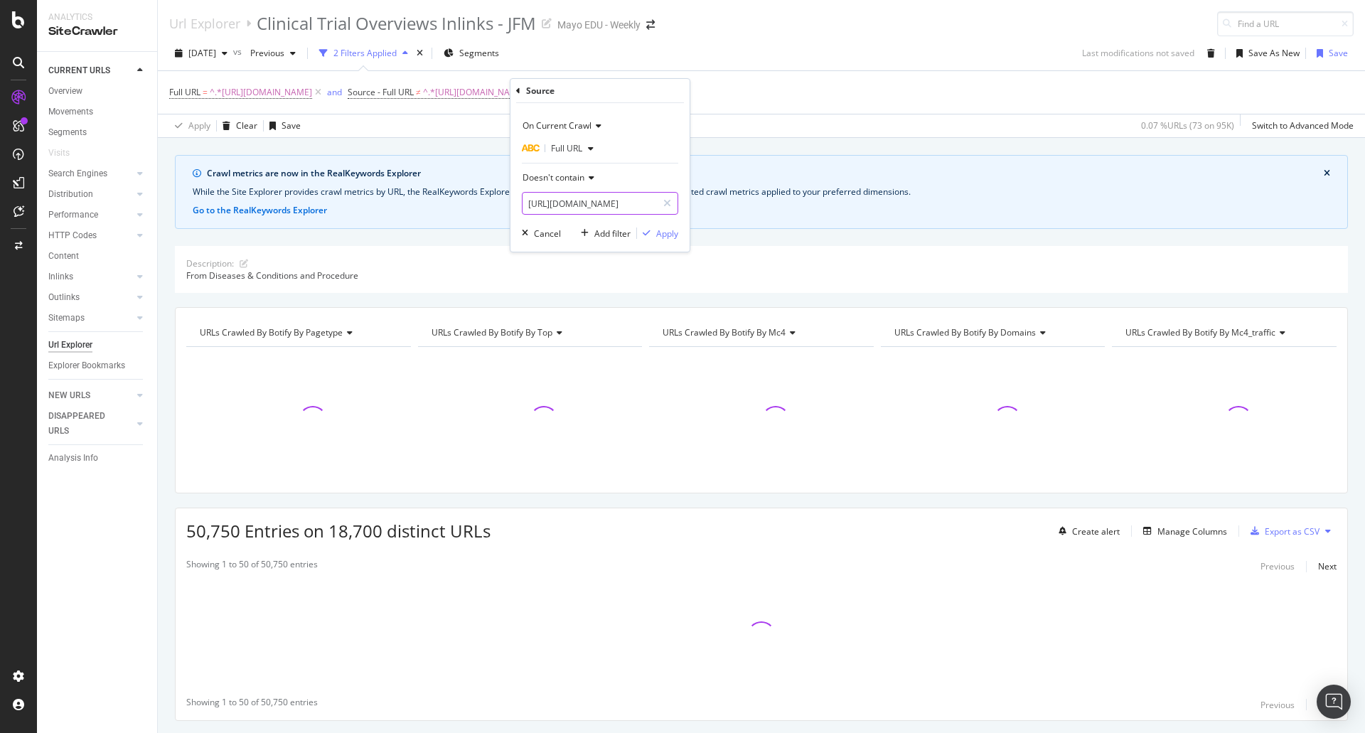
click at [618, 210] on input "[URL][DOMAIN_NAME]" at bounding box center [589, 203] width 134 height 23
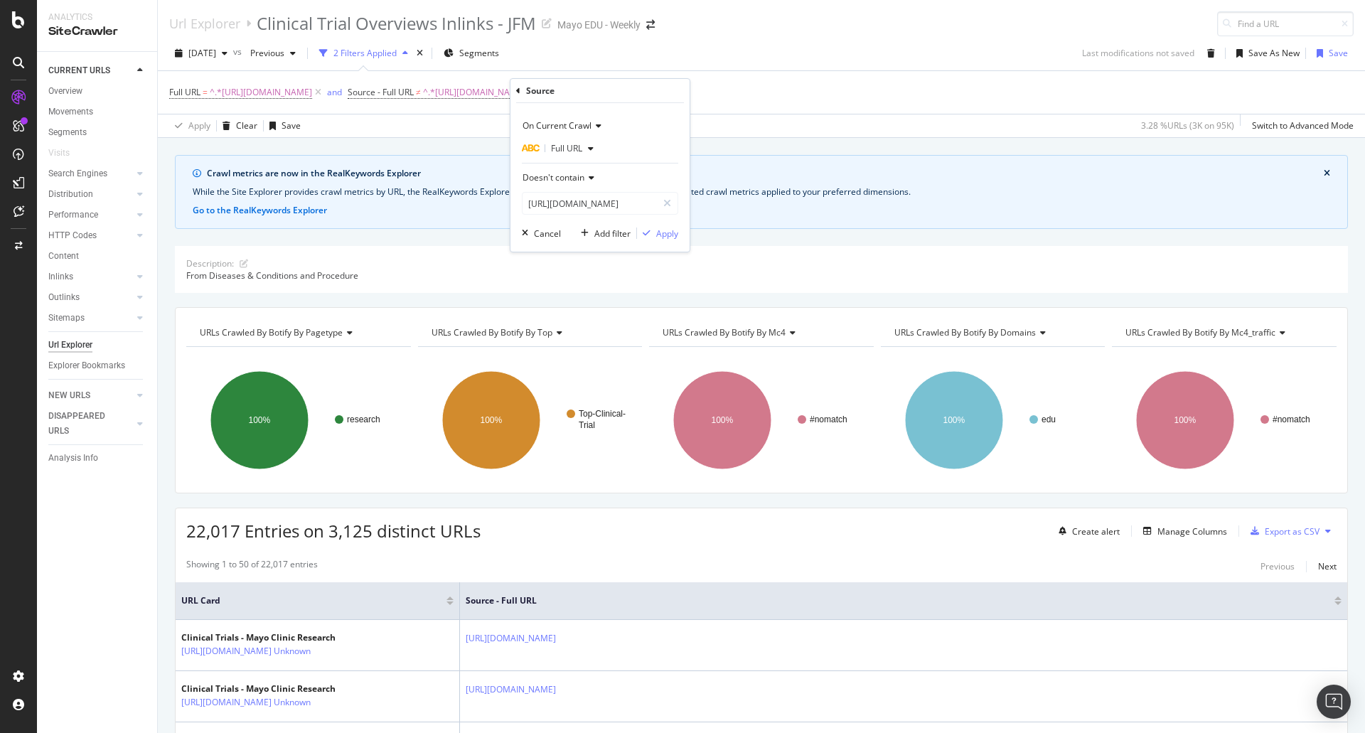
click at [859, 65] on div "2025 Oct. 12th vs Previous 2 Filters Applied Segments Last modifications not sa…" at bounding box center [761, 56] width 1207 height 28
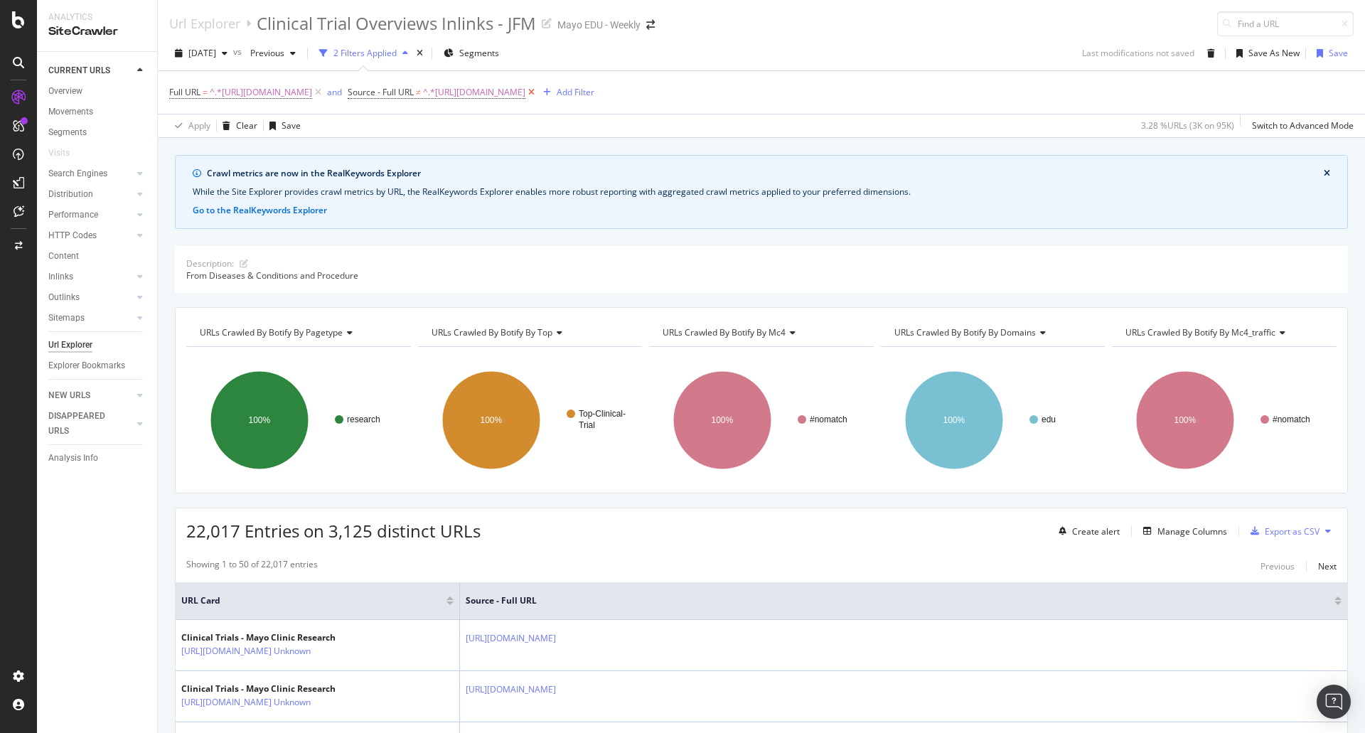
click at [537, 91] on icon at bounding box center [531, 92] width 12 height 14
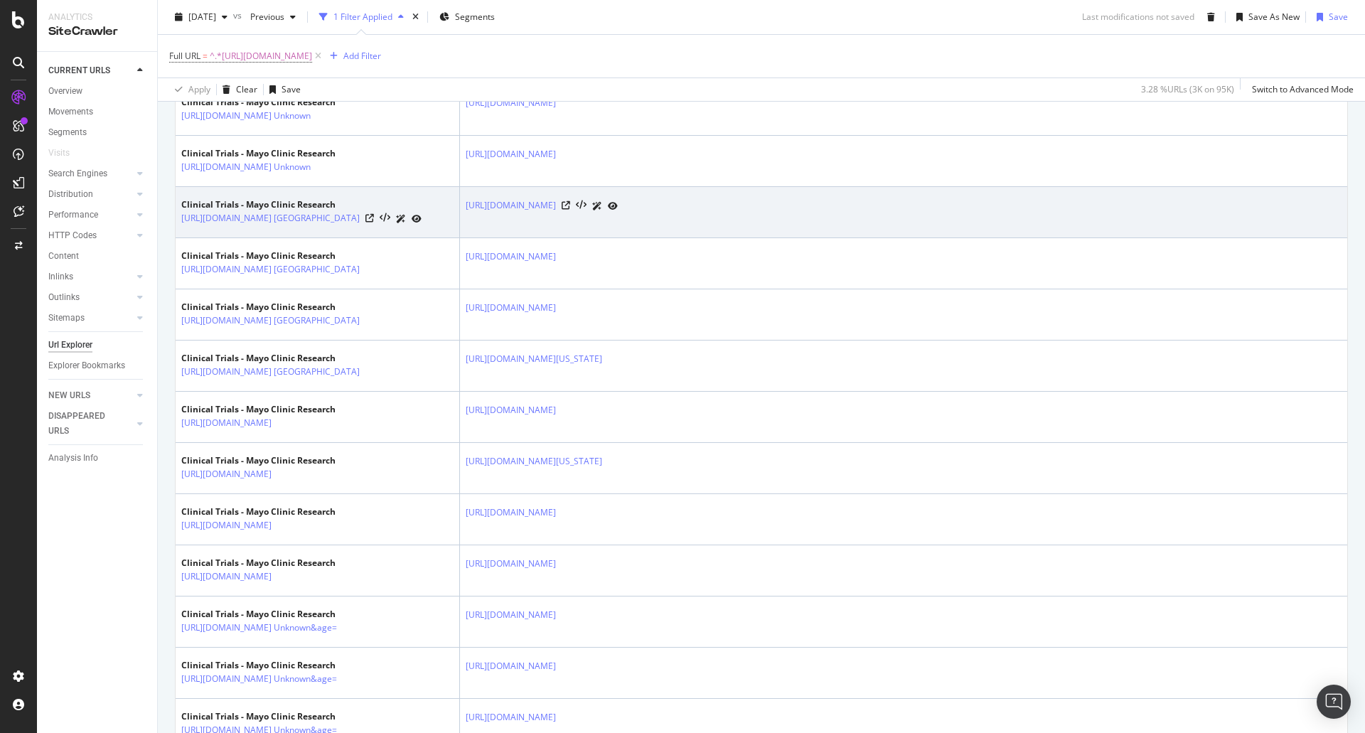
scroll to position [322, 0]
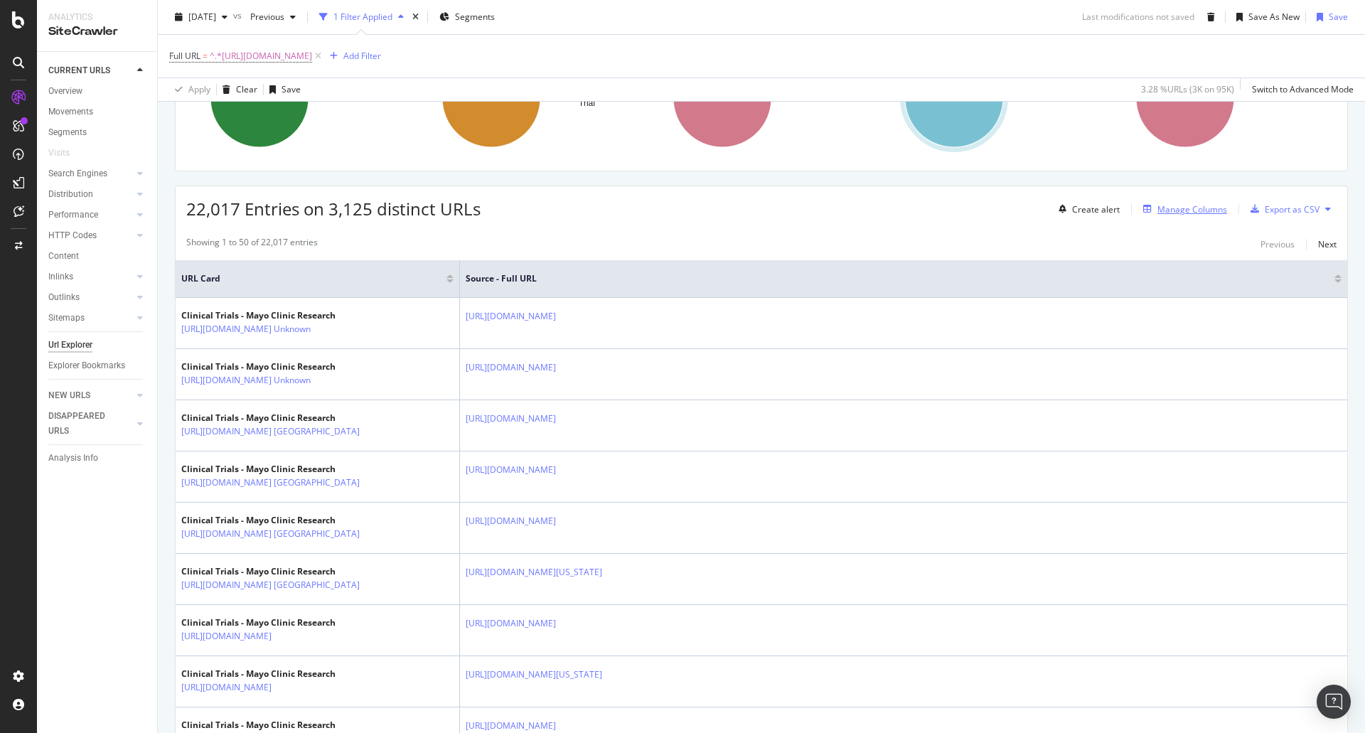
click at [1179, 203] on div "Manage Columns" at bounding box center [1192, 209] width 70 height 12
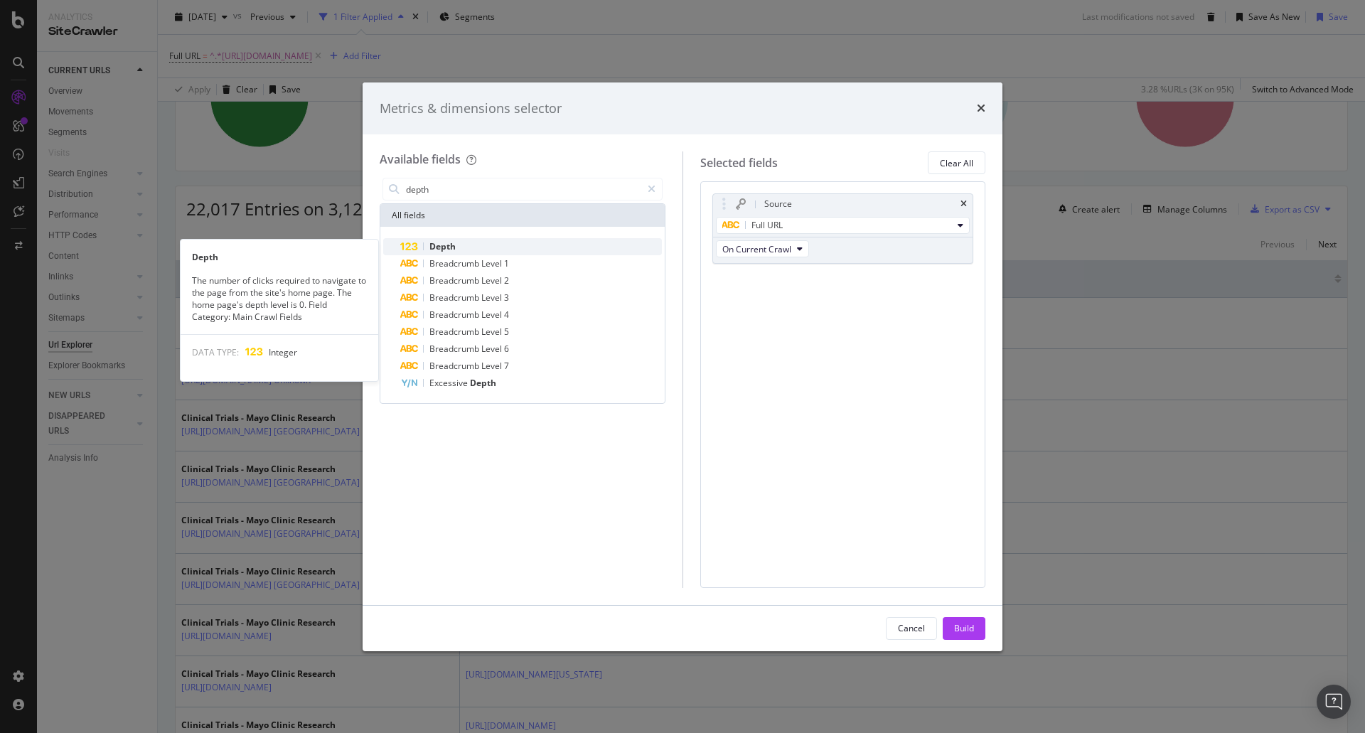
type input "depth"
click at [482, 247] on div "Depth" at bounding box center [531, 246] width 262 height 17
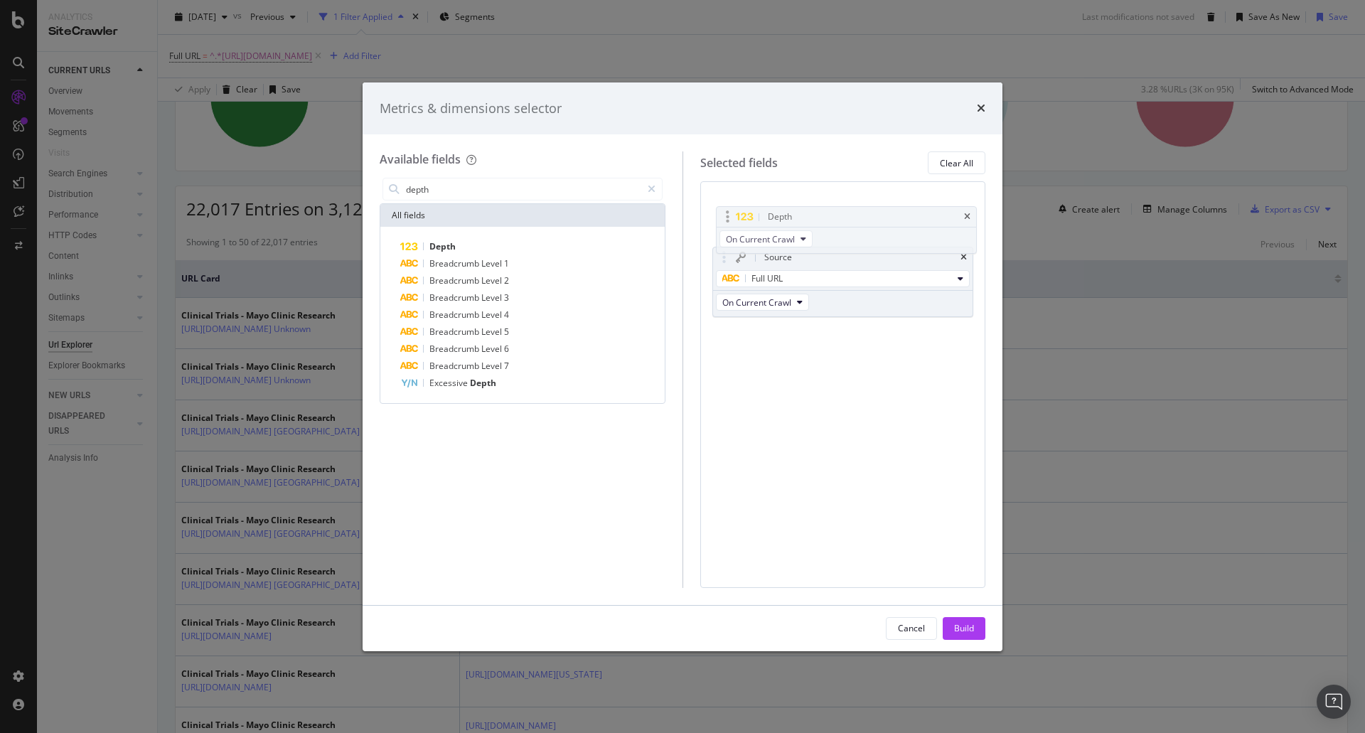
drag, startPoint x: 837, startPoint y: 278, endPoint x: 840, endPoint y: 215, distance: 63.4
click at [840, 215] on body "Analytics SiteCrawler CURRENT URLS Overview Movements Segments Visits Search En…" at bounding box center [682, 366] width 1365 height 733
click at [974, 626] on button "Build" at bounding box center [964, 628] width 43 height 23
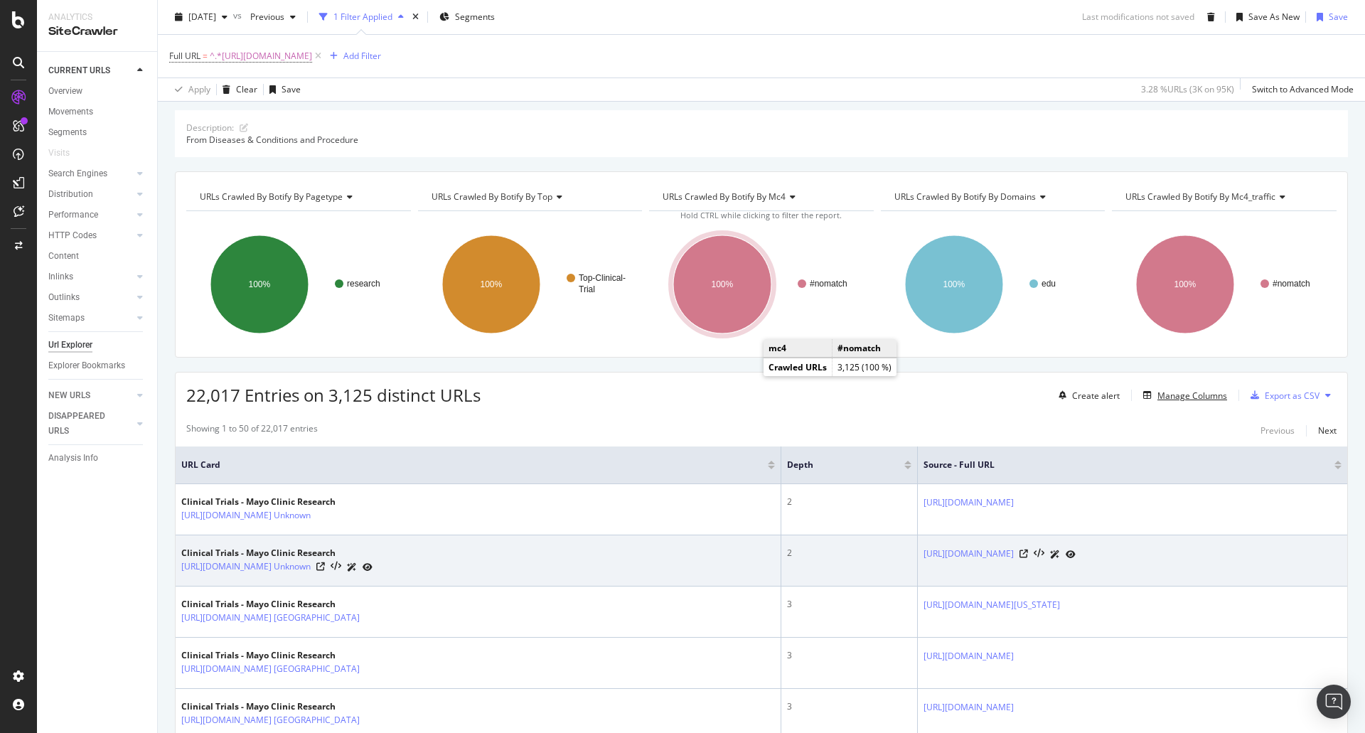
scroll to position [322, 0]
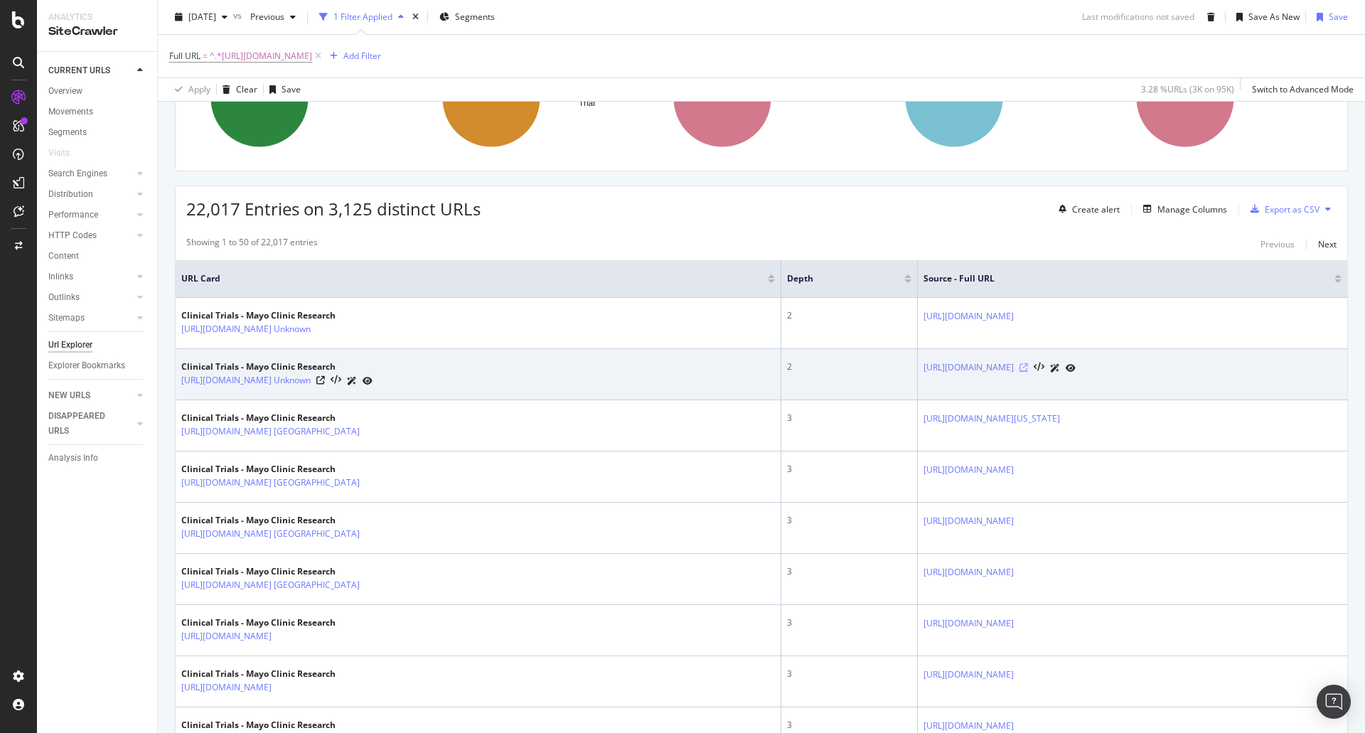
click at [1019, 372] on icon at bounding box center [1023, 367] width 9 height 9
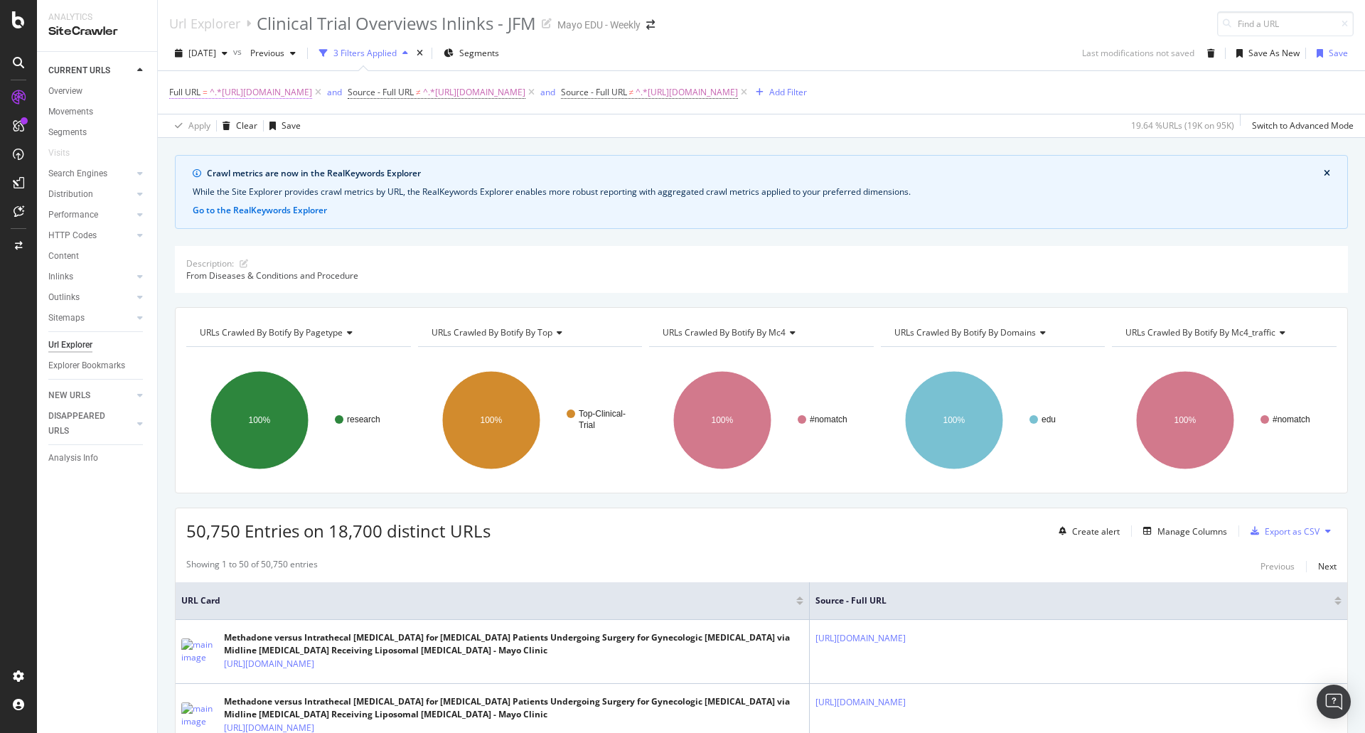
click at [241, 97] on span "^.*[URL][DOMAIN_NAME]" at bounding box center [261, 92] width 102 height 20
click at [249, 156] on input "[URL][DOMAIN_NAME]" at bounding box center [249, 151] width 134 height 23
paste input "faculty-search-results"
type input "[URL][DOMAIN_NAME]"
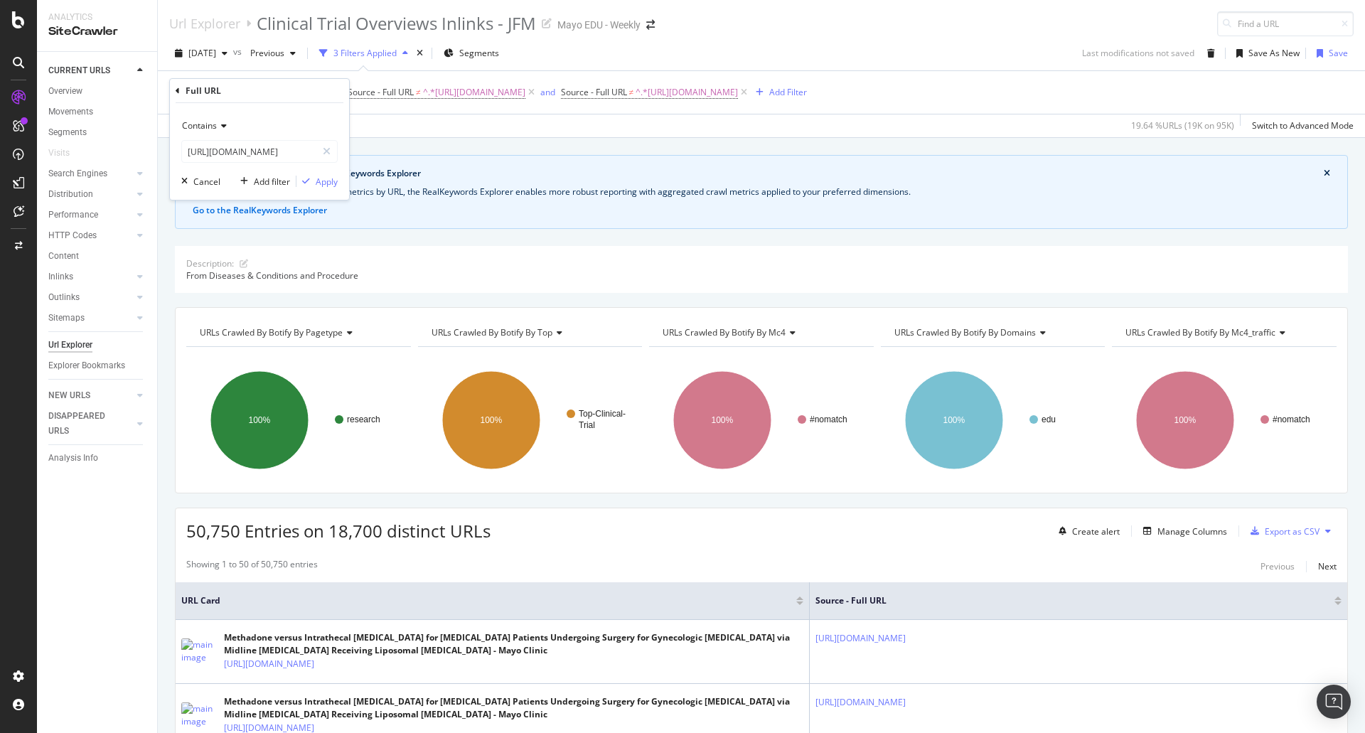
scroll to position [0, 0]
click at [336, 188] on div "Add filter Apply" at bounding box center [286, 181] width 103 height 14
click at [325, 186] on div "Apply" at bounding box center [327, 182] width 22 height 12
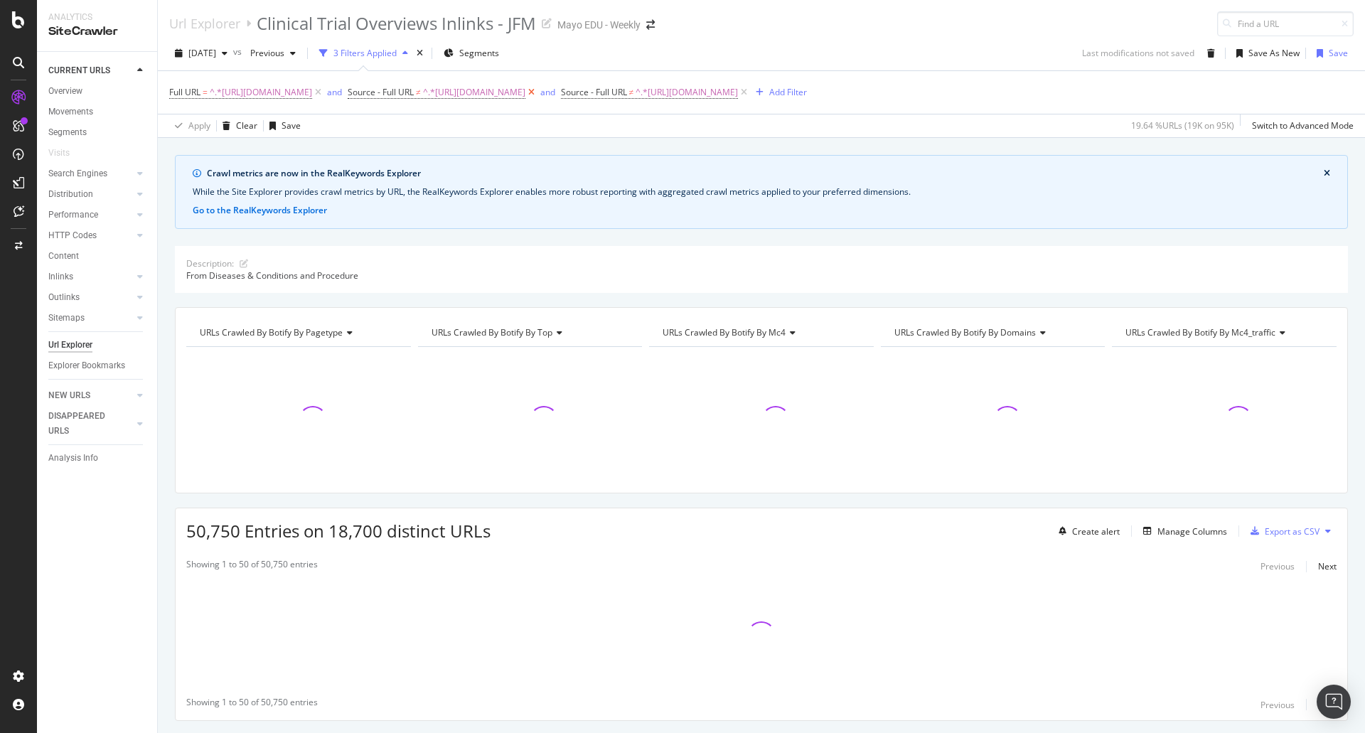
click at [537, 90] on icon at bounding box center [531, 92] width 12 height 14
drag, startPoint x: 920, startPoint y: 92, endPoint x: 913, endPoint y: 102, distance: 12.4
click at [913, 102] on div "Full URL = ^.*[URL][DOMAIN_NAME] and Source - Full URL ≠ ^.*[URL][DOMAIN_NAME] …" at bounding box center [761, 92] width 1184 height 43
click at [537, 93] on icon at bounding box center [531, 92] width 12 height 14
